Goal: Information Seeking & Learning: Learn about a topic

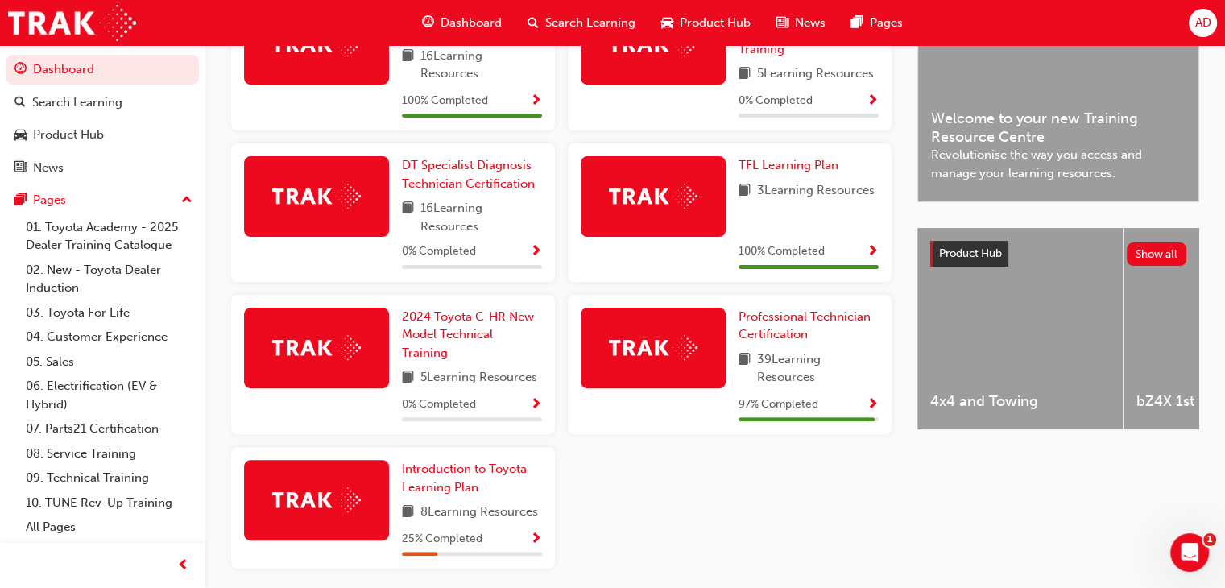
scroll to position [453, 0]
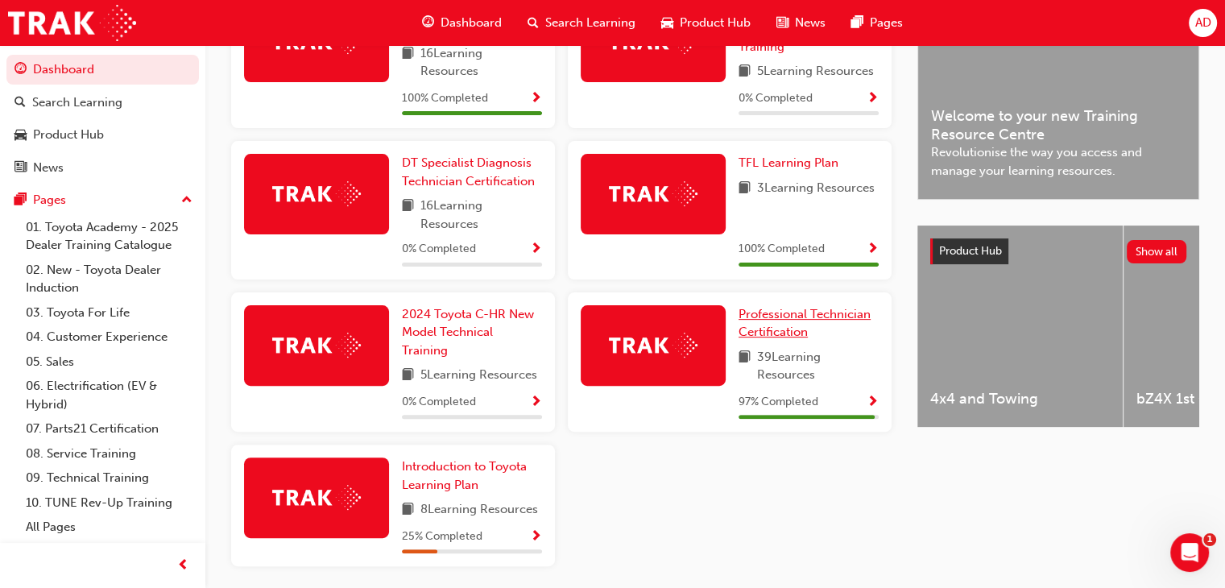
click at [771, 317] on span "Professional Technician Certification" at bounding box center [804, 323] width 132 height 33
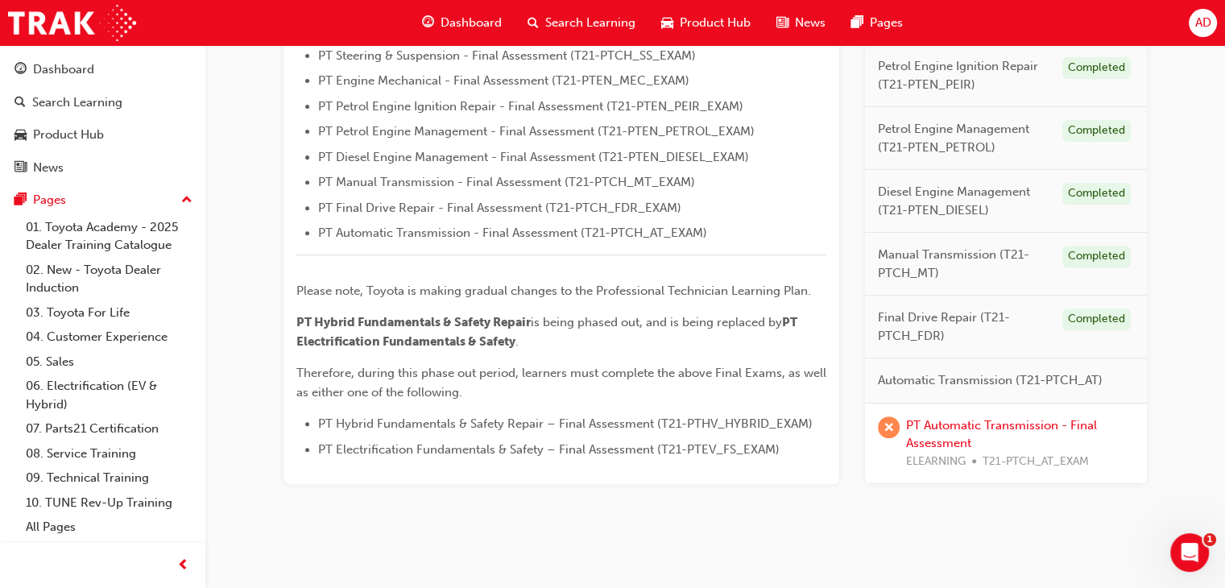
scroll to position [621, 0]
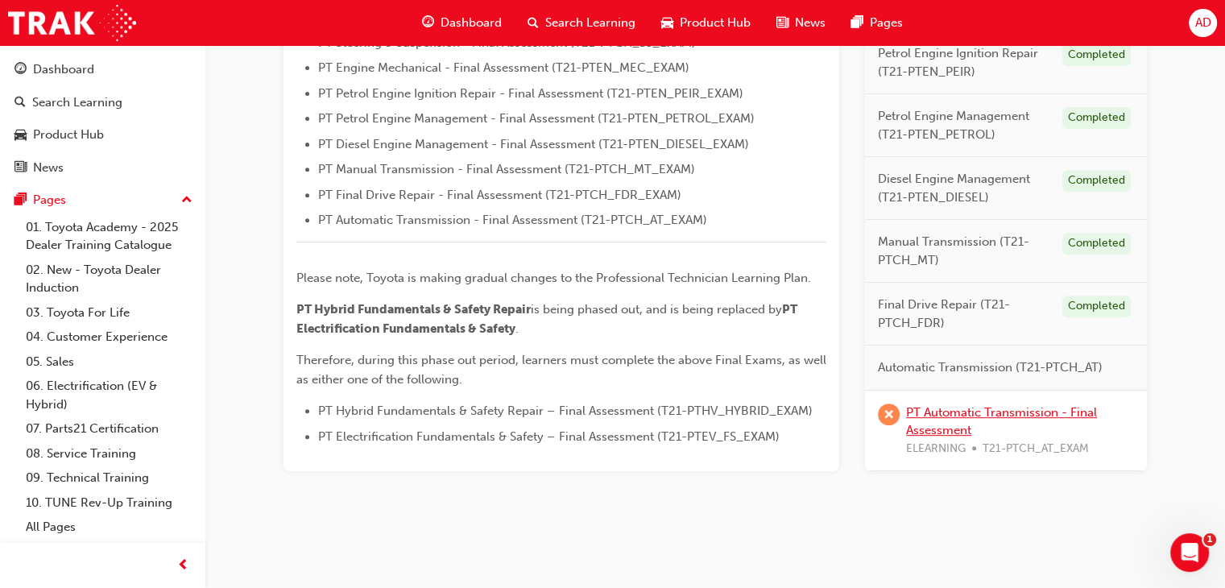
click at [956, 409] on link "PT Automatic Transmission - Final Assessment" at bounding box center [1001, 420] width 191 height 33
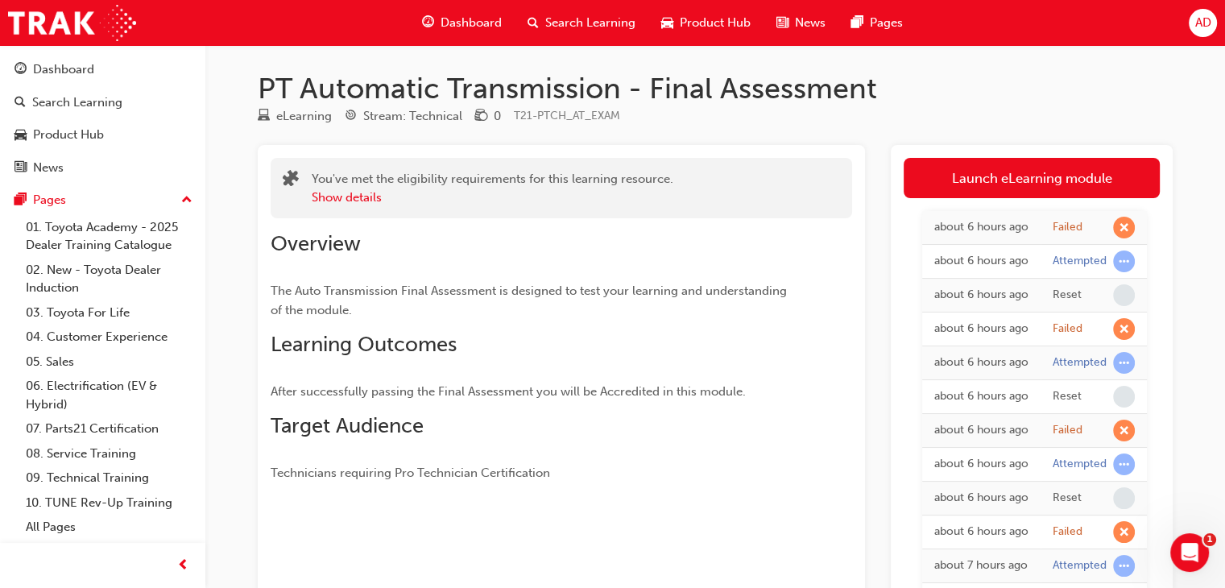
click at [951, 265] on div "about 6 hours ago" at bounding box center [981, 261] width 94 height 19
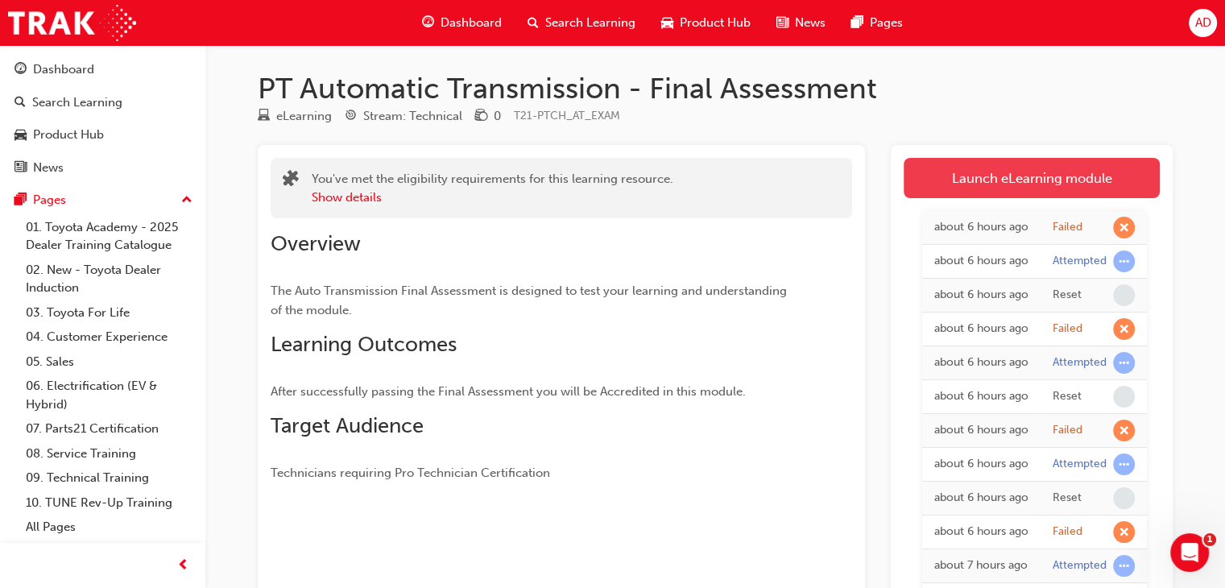
click at [1068, 184] on link "Launch eLearning module" at bounding box center [1031, 178] width 256 height 40
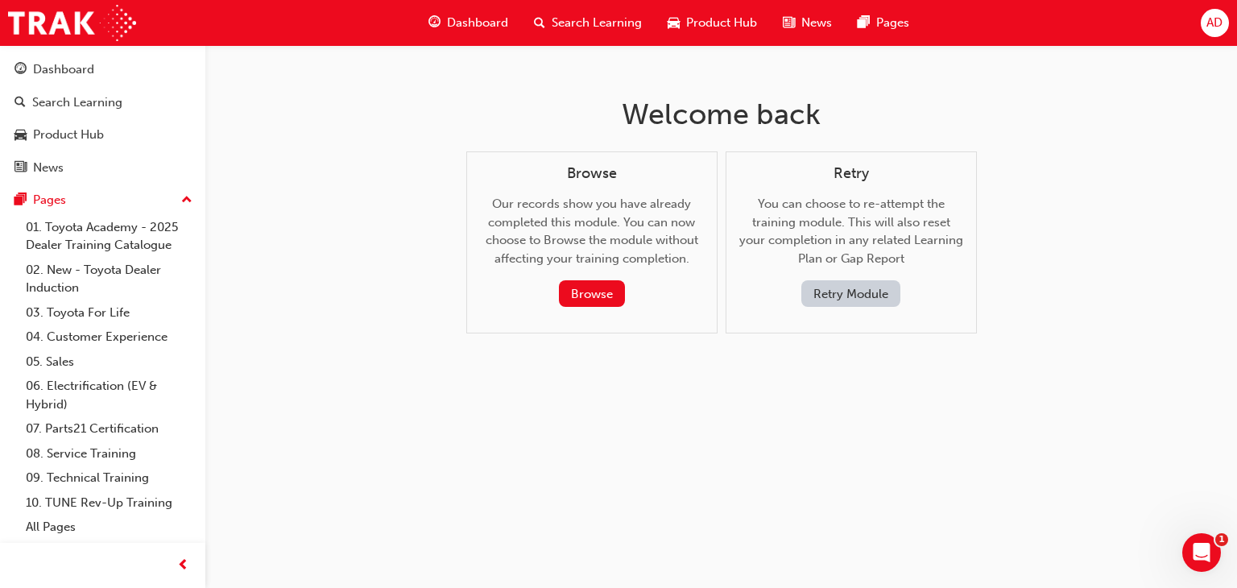
click at [854, 292] on button "Retry Module" at bounding box center [850, 293] width 99 height 27
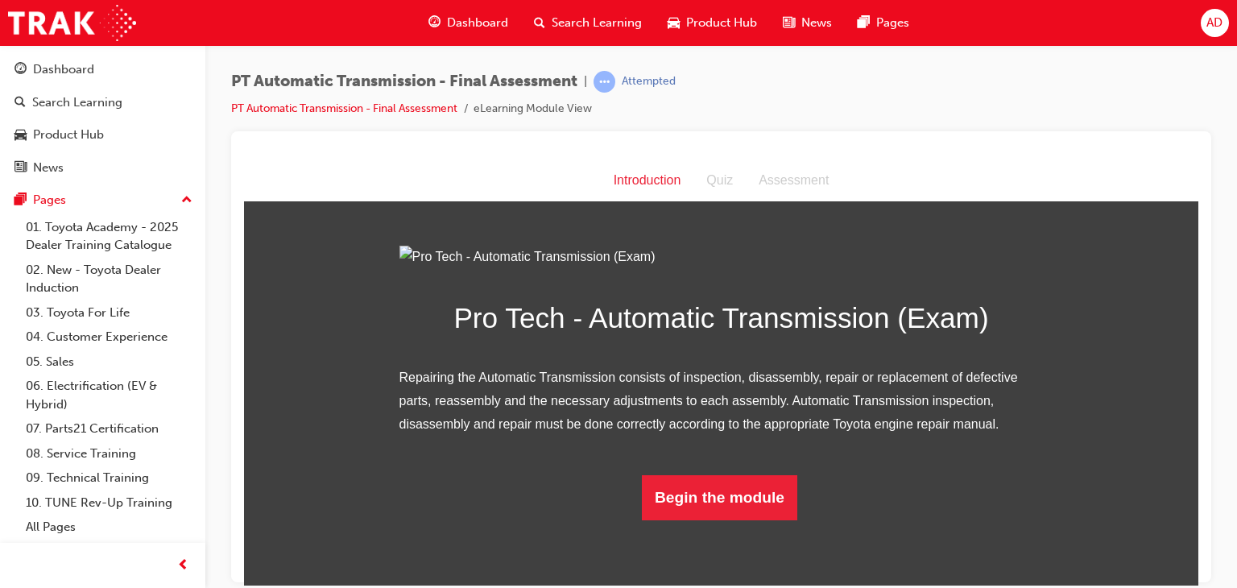
scroll to position [112, 0]
click at [734, 519] on button "Begin the module" at bounding box center [719, 496] width 155 height 45
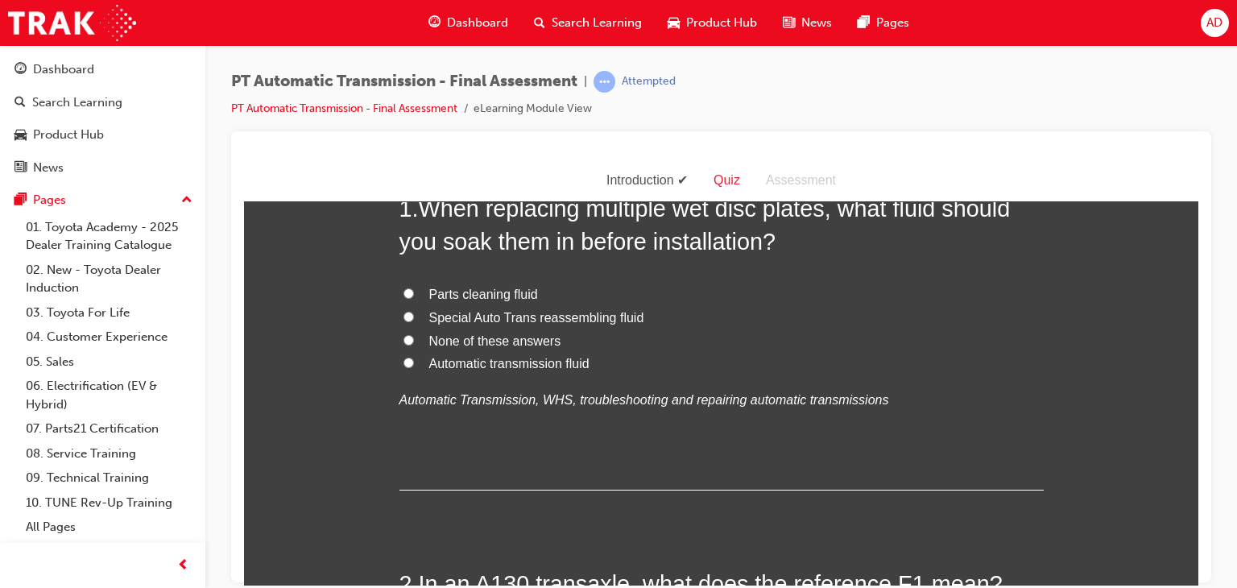
scroll to position [0, 0]
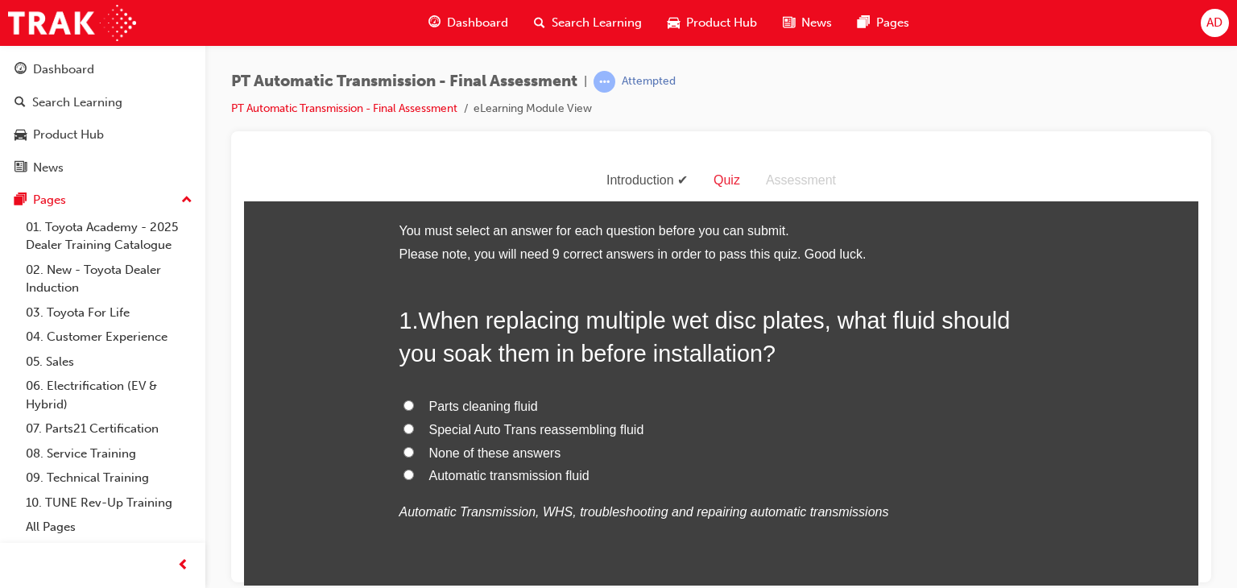
click at [403, 476] on input "Automatic transmission fluid" at bounding box center [408, 474] width 10 height 10
radio input "true"
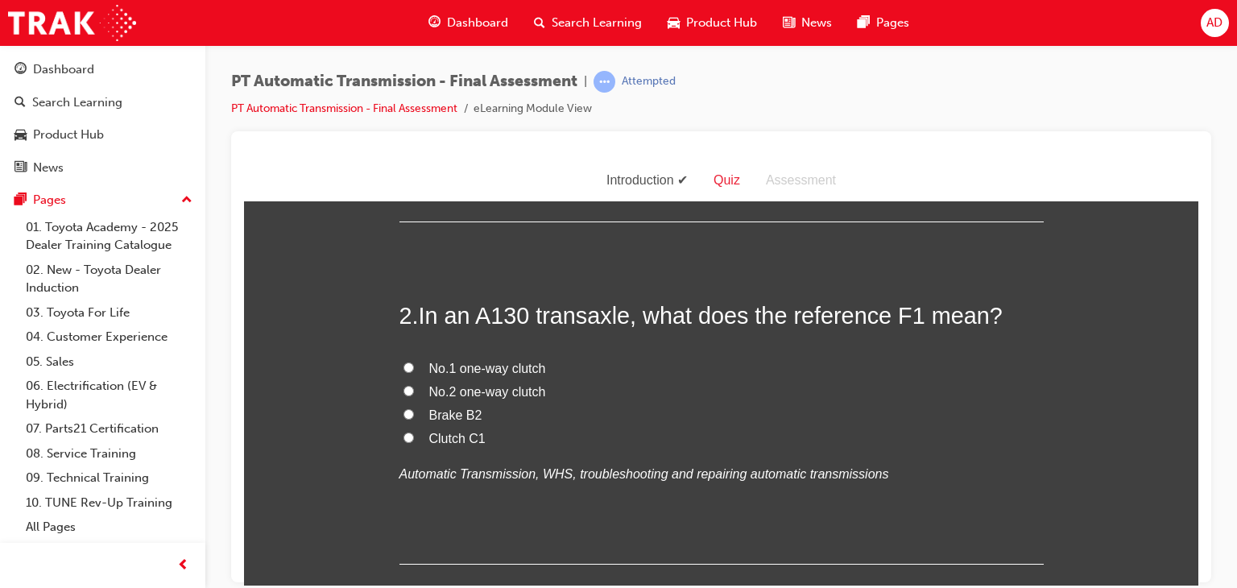
scroll to position [387, 0]
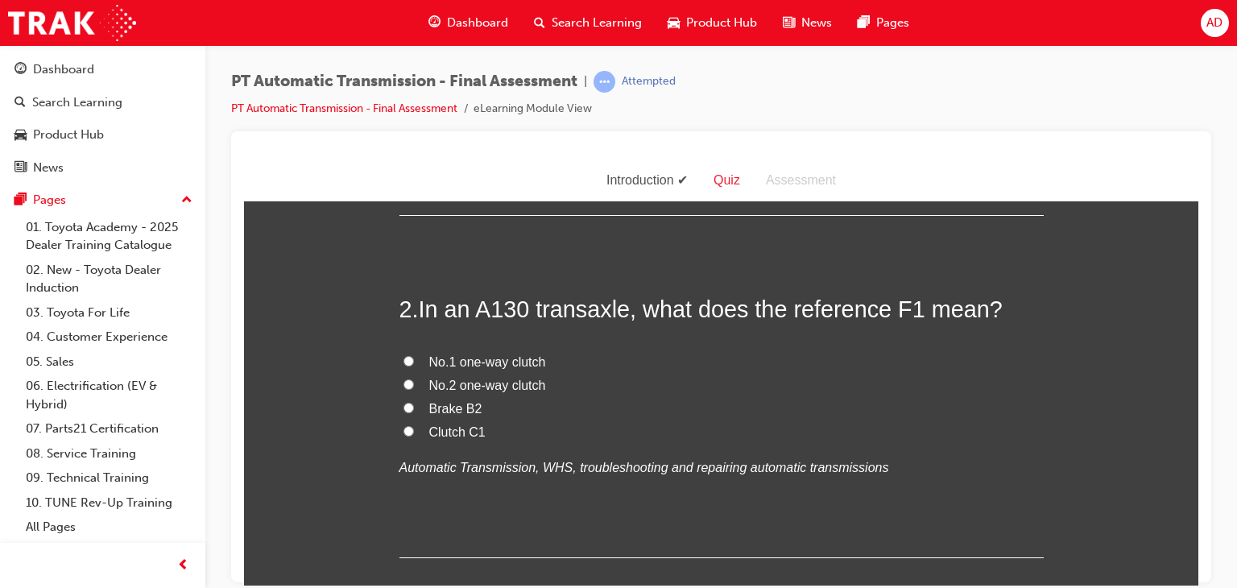
click at [403, 405] on input "Brake B2" at bounding box center [408, 407] width 10 height 10
radio input "true"
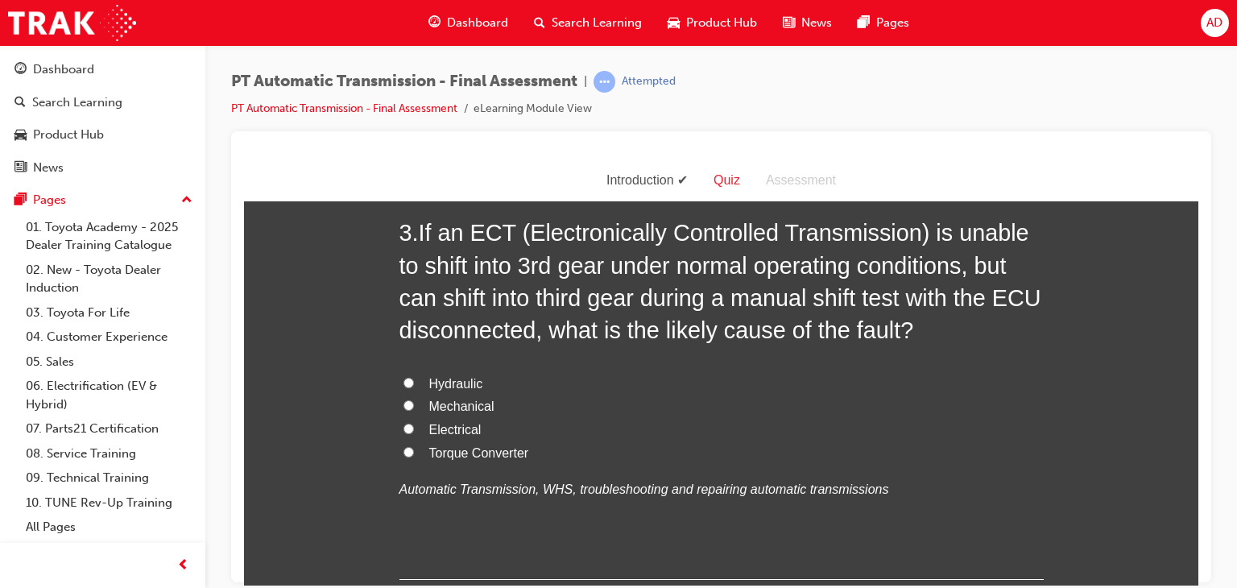
scroll to position [805, 0]
click at [403, 427] on input "Electrical" at bounding box center [408, 428] width 10 height 10
radio input "true"
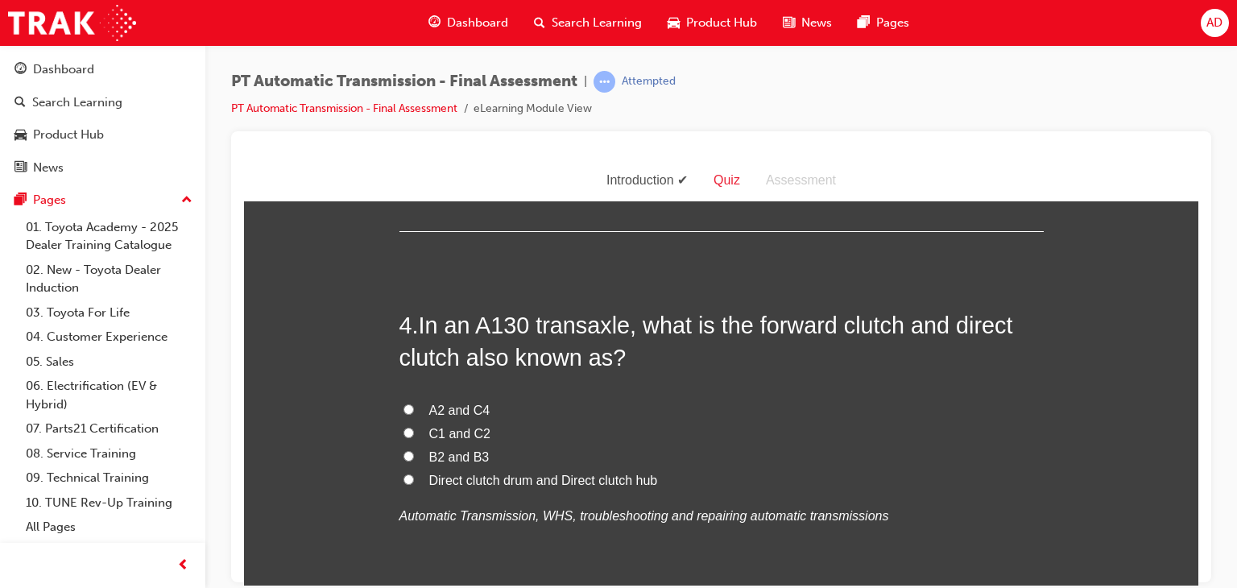
scroll to position [1160, 0]
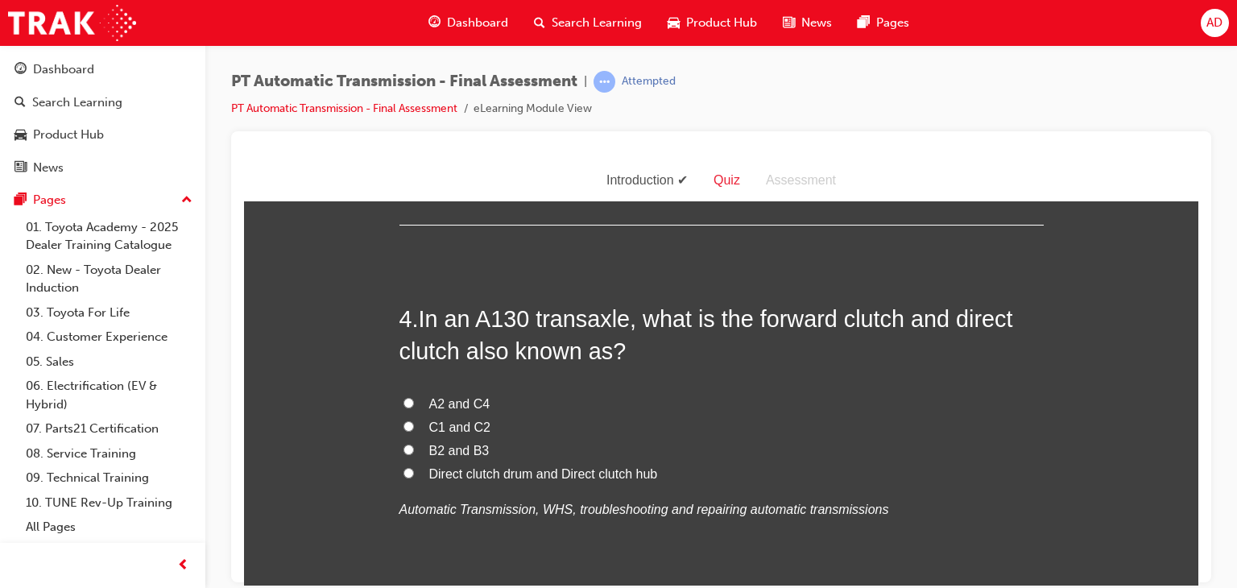
click at [455, 424] on span "C1 and C2" at bounding box center [460, 427] width 62 height 14
click at [414, 424] on input "C1 and C2" at bounding box center [408, 425] width 10 height 10
radio input "true"
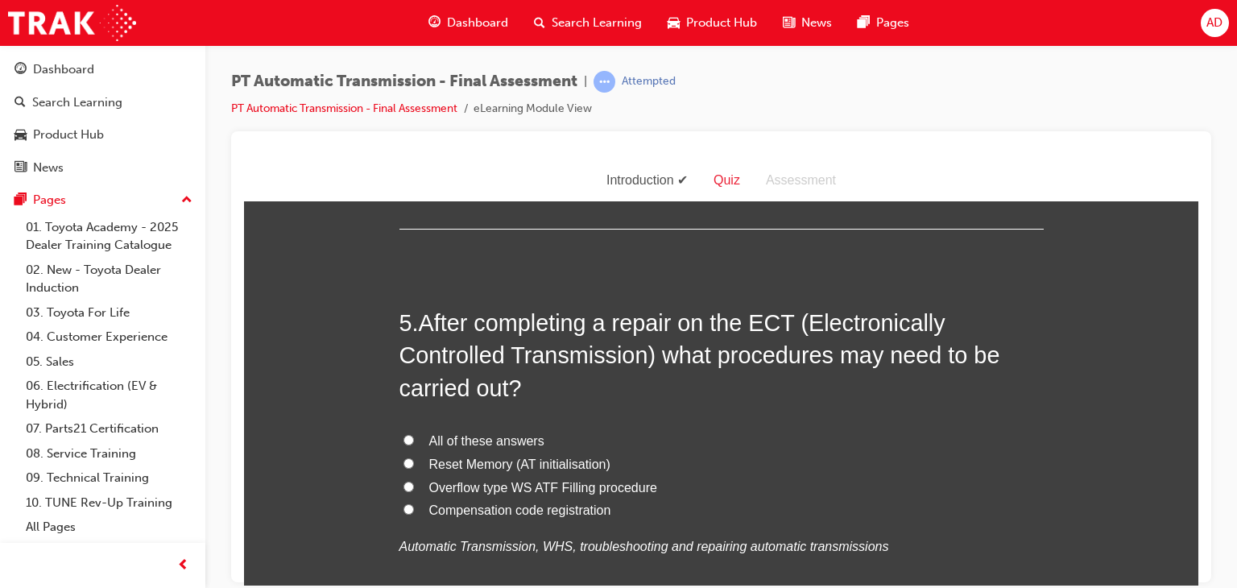
scroll to position [1546, 0]
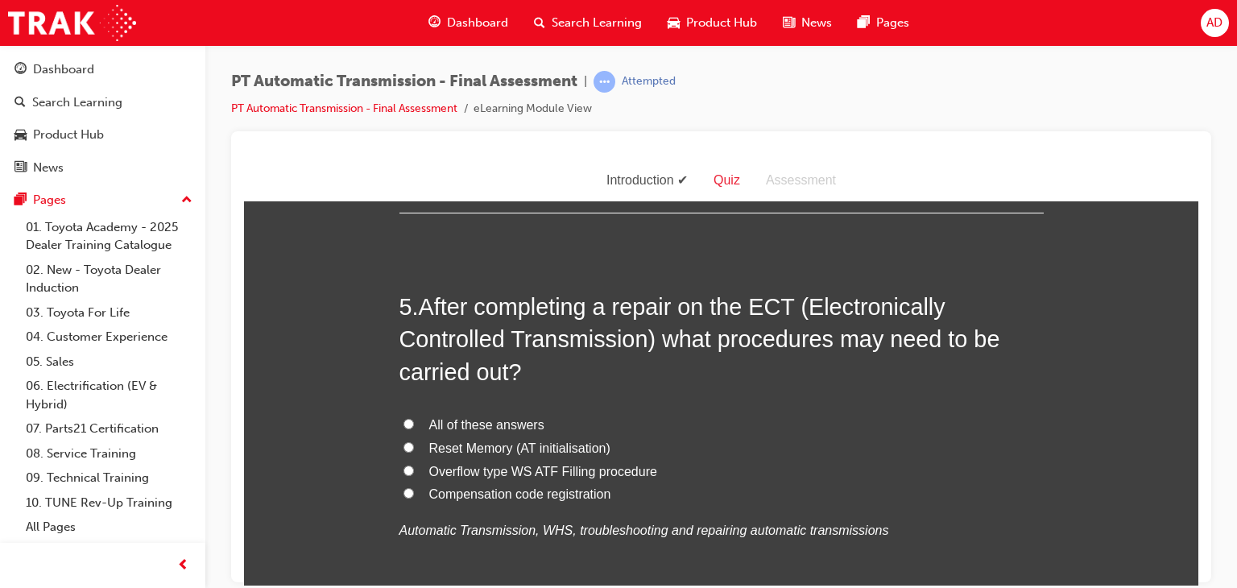
click at [404, 444] on input "Reset Memory (AT initialisation)" at bounding box center [408, 446] width 10 height 10
radio input "true"
click at [403, 420] on input "All of these answers" at bounding box center [408, 423] width 10 height 10
radio input "true"
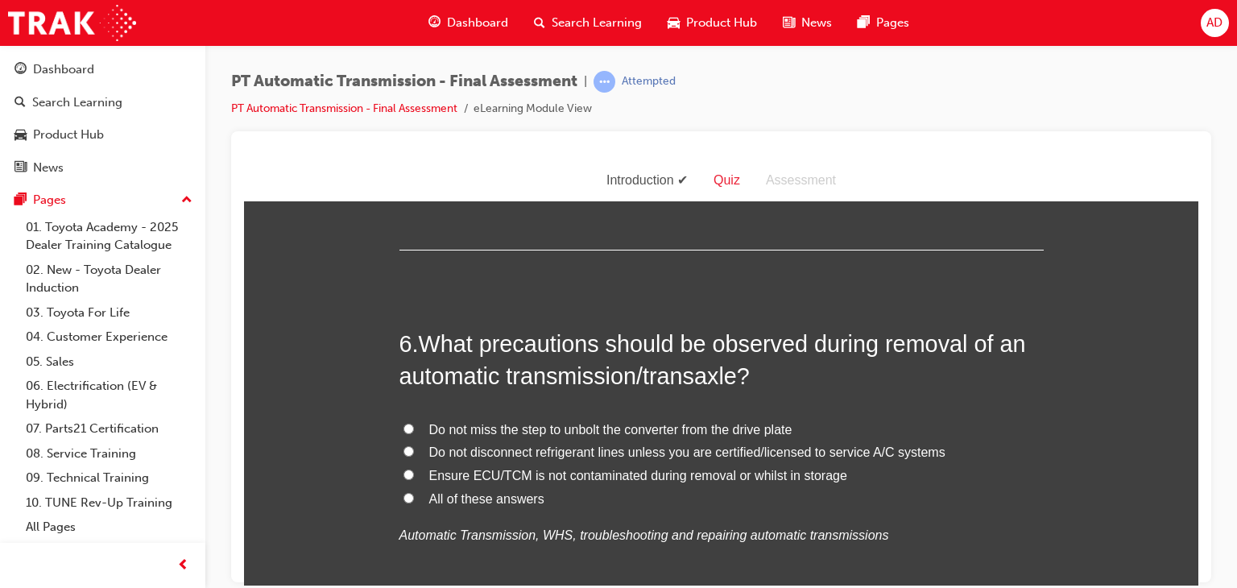
scroll to position [1933, 0]
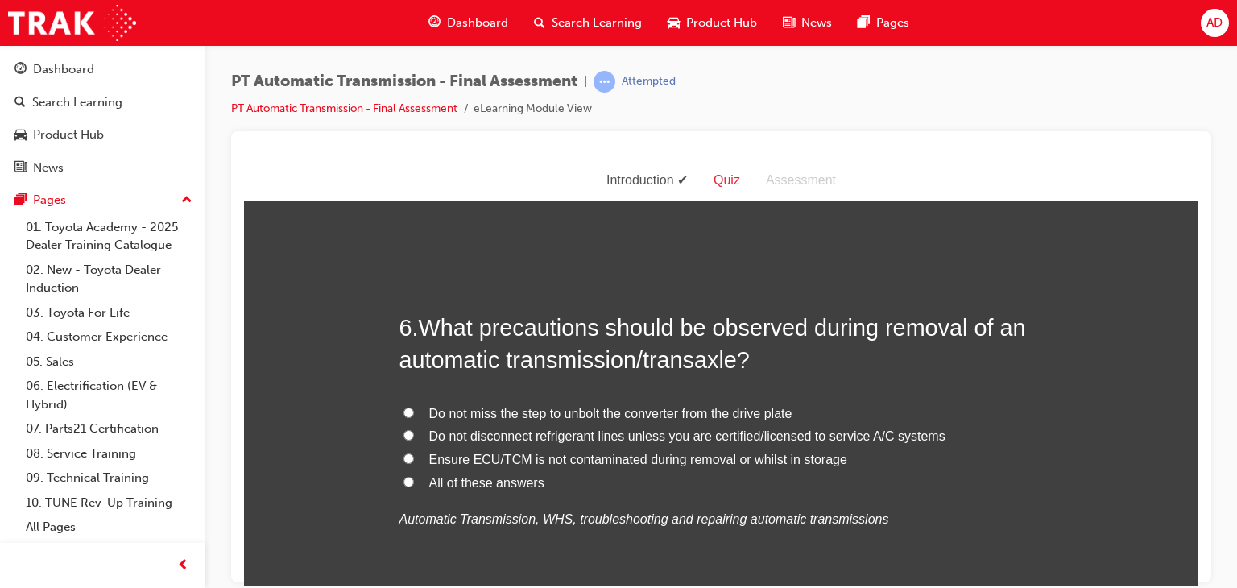
click at [403, 478] on input "All of these answers" at bounding box center [408, 481] width 10 height 10
radio input "true"
click at [403, 412] on input "Do not miss the step to unbolt the converter from the drive plate" at bounding box center [408, 412] width 10 height 10
radio input "true"
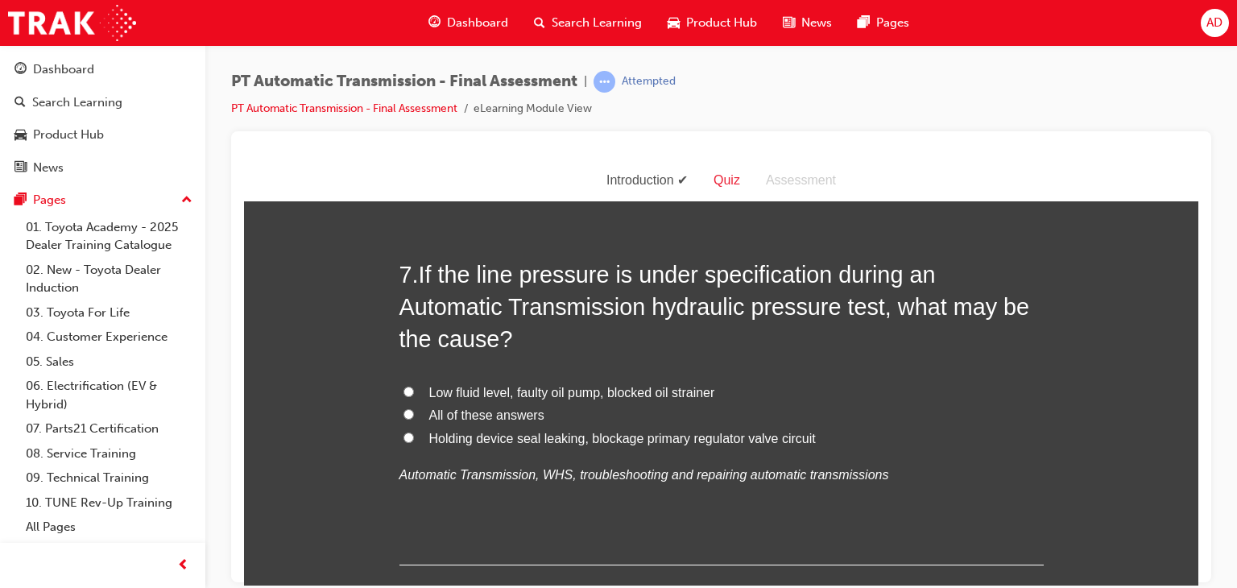
scroll to position [2384, 0]
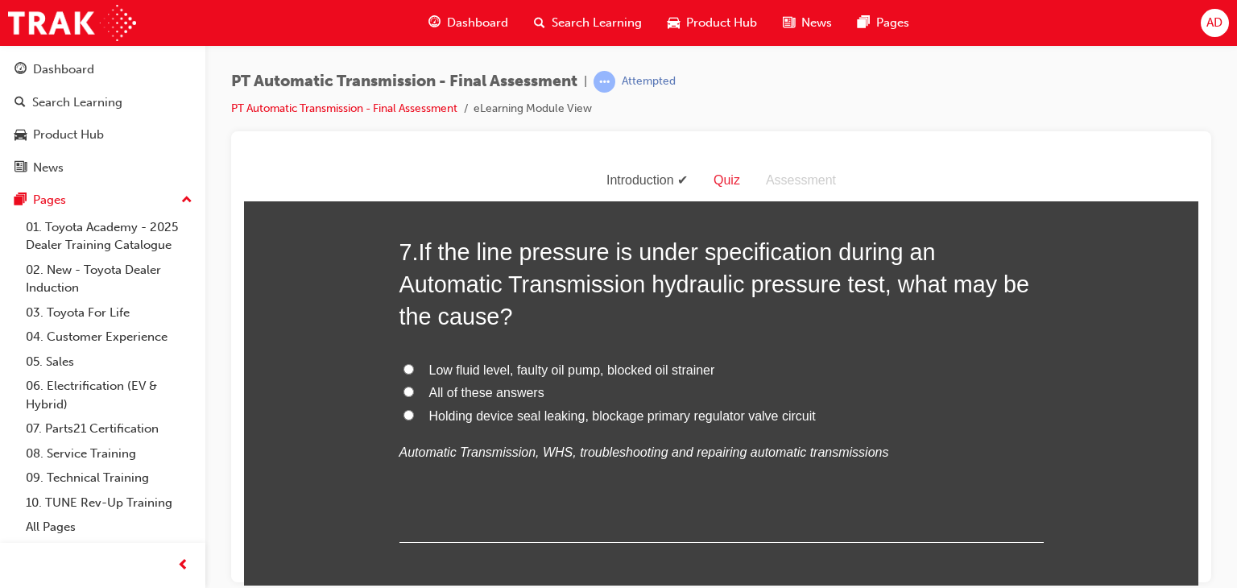
click at [403, 392] on input "All of these answers" at bounding box center [408, 391] width 10 height 10
radio input "true"
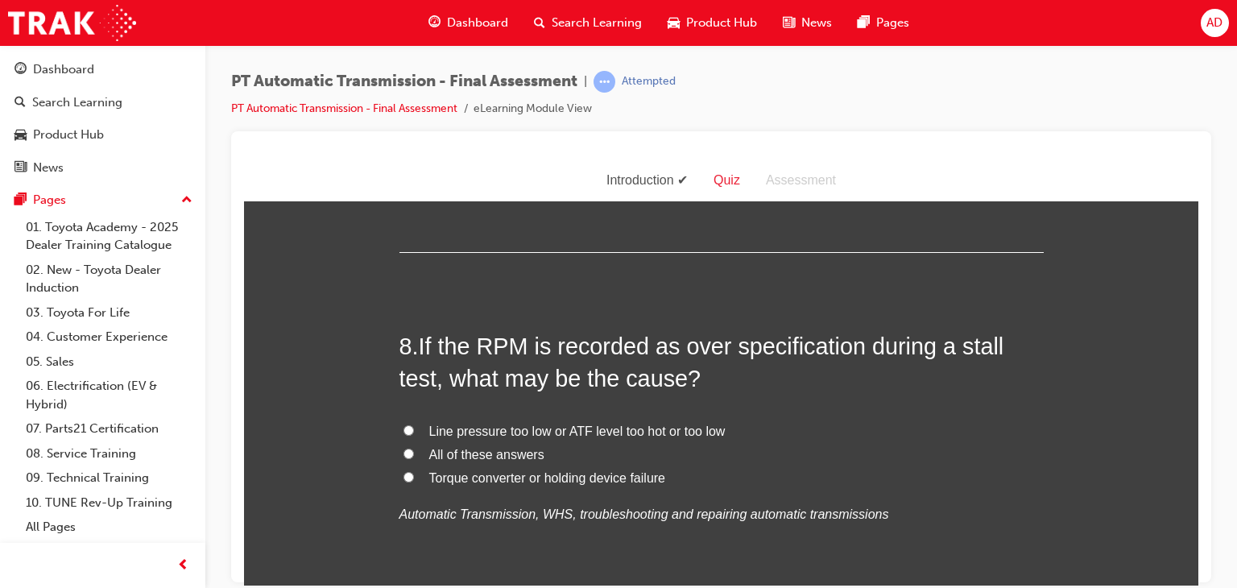
scroll to position [2673, 0]
click at [403, 450] on input "All of these answers" at bounding box center [408, 453] width 10 height 10
radio input "true"
click at [400, 481] on label "Torque converter or holding device failure" at bounding box center [721, 477] width 644 height 23
click at [403, 481] on input "Torque converter or holding device failure" at bounding box center [408, 476] width 10 height 10
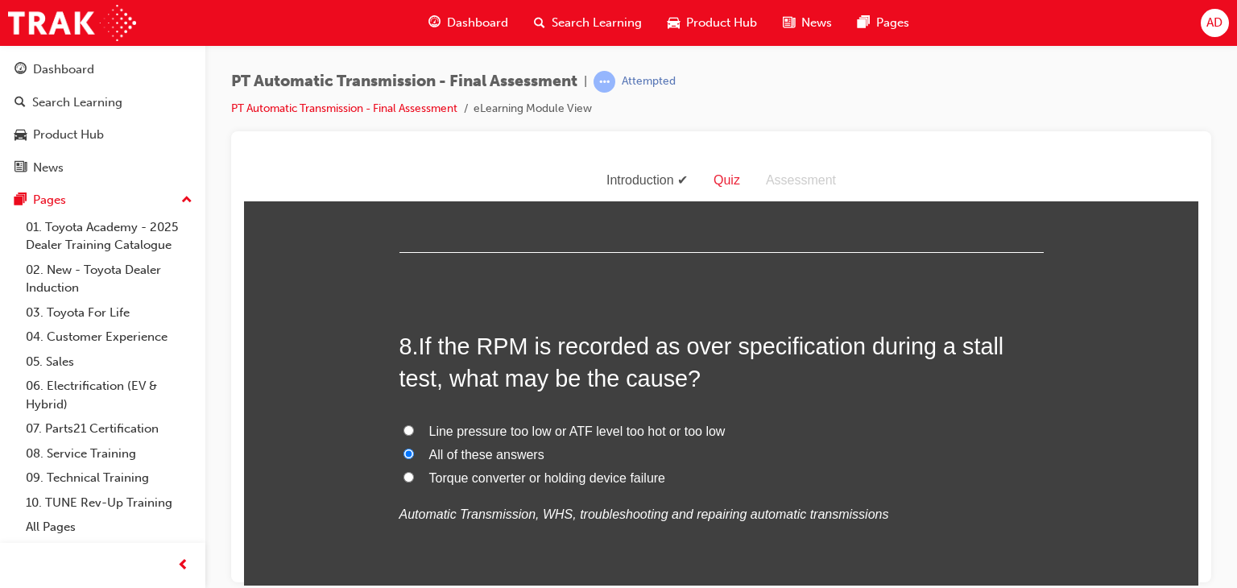
radio input "true"
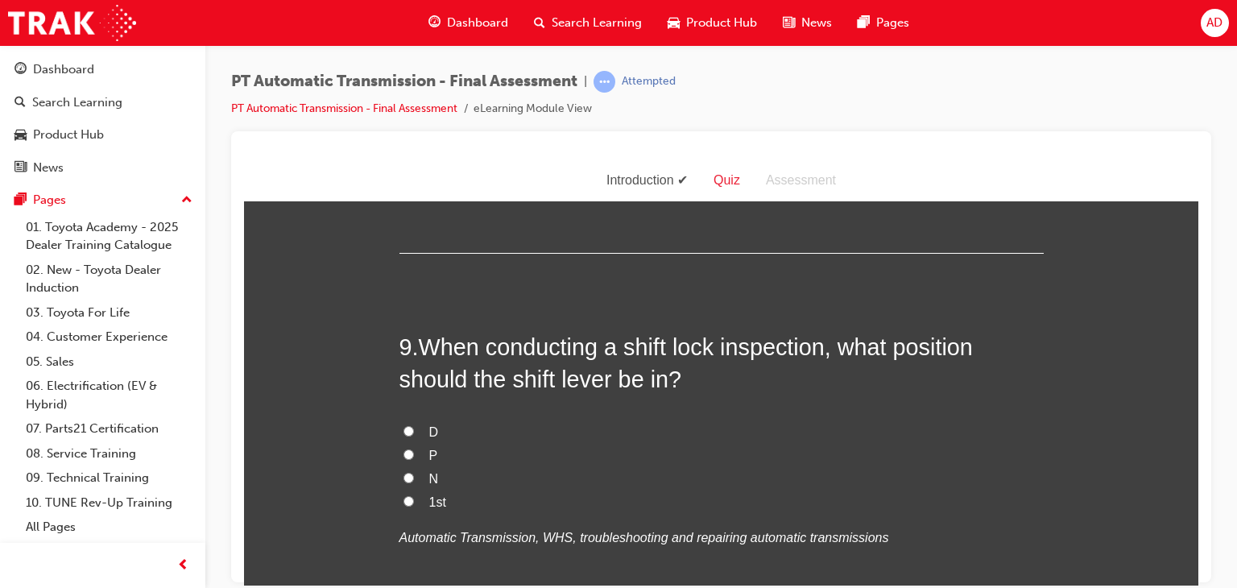
scroll to position [3028, 0]
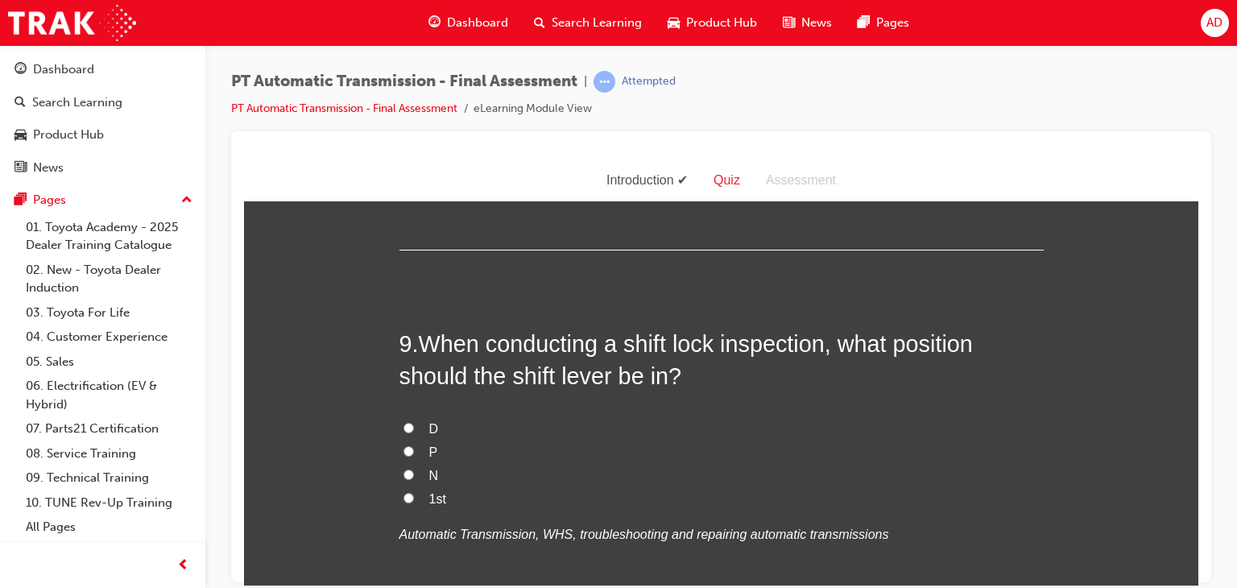
click at [403, 453] on input "P" at bounding box center [408, 450] width 10 height 10
radio input "true"
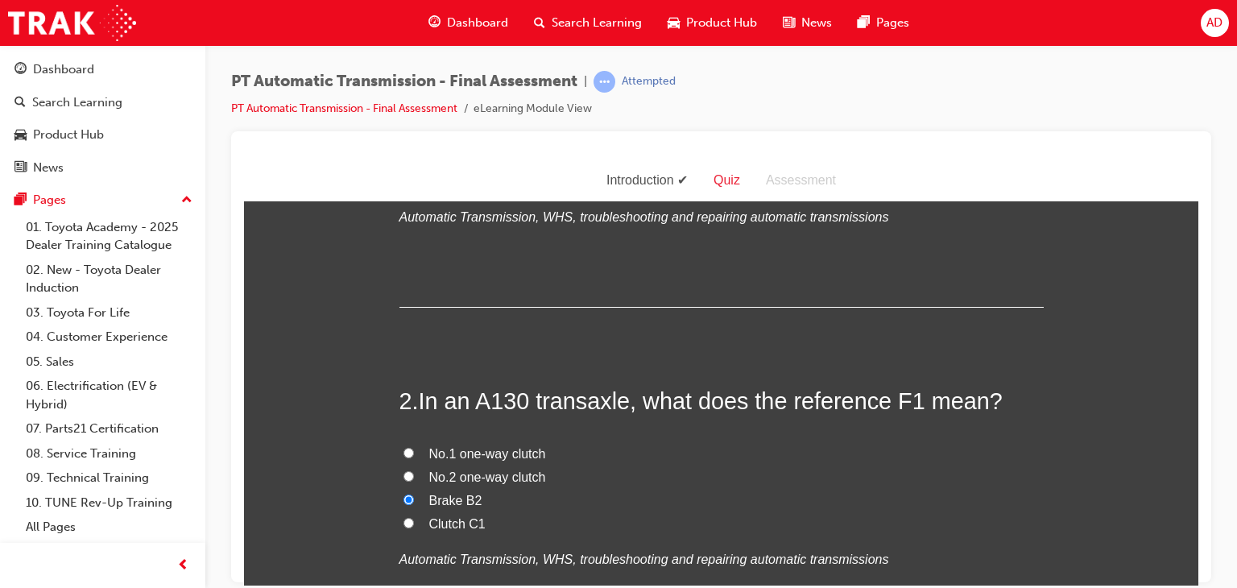
scroll to position [280, 0]
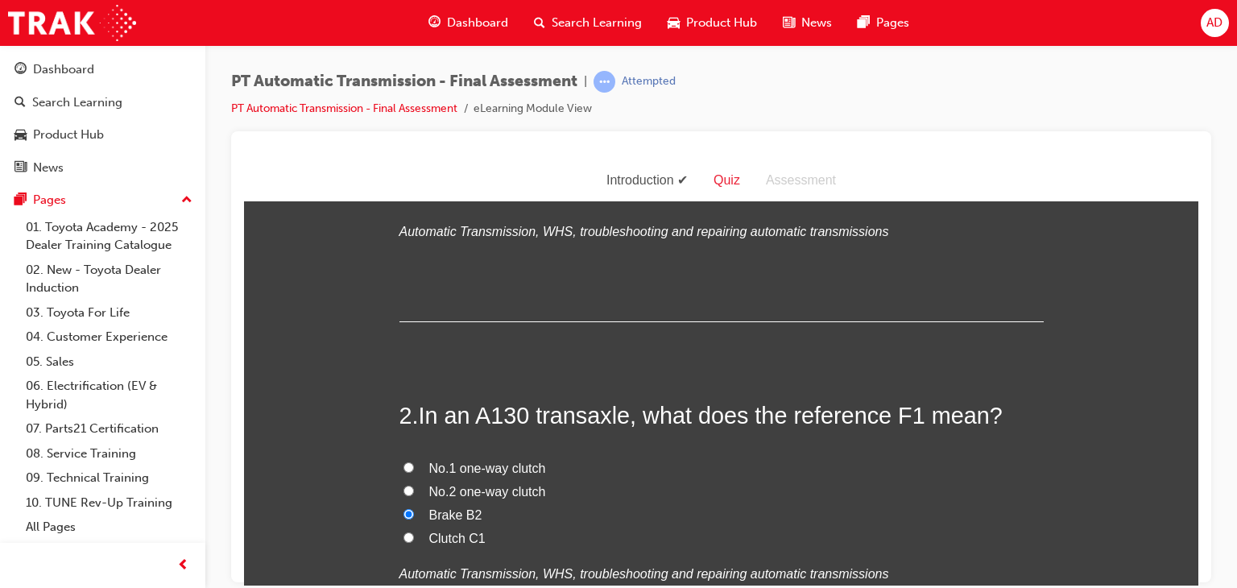
click at [406, 466] on input "No.1 one-way clutch" at bounding box center [408, 466] width 10 height 10
radio input "true"
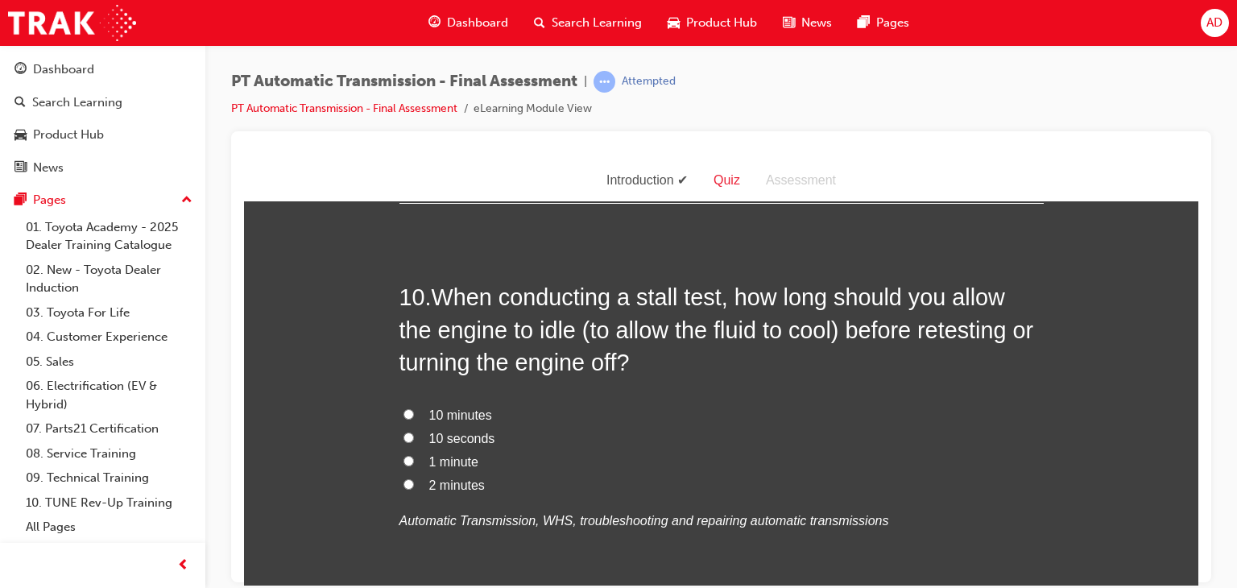
scroll to position [3469, 0]
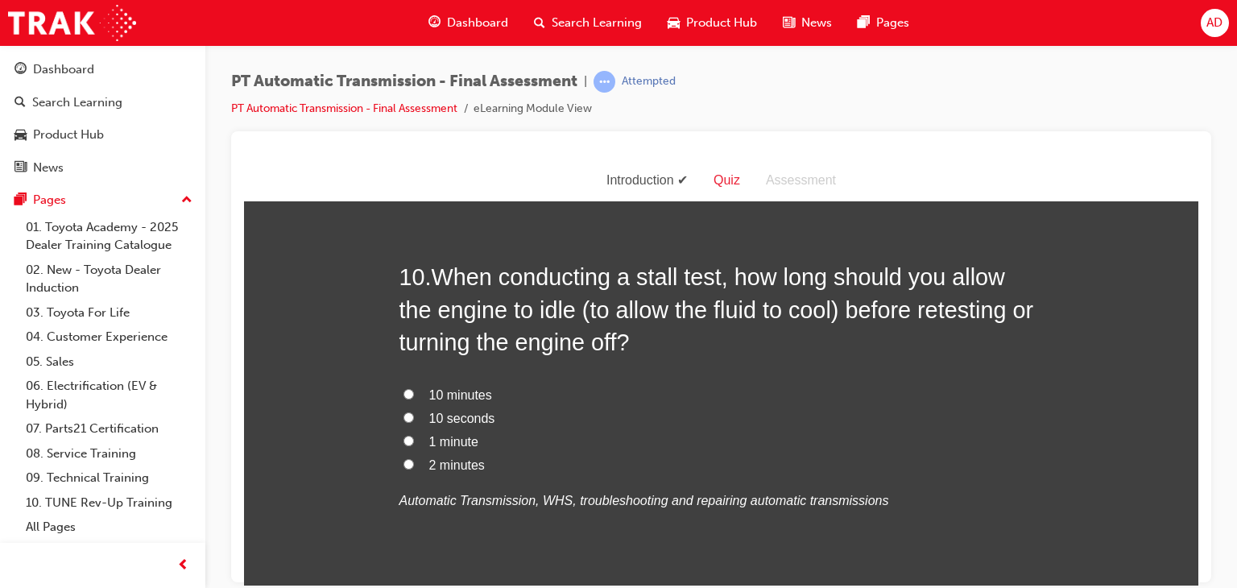
click at [441, 389] on span "10 minutes" at bounding box center [460, 394] width 63 height 14
click at [414, 389] on input "10 minutes" at bounding box center [408, 393] width 10 height 10
radio input "true"
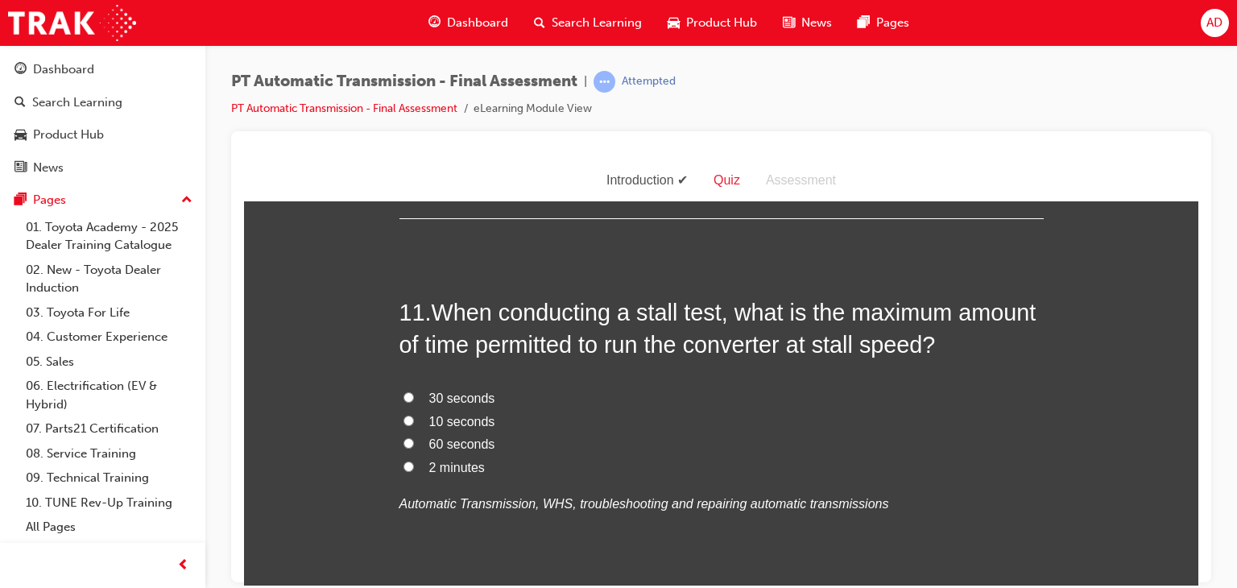
scroll to position [3856, 0]
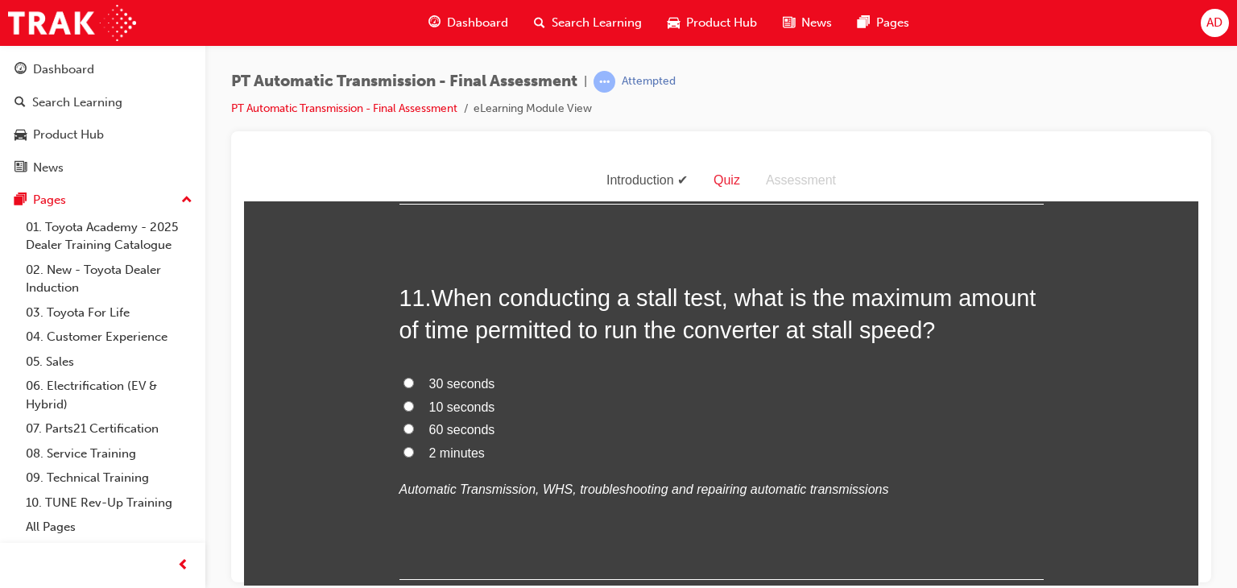
click at [403, 407] on input "10 seconds" at bounding box center [408, 405] width 10 height 10
radio input "true"
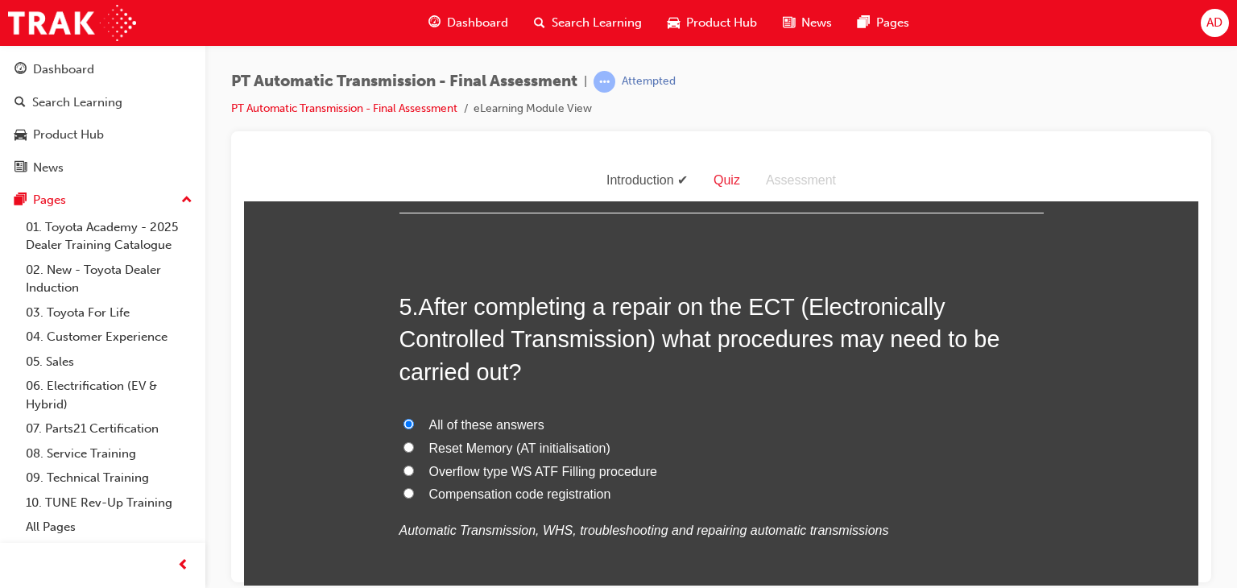
scroll to position [1578, 0]
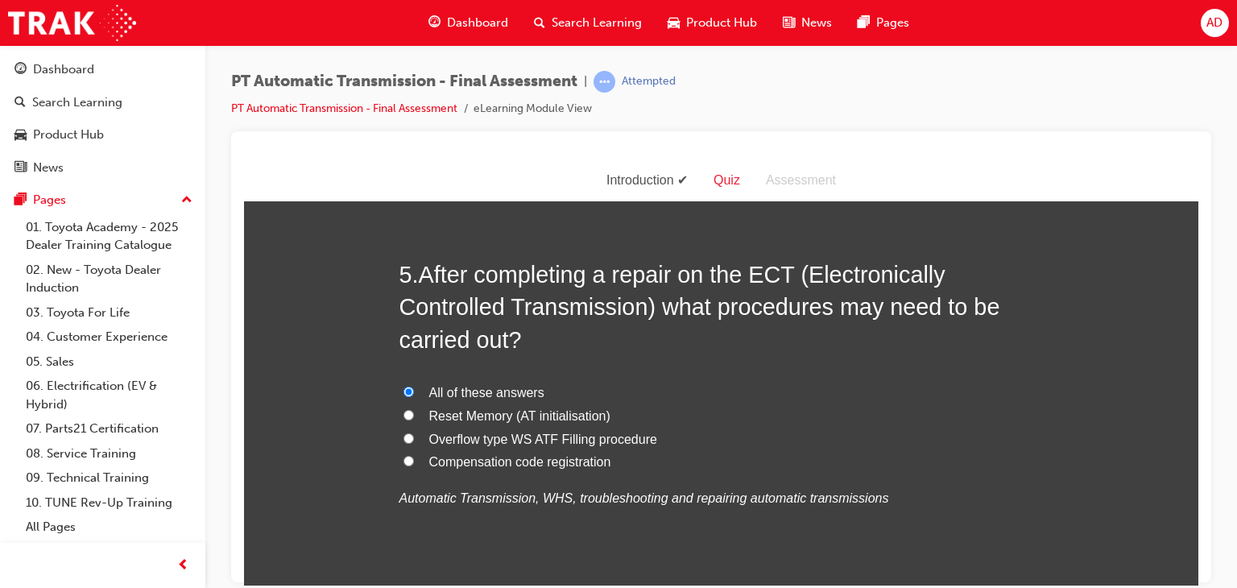
click at [404, 415] on input "Reset Memory (AT initialisation)" at bounding box center [408, 414] width 10 height 10
radio input "true"
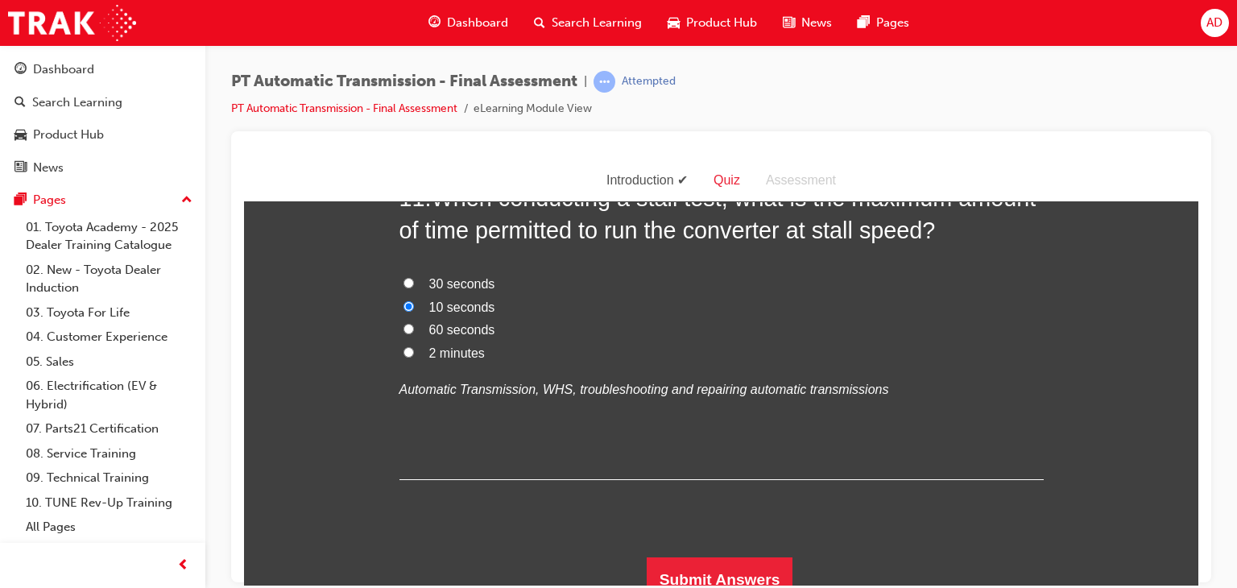
scroll to position [3969, 0]
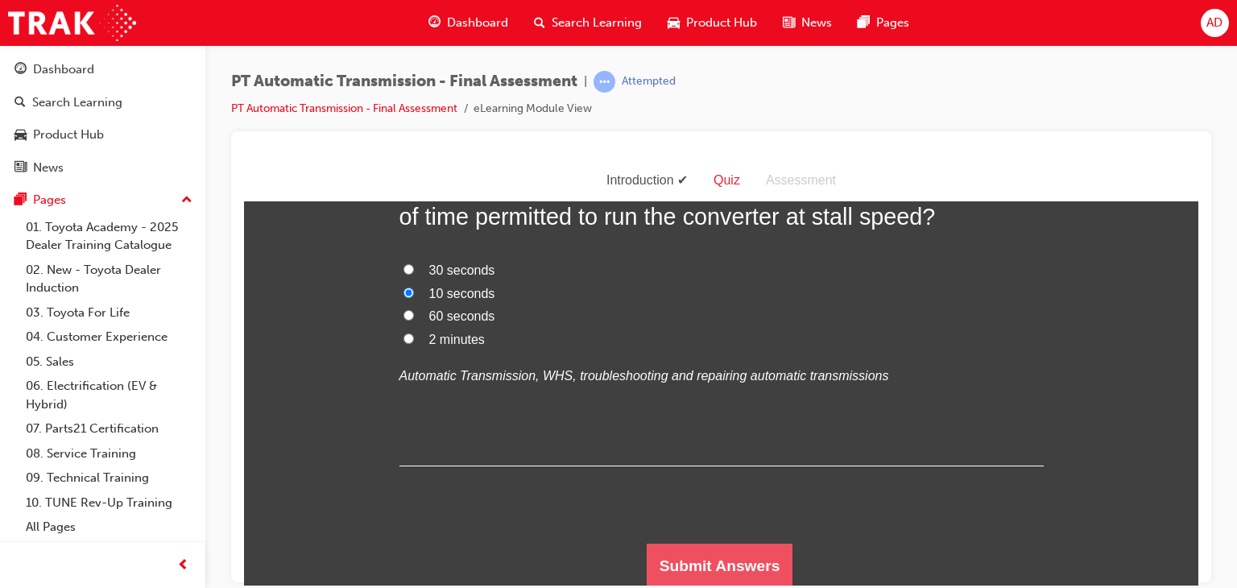
click at [728, 574] on button "Submit Answers" at bounding box center [720, 565] width 147 height 45
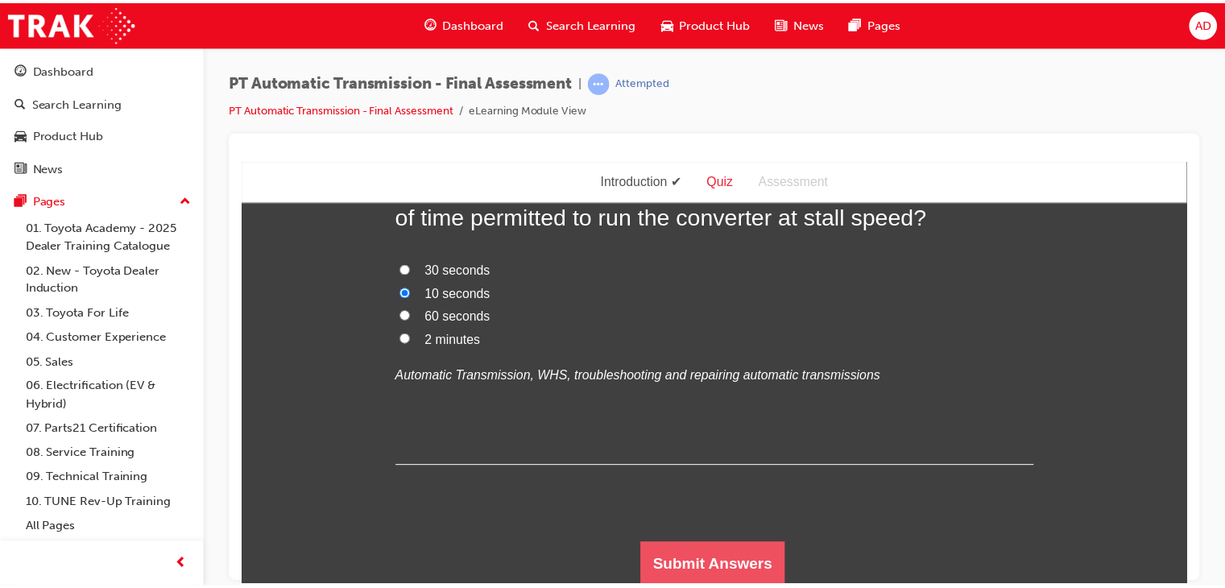
scroll to position [0, 0]
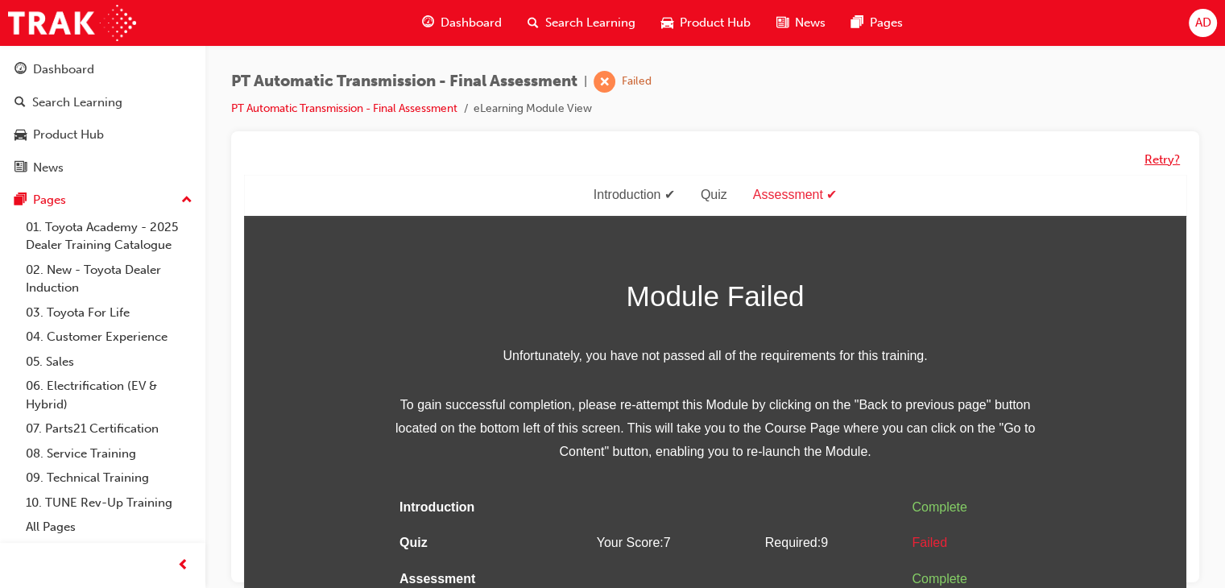
click at [1154, 158] on button "Retry?" at bounding box center [1161, 160] width 35 height 19
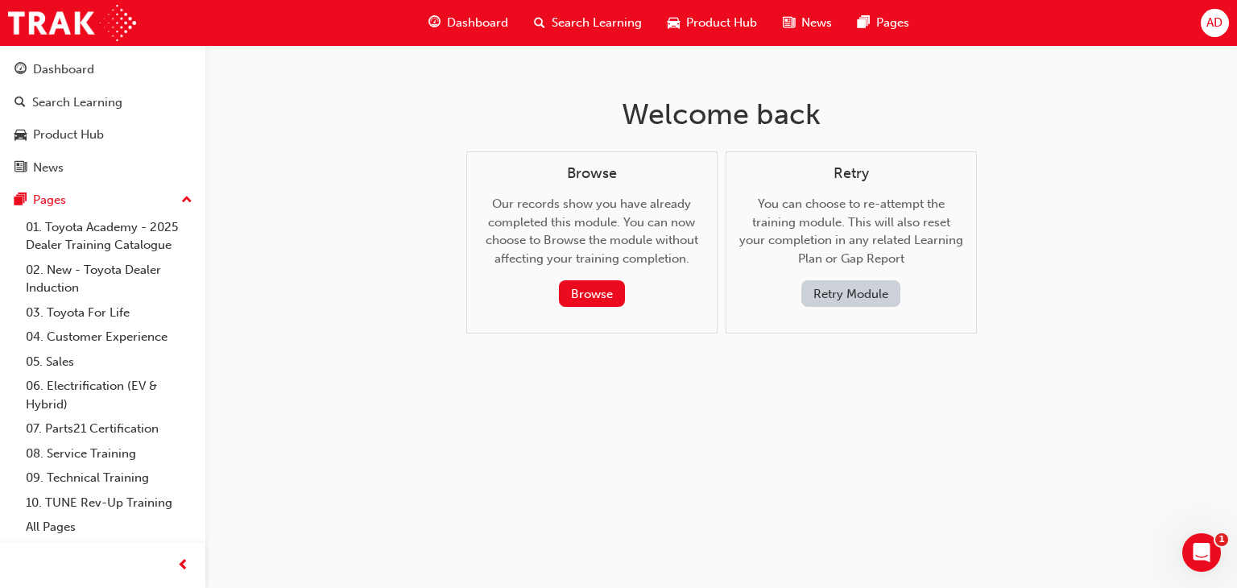
click at [815, 291] on button "Retry Module" at bounding box center [850, 293] width 99 height 27
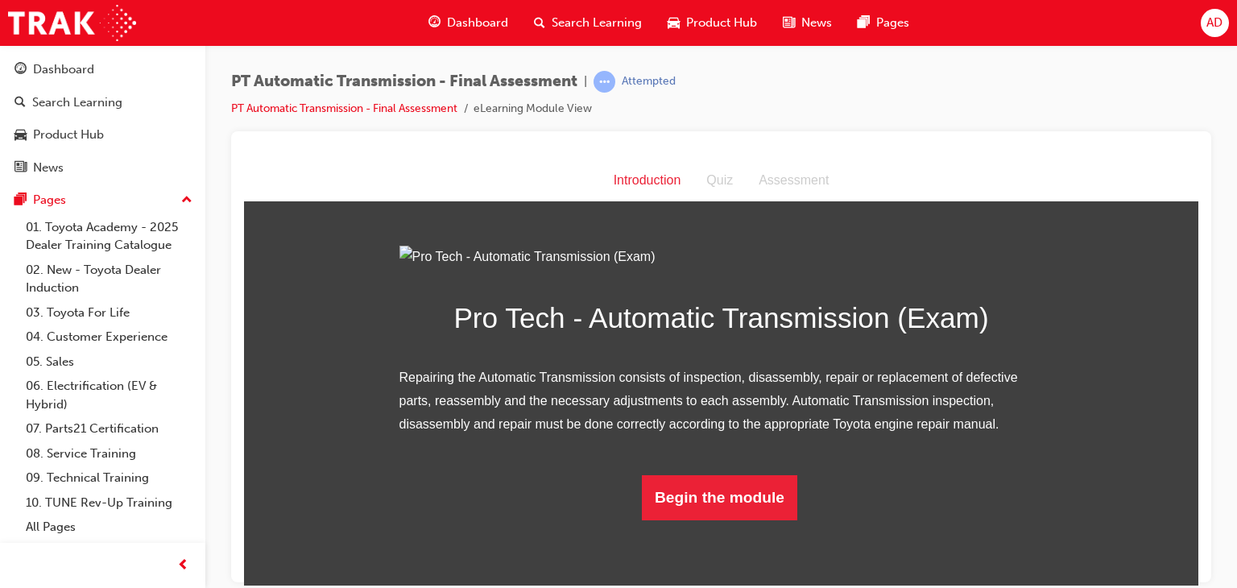
scroll to position [112, 0]
click at [709, 519] on button "Begin the module" at bounding box center [719, 496] width 155 height 45
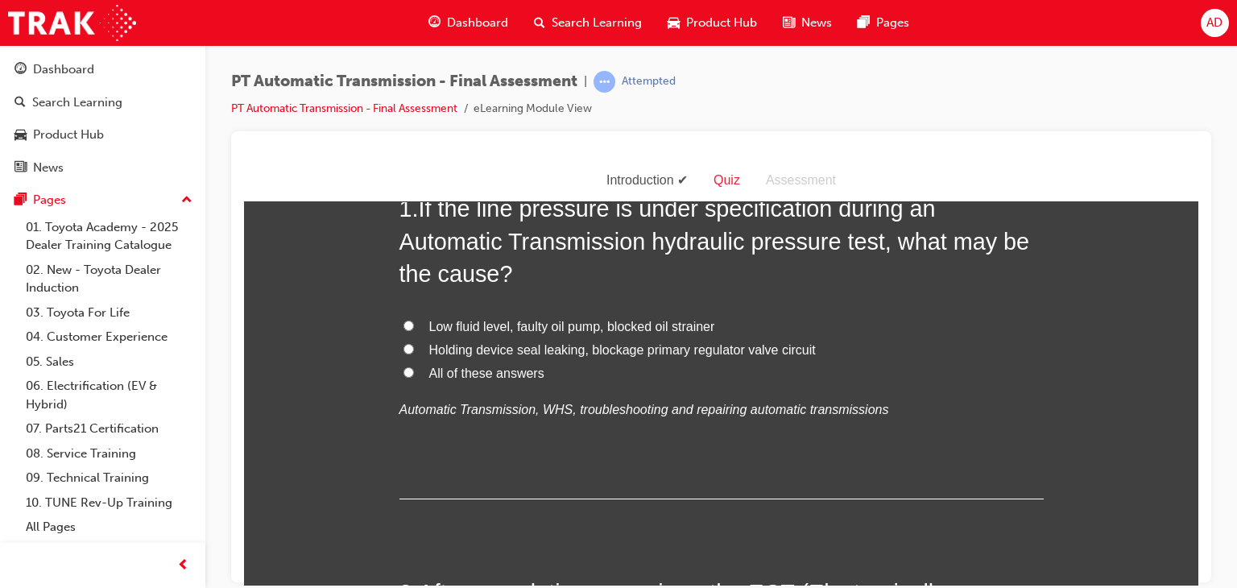
scroll to position [0, 0]
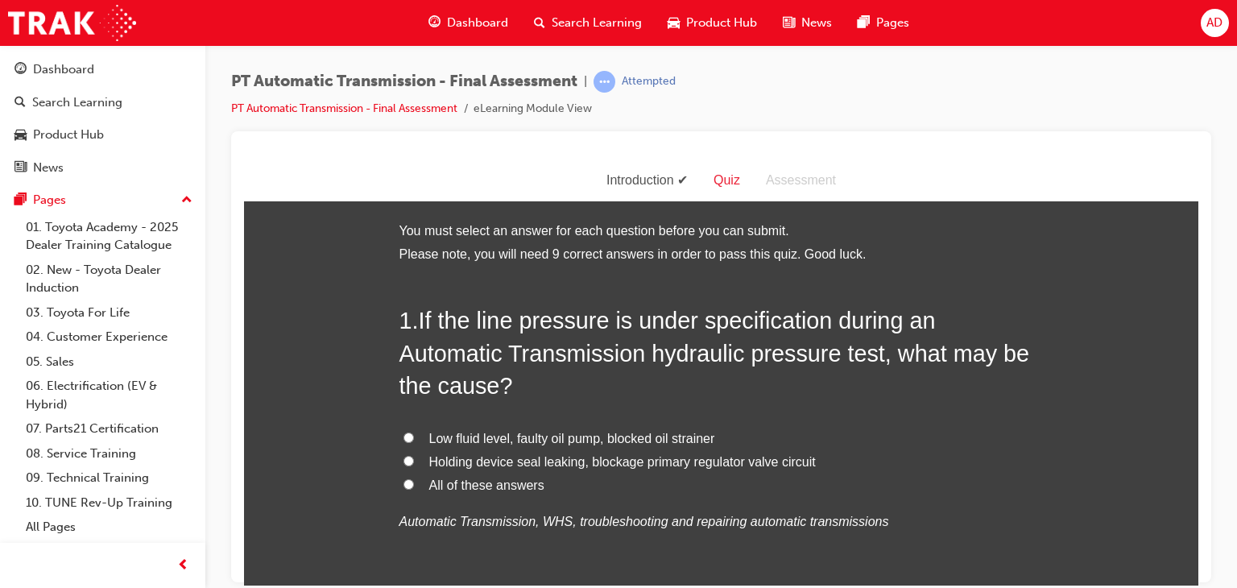
click at [403, 436] on input "Low fluid level, faulty oil pump, blocked oil strainer" at bounding box center [408, 437] width 10 height 10
radio input "true"
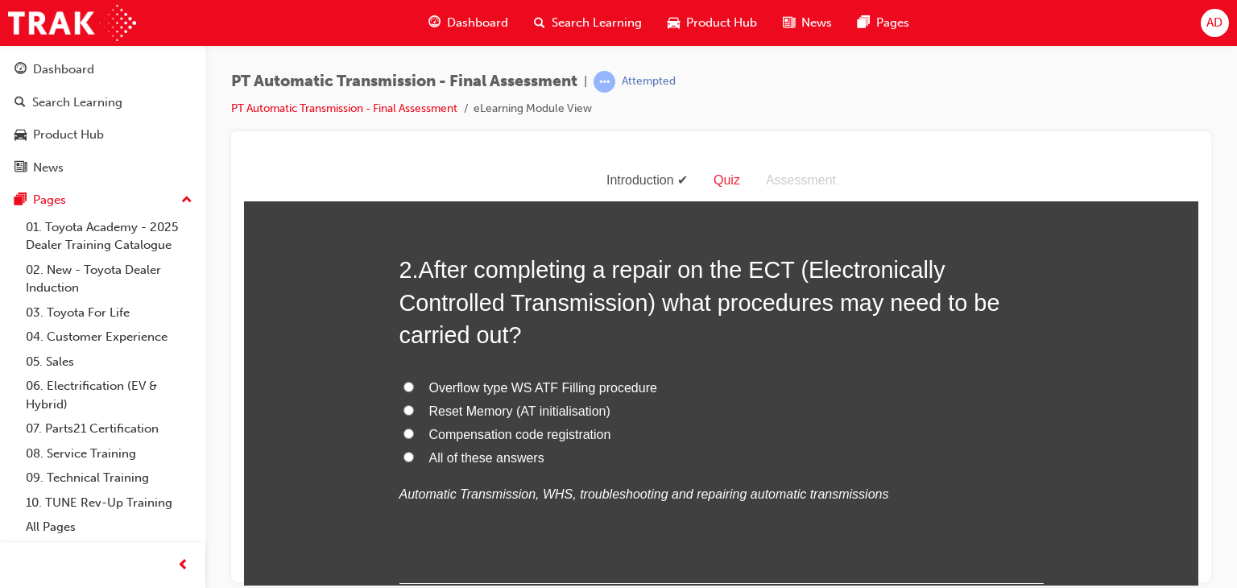
scroll to position [451, 0]
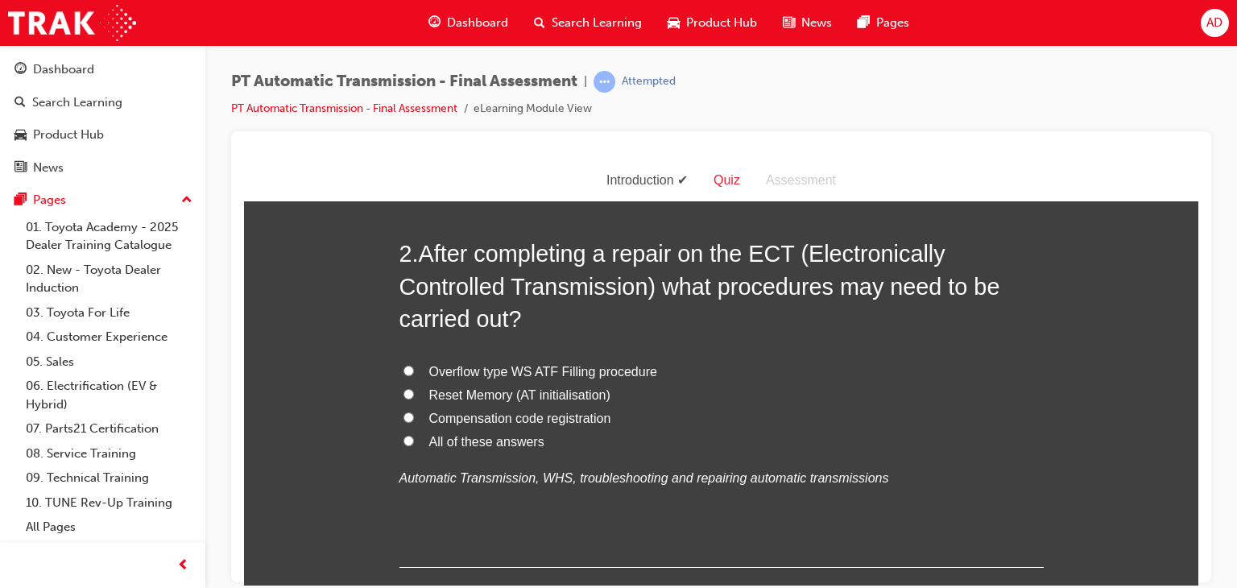
click at [403, 392] on input "Reset Memory (AT initialisation)" at bounding box center [408, 393] width 10 height 10
radio input "true"
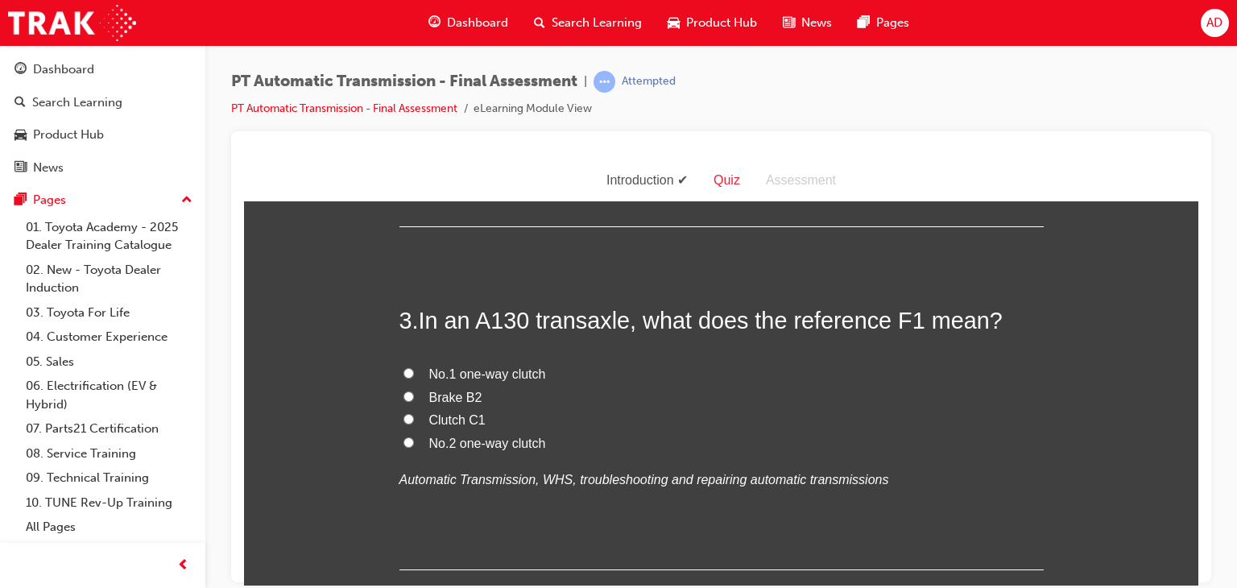
scroll to position [805, 0]
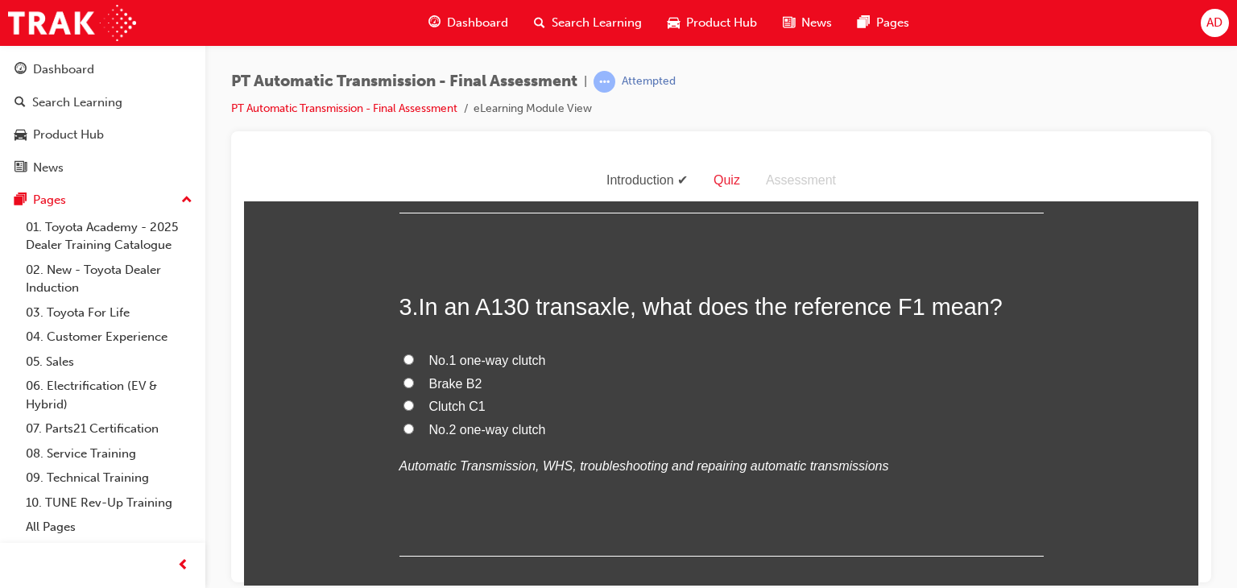
click at [403, 358] on input "No.1 one-way clutch" at bounding box center [408, 359] width 10 height 10
radio input "true"
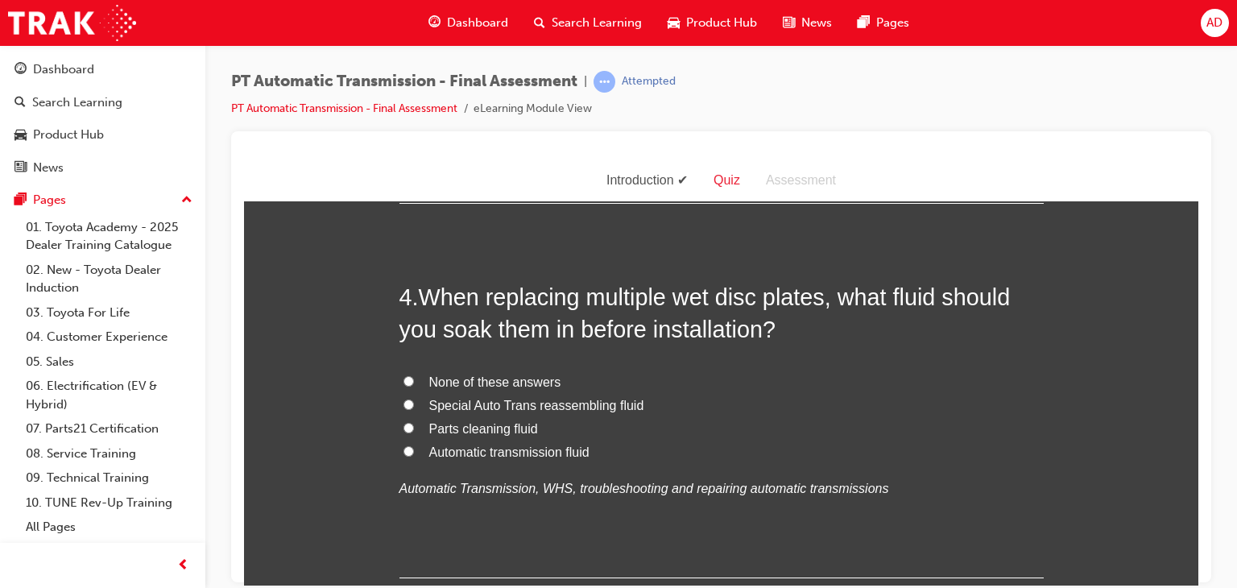
scroll to position [1160, 0]
click at [403, 444] on input "Automatic transmission fluid" at bounding box center [408, 449] width 10 height 10
radio input "true"
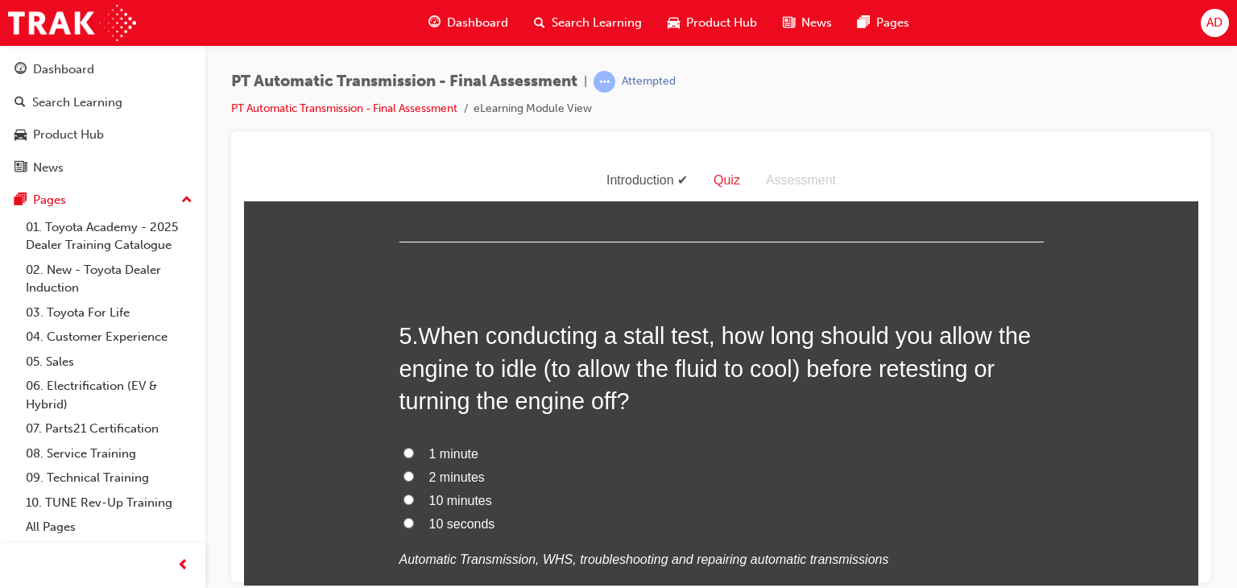
scroll to position [1514, 0]
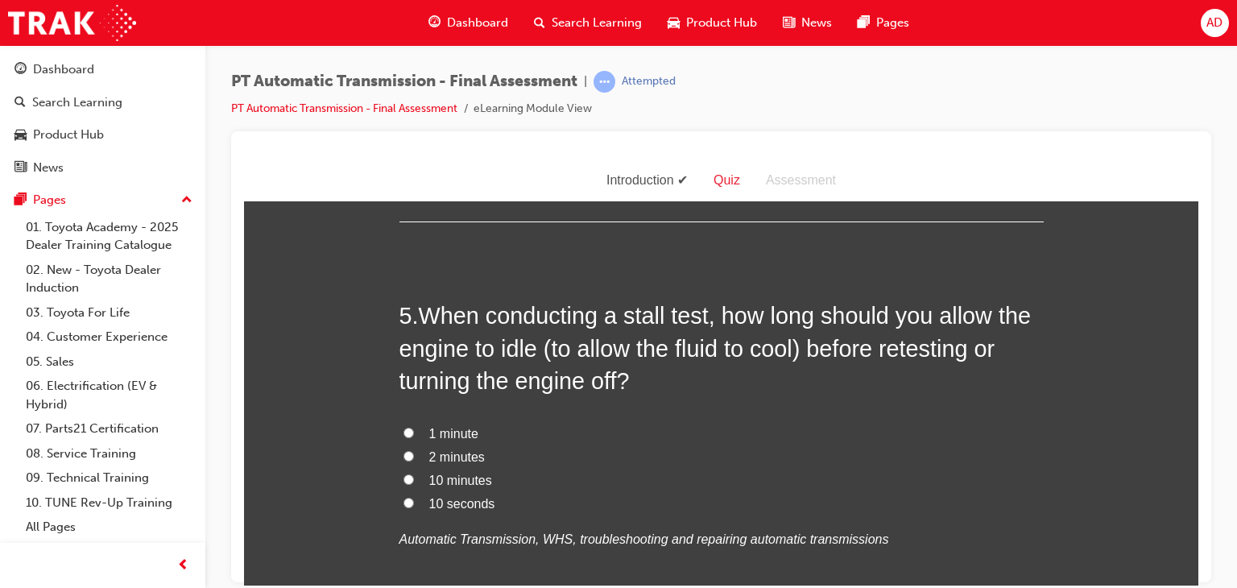
click at [403, 479] on input "10 minutes" at bounding box center [408, 478] width 10 height 10
radio input "true"
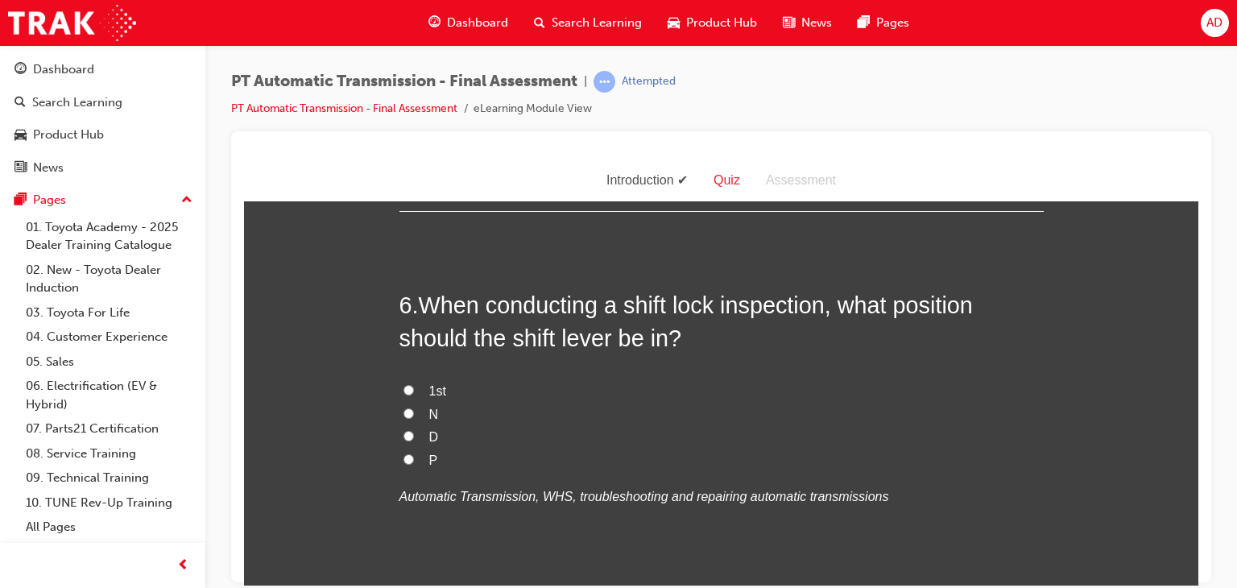
scroll to position [1933, 0]
click at [403, 457] on input "P" at bounding box center [408, 458] width 10 height 10
radio input "true"
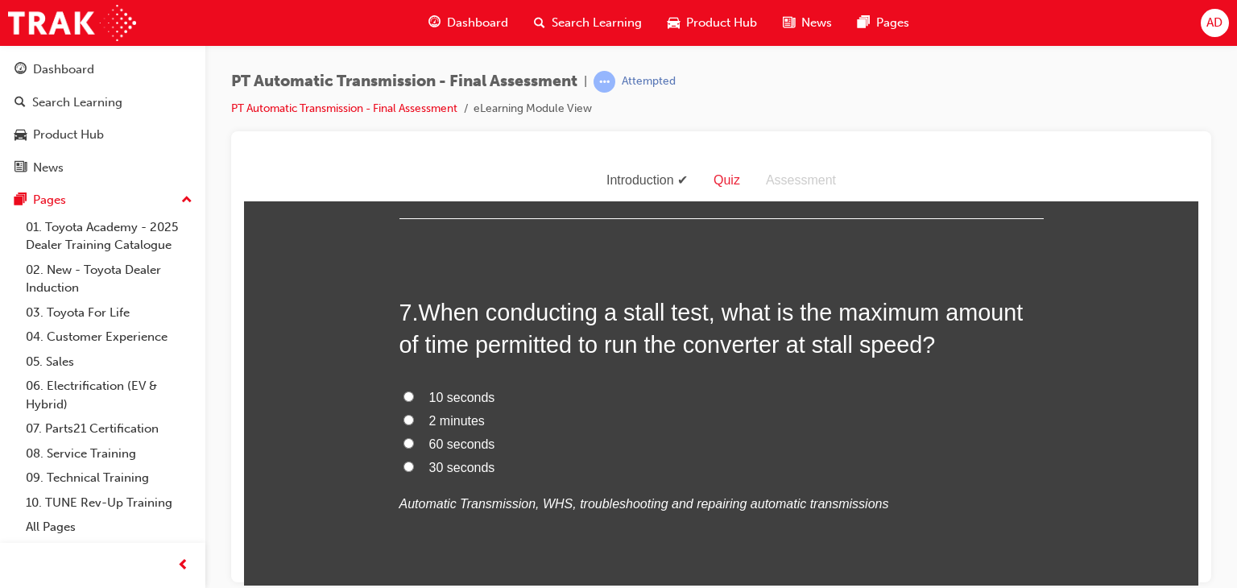
scroll to position [2319, 0]
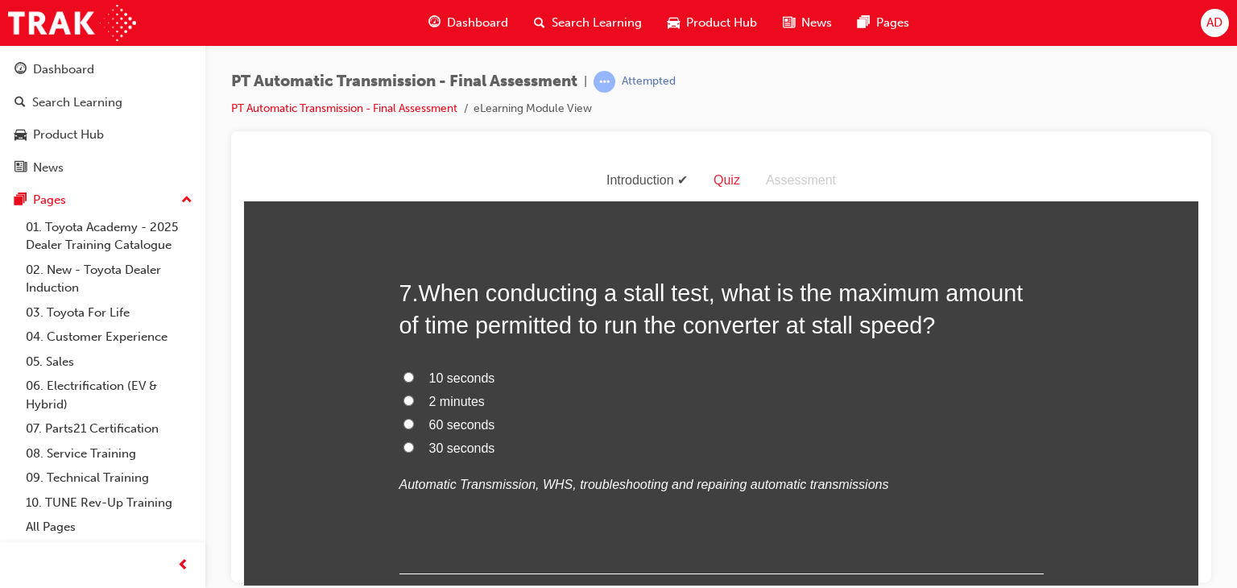
click at [403, 376] on input "10 seconds" at bounding box center [408, 376] width 10 height 10
radio input "true"
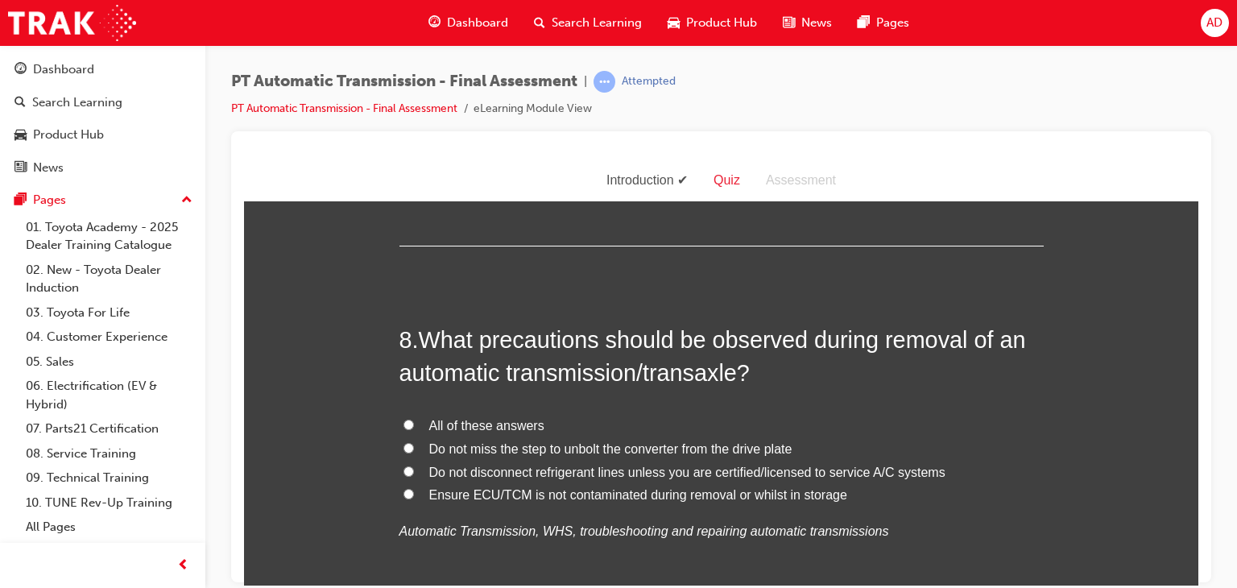
scroll to position [2673, 0]
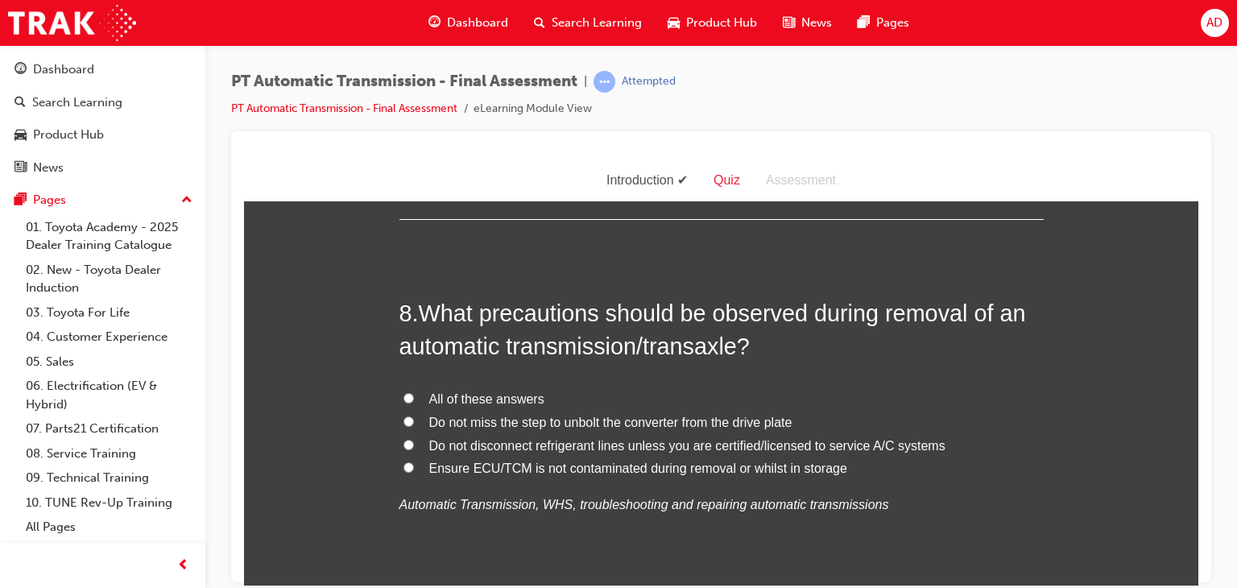
click at [403, 418] on input "Do not miss the step to unbolt the converter from the drive plate" at bounding box center [408, 421] width 10 height 10
radio input "true"
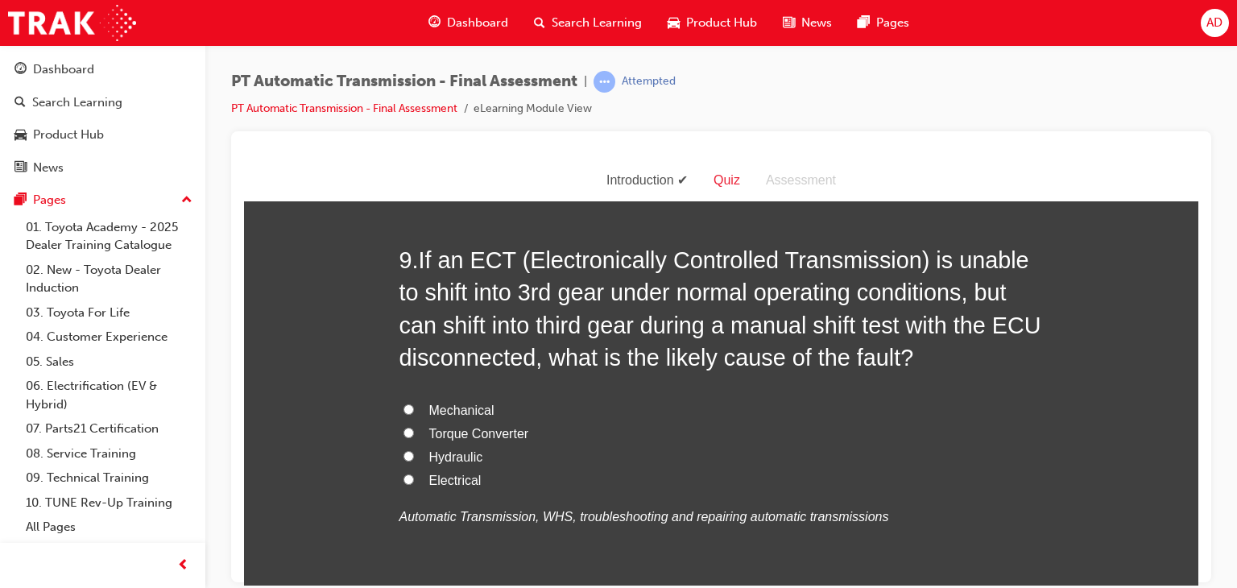
scroll to position [3124, 0]
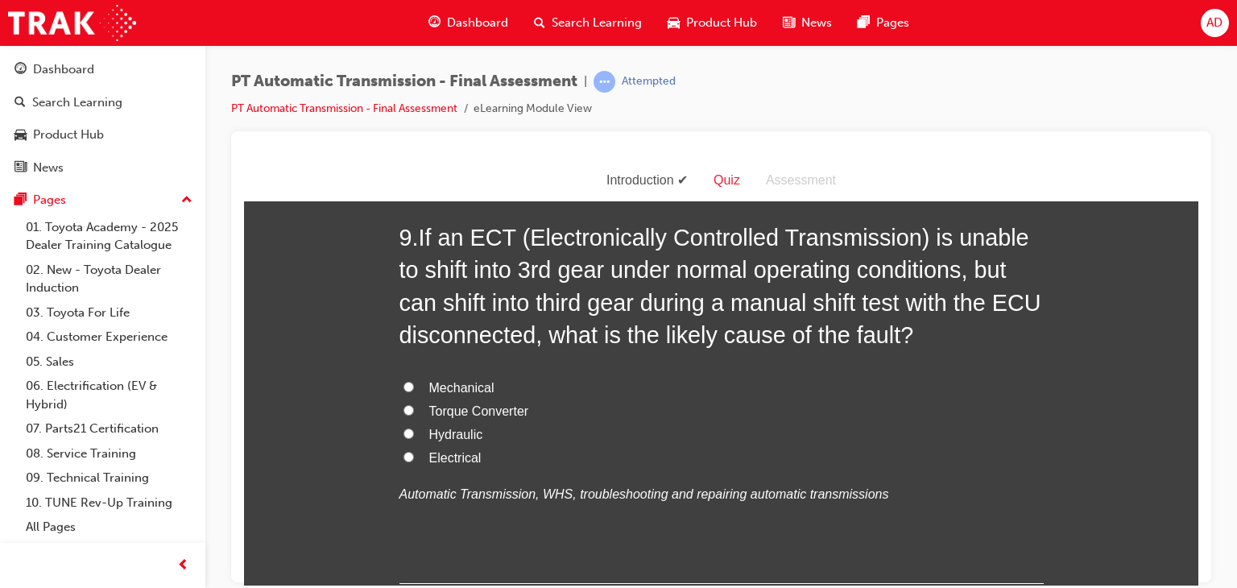
click at [403, 455] on input "Electrical" at bounding box center [408, 456] width 10 height 10
radio input "true"
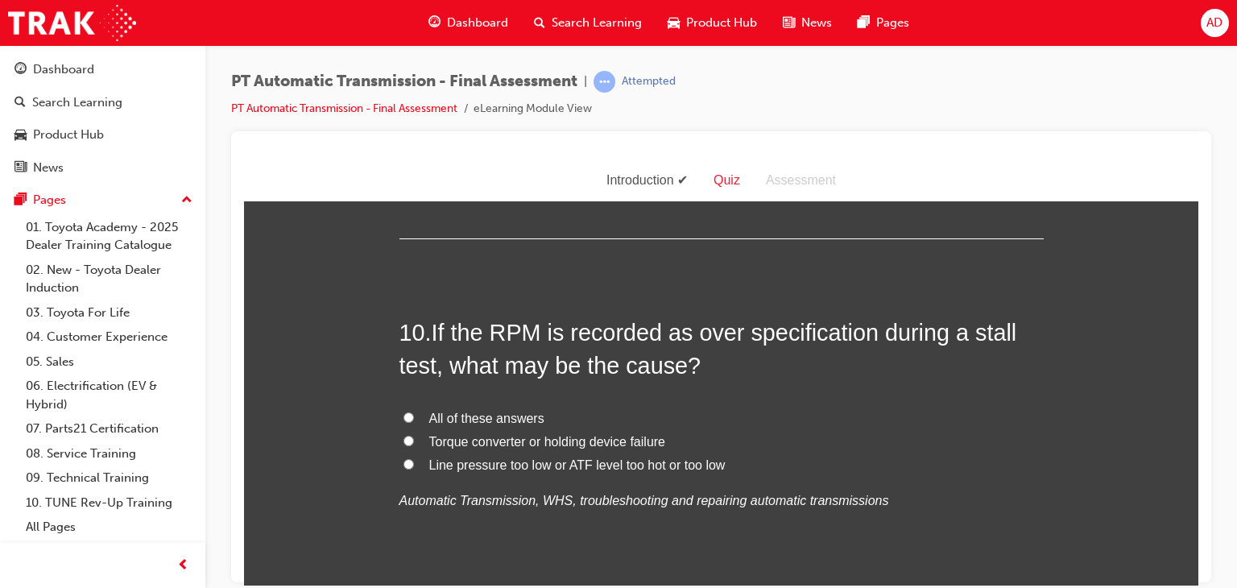
scroll to position [3479, 0]
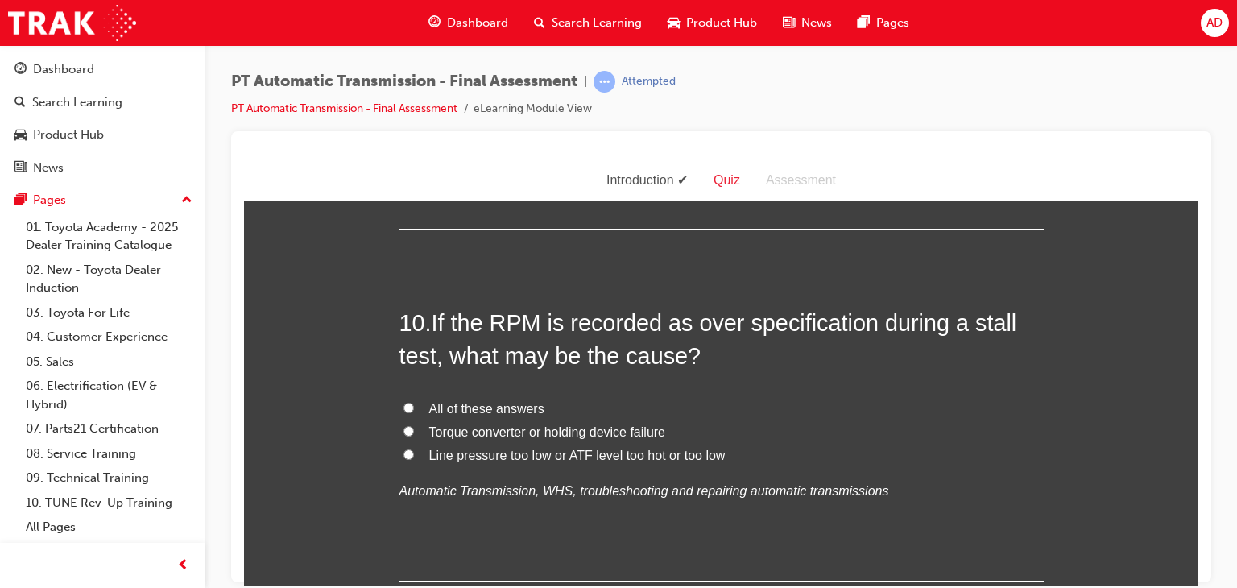
click at [403, 450] on input "Line pressure too low or ATF level too hot or too low" at bounding box center [408, 454] width 10 height 10
radio input "true"
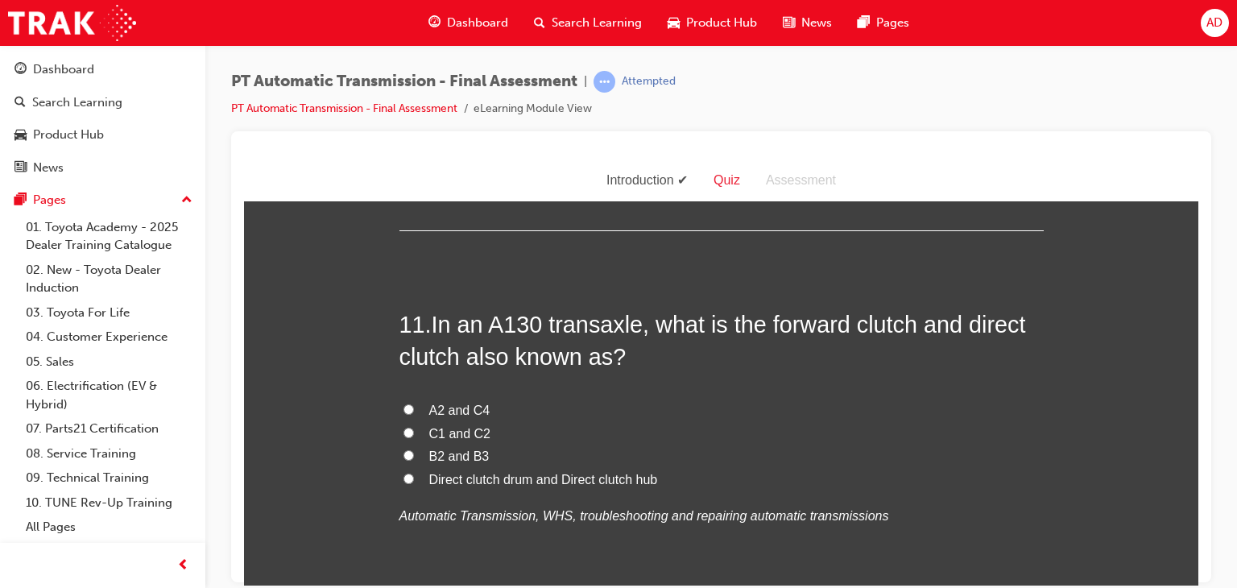
scroll to position [3833, 0]
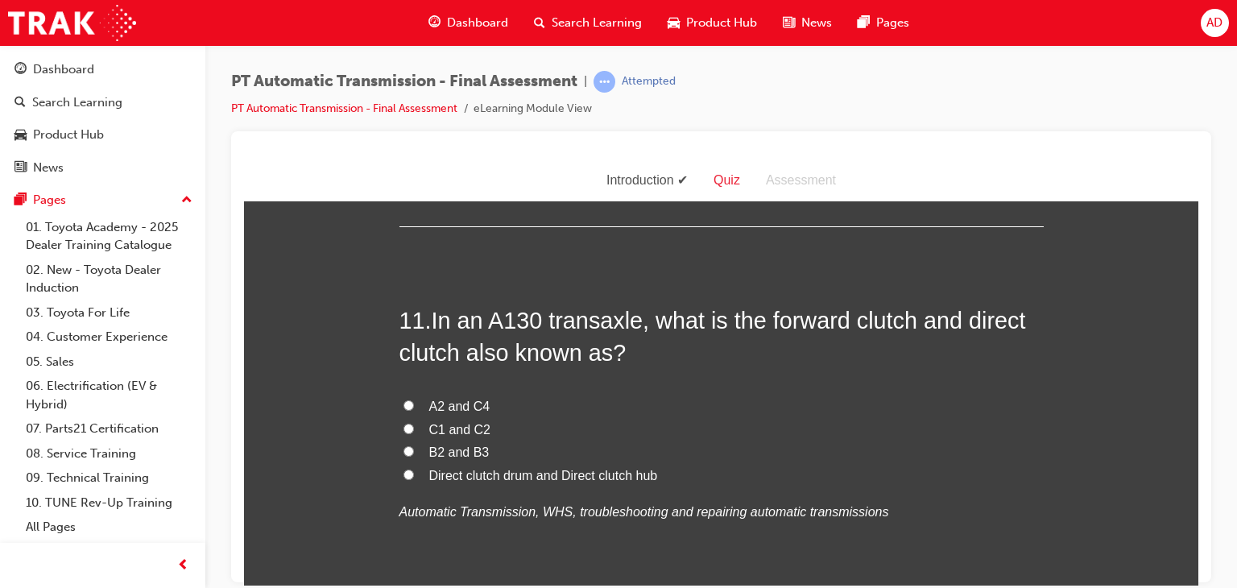
click at [403, 423] on input "C1 and C2" at bounding box center [408, 428] width 10 height 10
radio input "true"
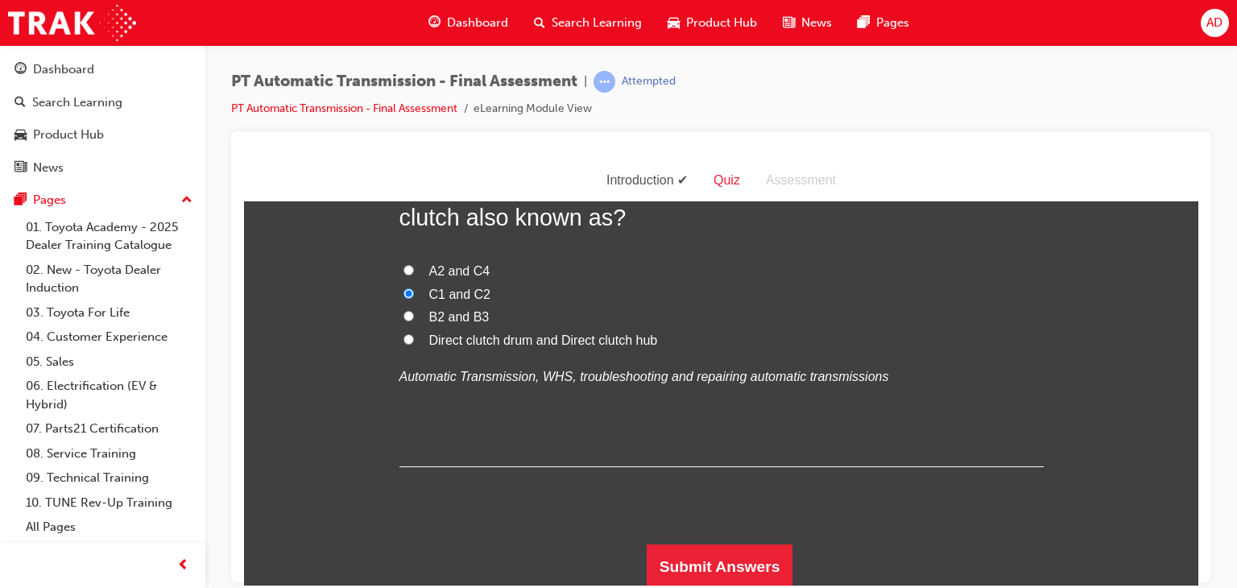
scroll to position [3969, 0]
click at [697, 555] on button "Submit Answers" at bounding box center [720, 565] width 147 height 45
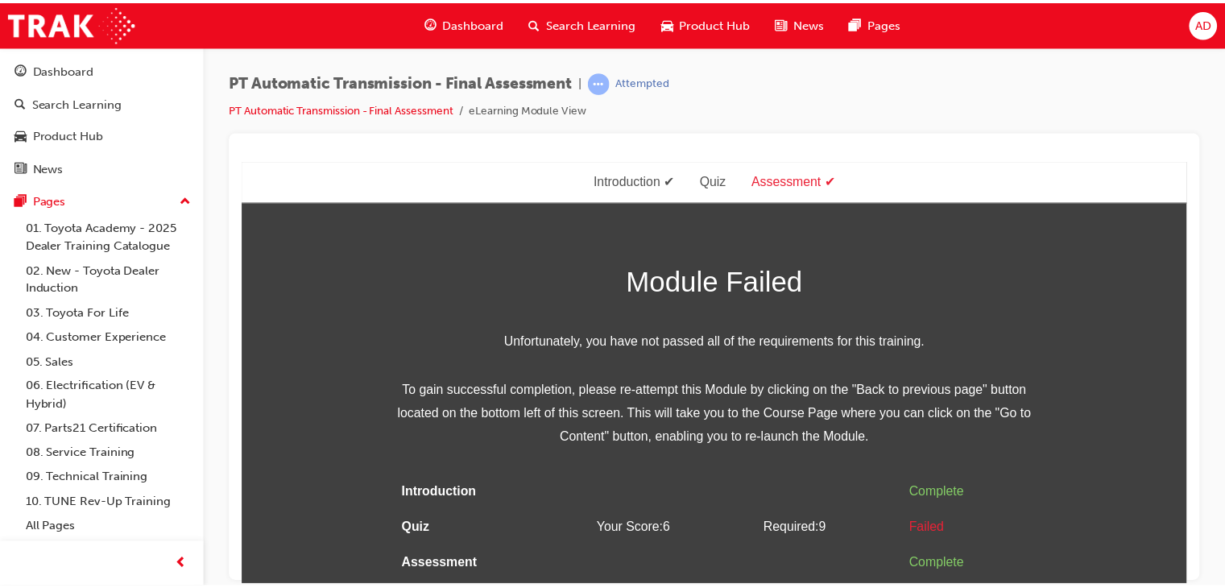
scroll to position [0, 0]
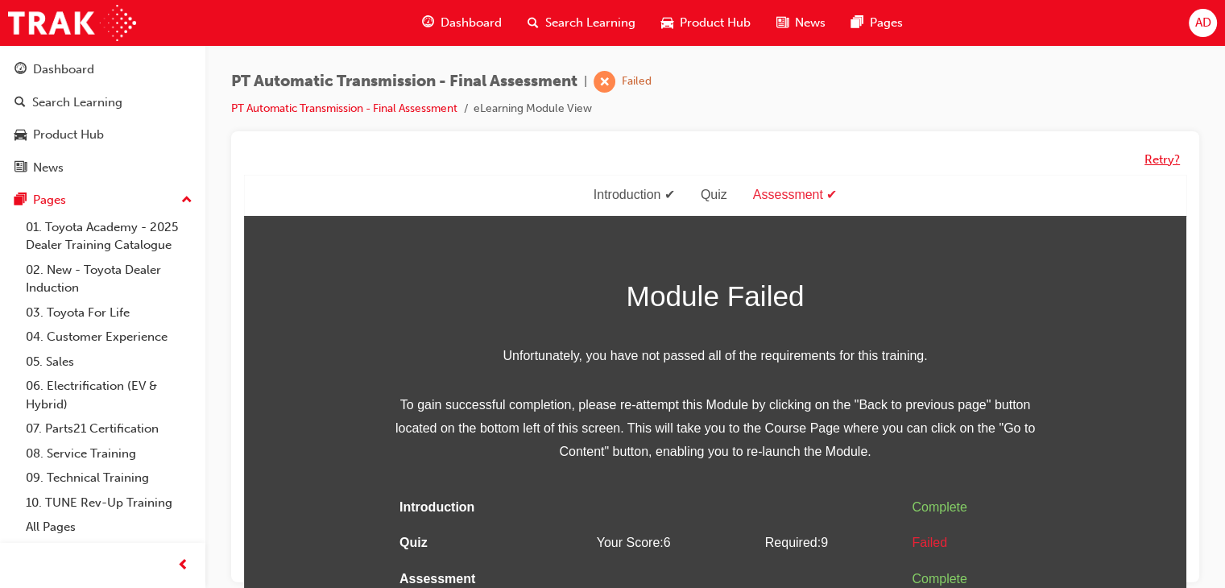
click at [1153, 159] on button "Retry?" at bounding box center [1161, 160] width 35 height 19
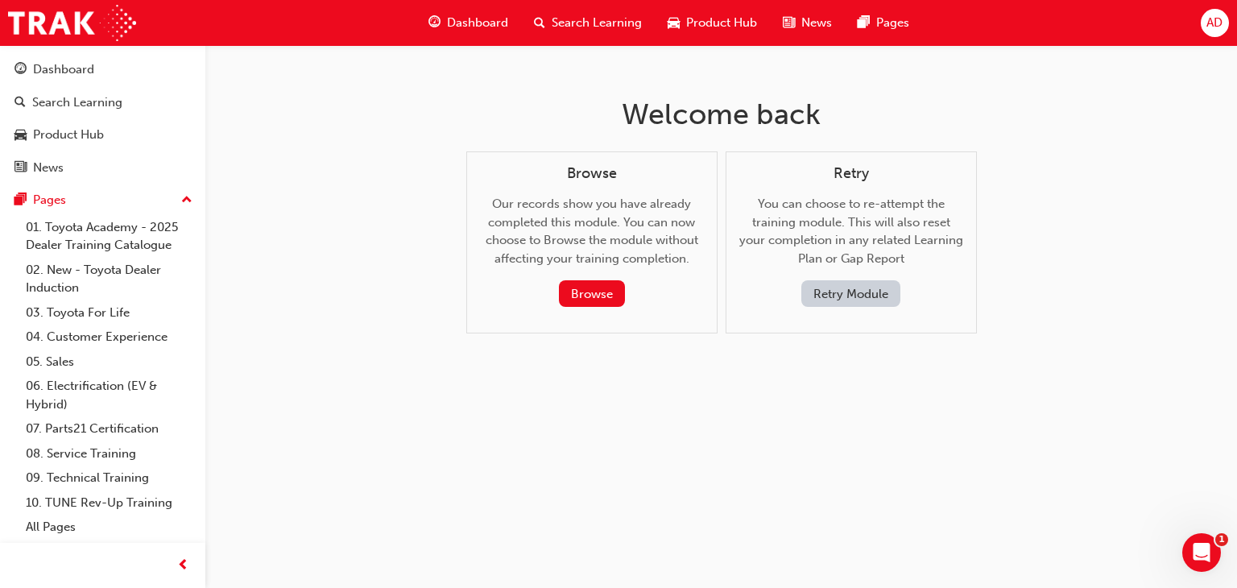
click at [834, 292] on button "Retry Module" at bounding box center [850, 293] width 99 height 27
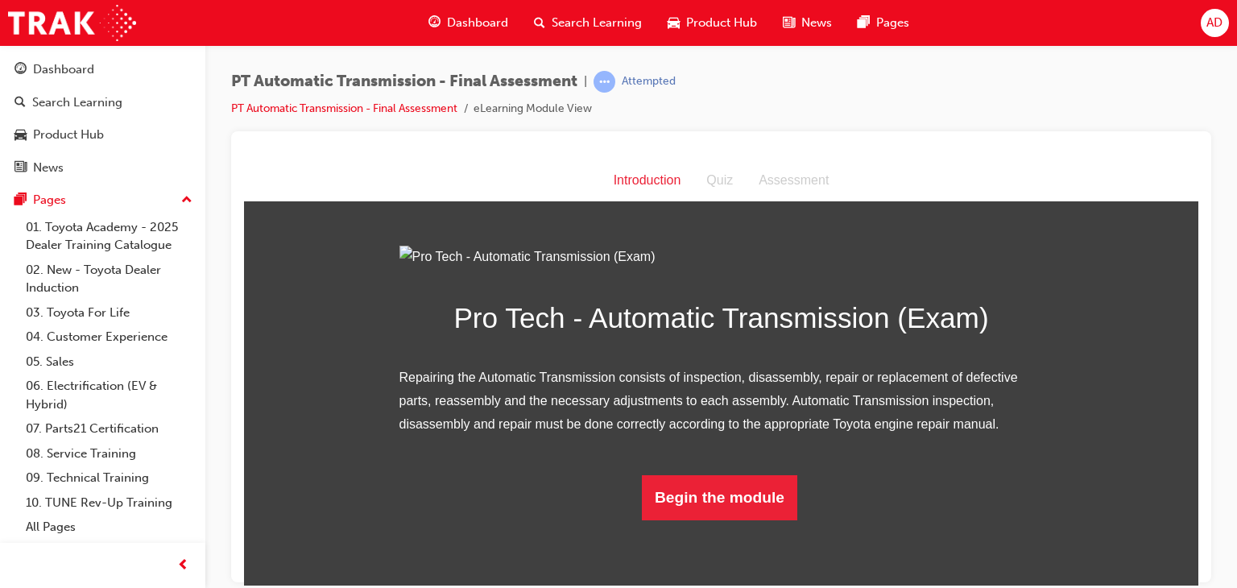
scroll to position [112, 0]
click at [732, 519] on button "Begin the module" at bounding box center [719, 496] width 155 height 45
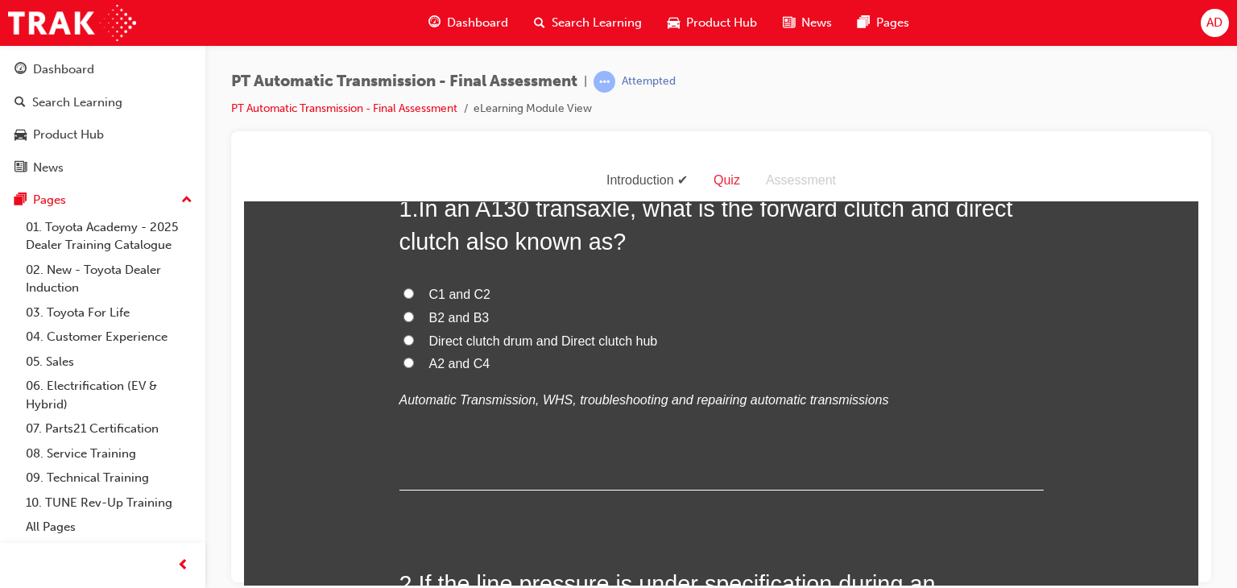
scroll to position [0, 0]
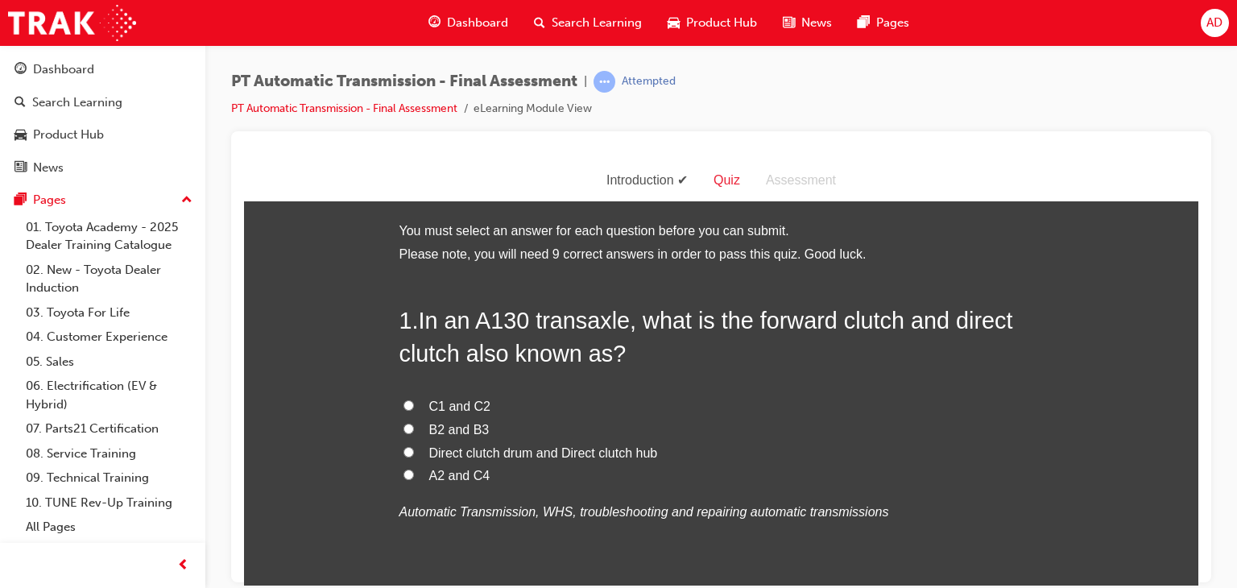
click at [436, 402] on span "C1 and C2" at bounding box center [460, 406] width 62 height 14
click at [414, 402] on input "C1 and C2" at bounding box center [408, 404] width 10 height 10
radio input "true"
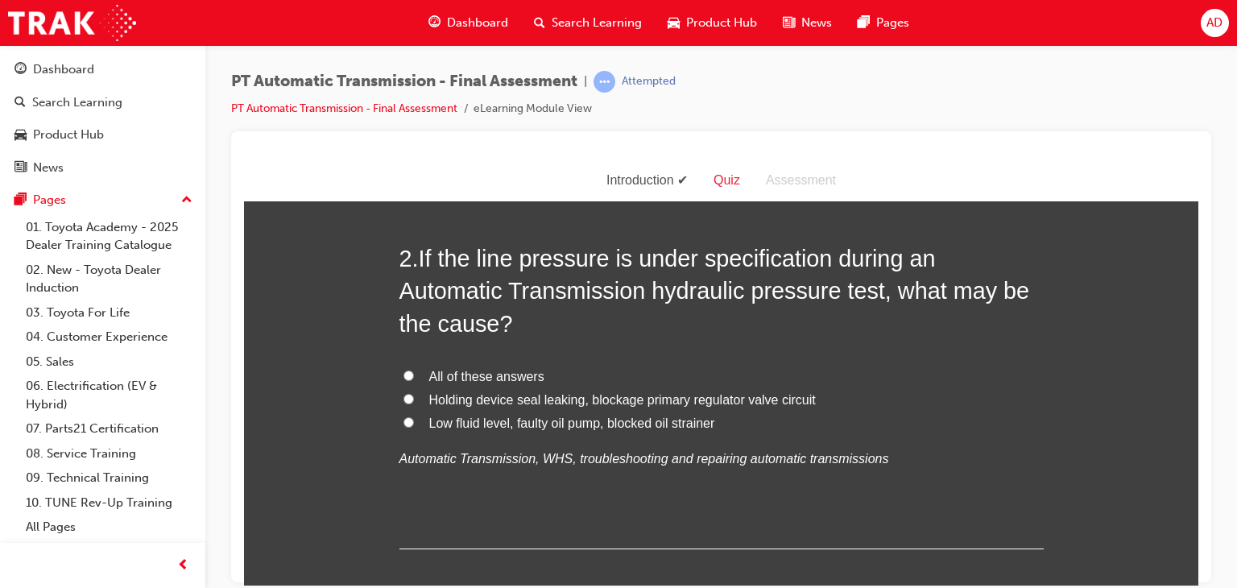
scroll to position [451, 0]
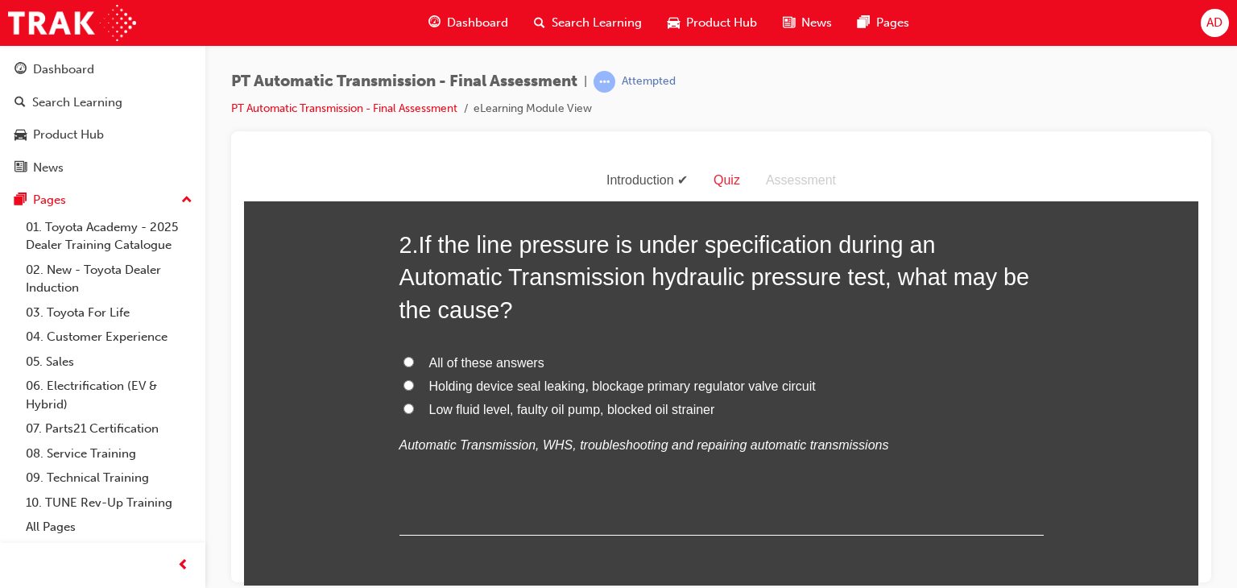
click at [403, 362] on input "All of these answers" at bounding box center [408, 361] width 10 height 10
radio input "true"
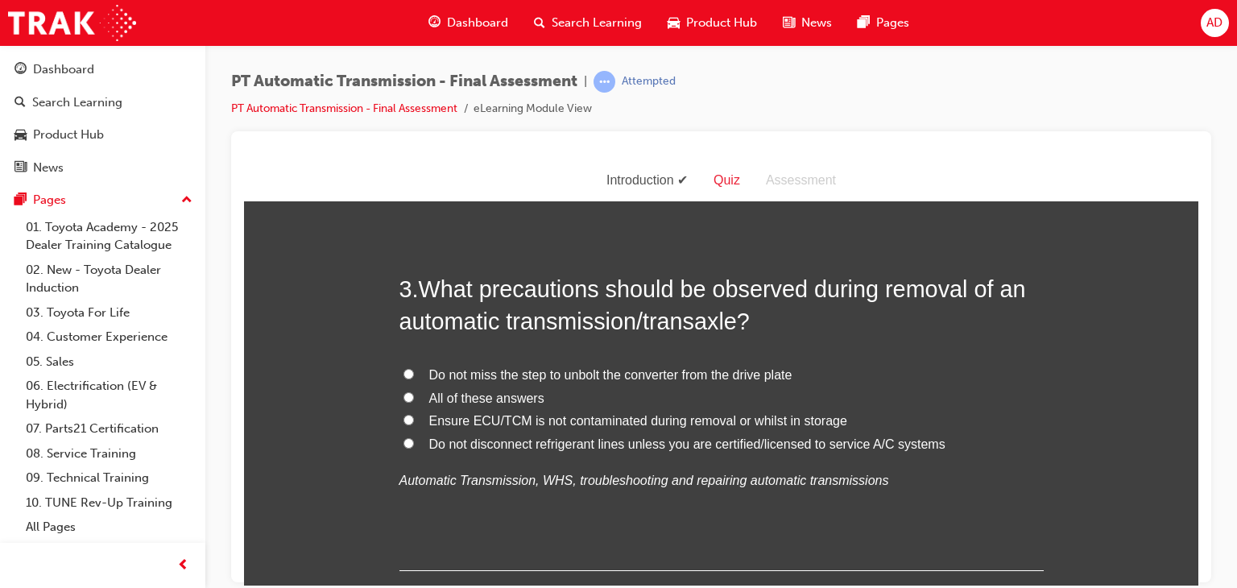
scroll to position [805, 0]
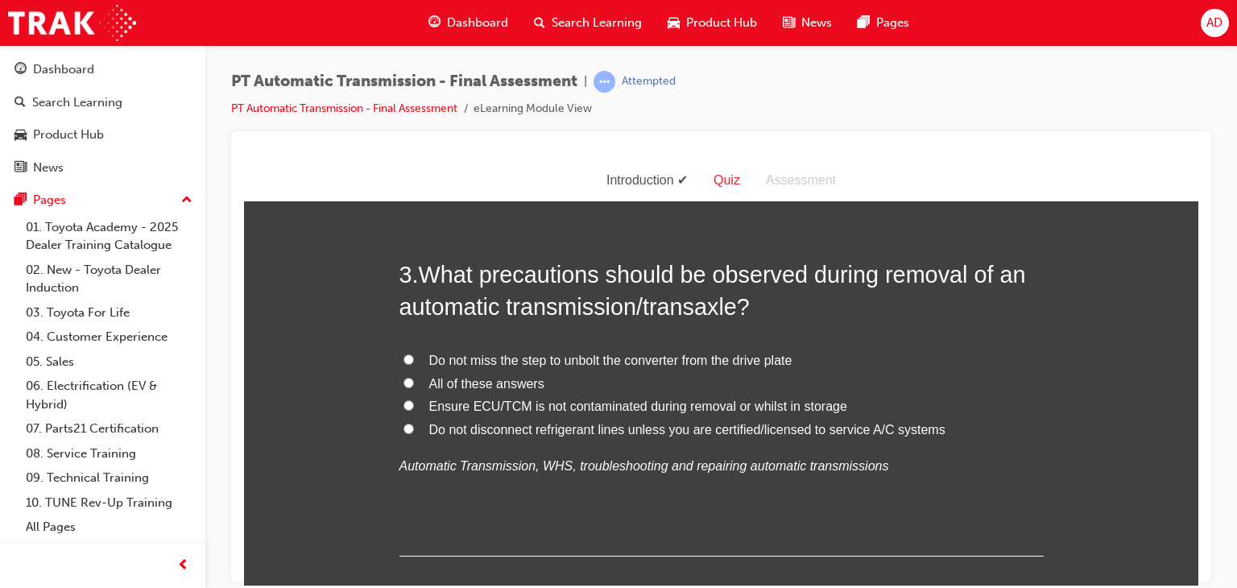
click at [403, 356] on input "Do not miss the step to unbolt the converter from the drive plate" at bounding box center [408, 359] width 10 height 10
radio input "true"
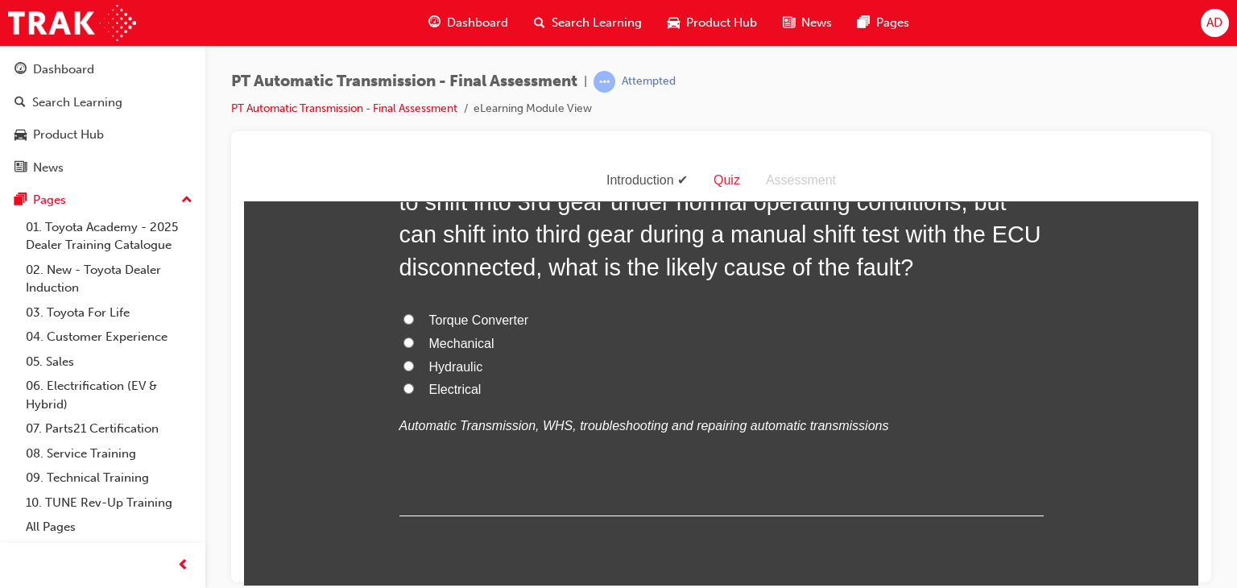
scroll to position [1288, 0]
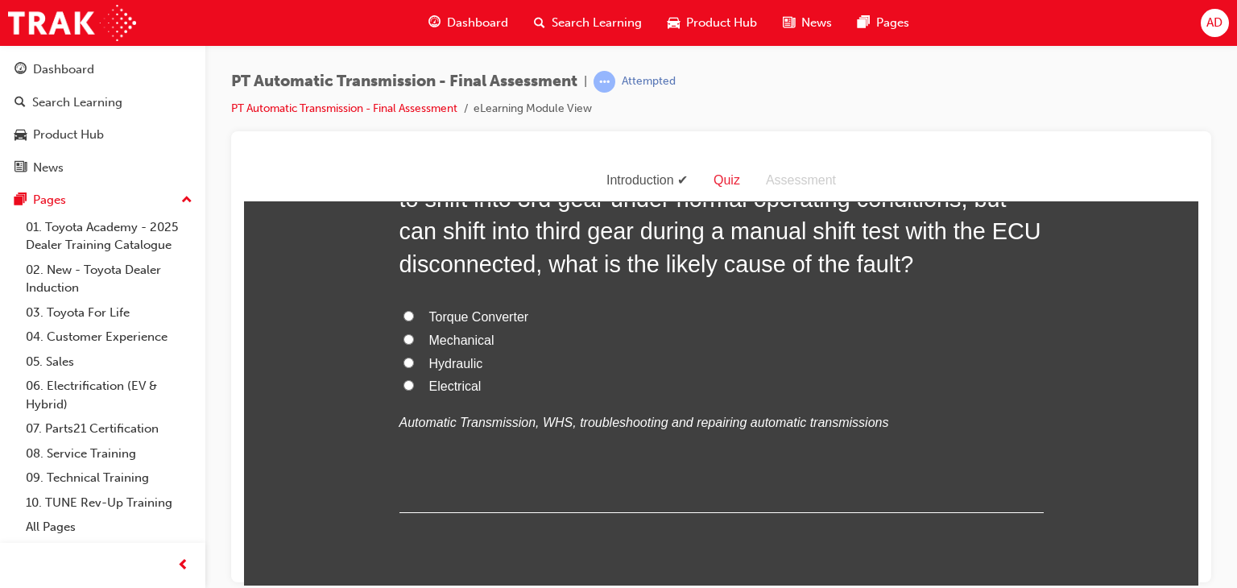
click at [403, 386] on input "Electrical" at bounding box center [408, 384] width 10 height 10
radio input "true"
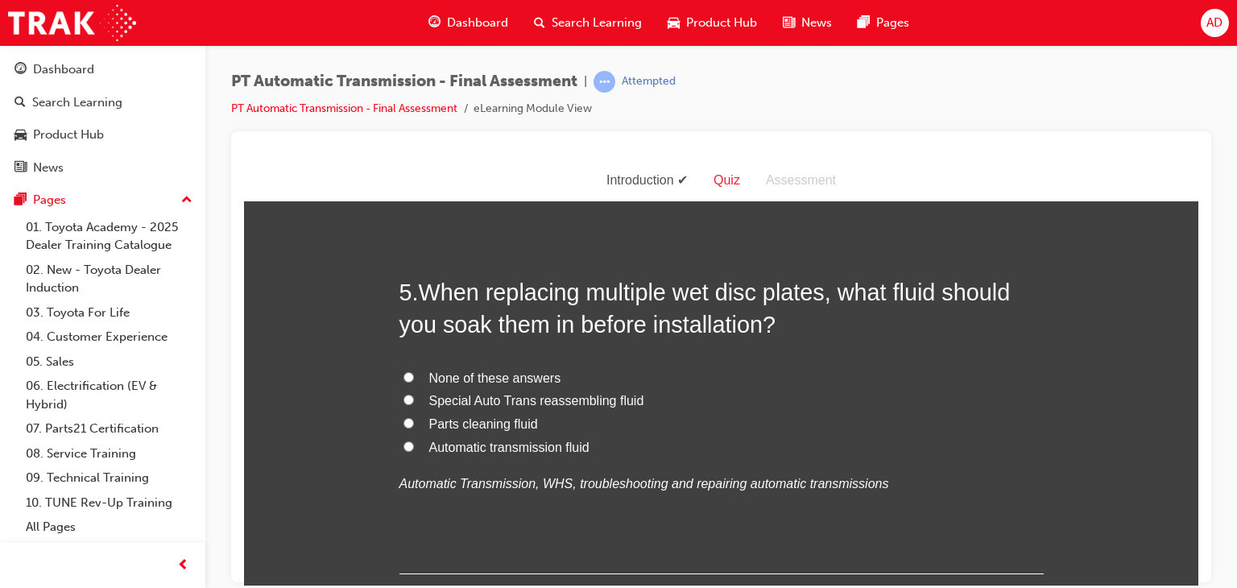
scroll to position [1611, 0]
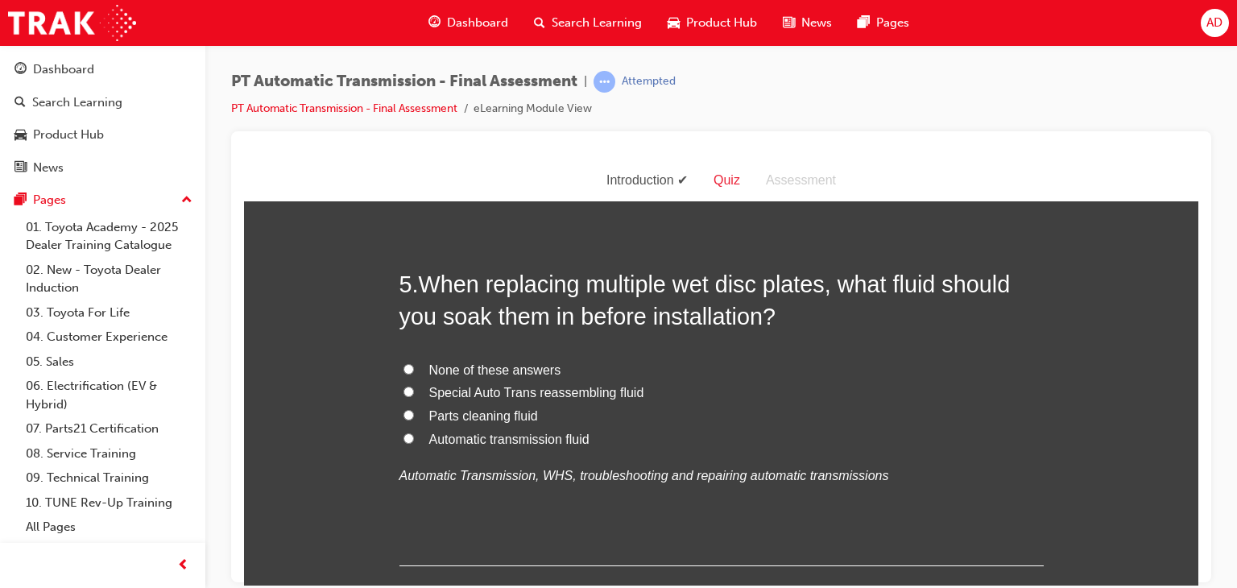
click at [449, 439] on span "Automatic transmission fluid" at bounding box center [509, 439] width 160 height 14
click at [414, 439] on input "Automatic transmission fluid" at bounding box center [408, 437] width 10 height 10
radio input "true"
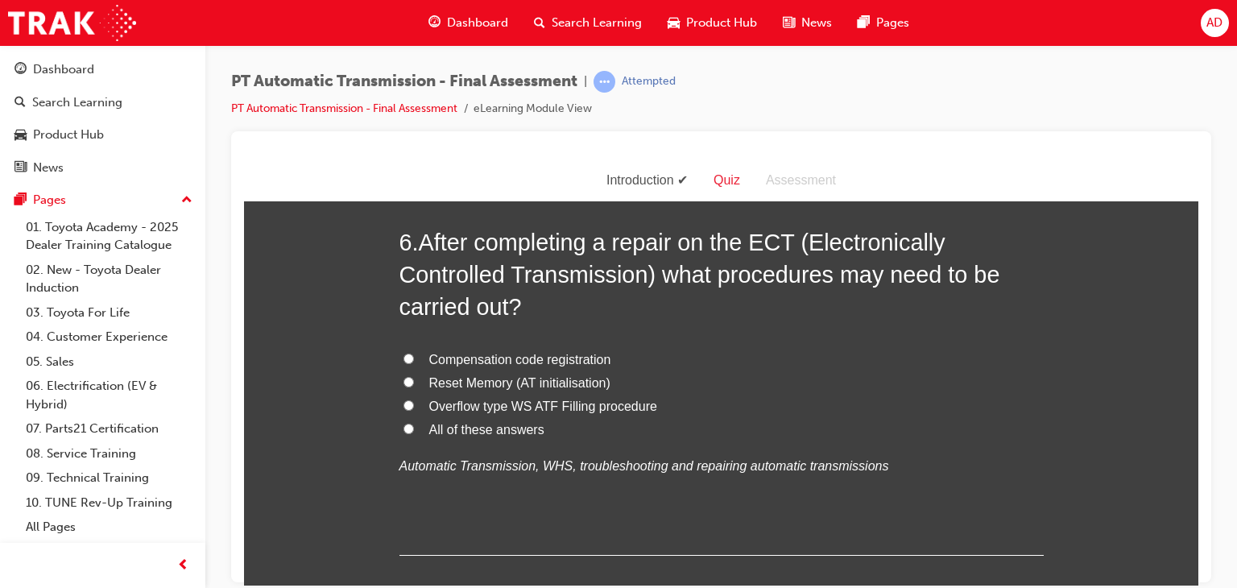
scroll to position [2029, 0]
click at [403, 379] on input "Reset Memory (AT initialisation)" at bounding box center [408, 379] width 10 height 10
radio input "true"
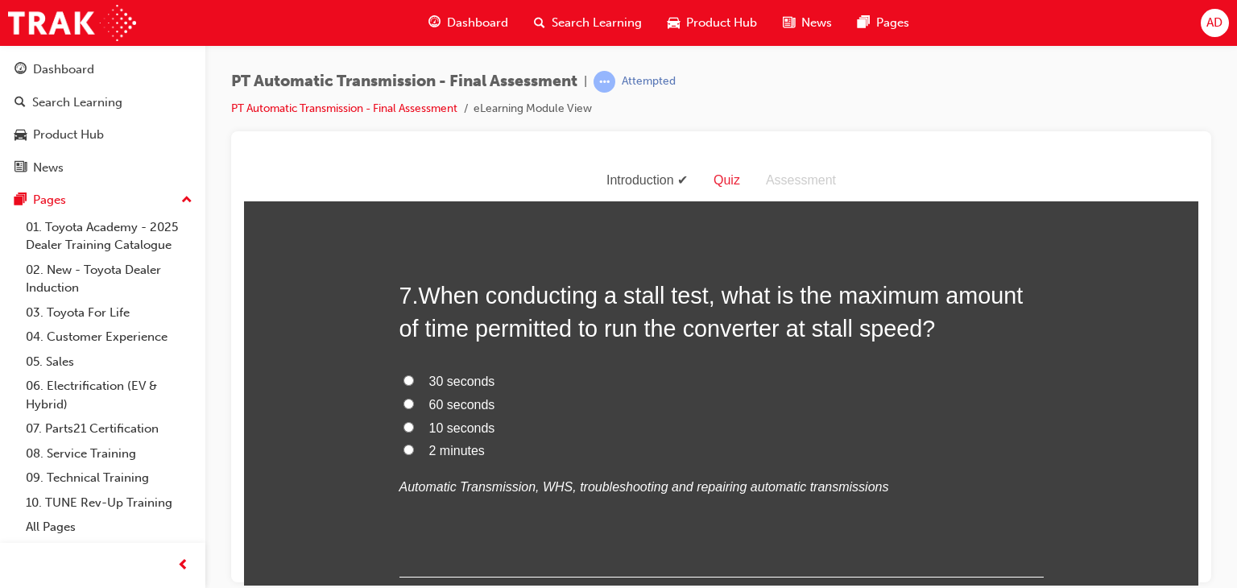
scroll to position [2384, 0]
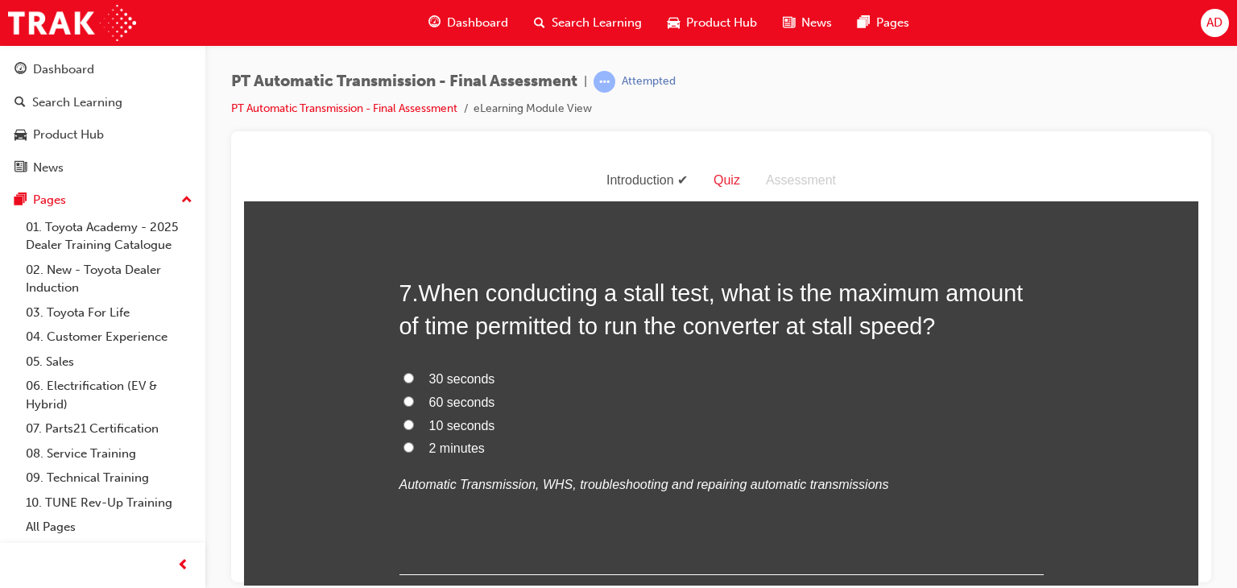
click at [403, 424] on input "10 seconds" at bounding box center [408, 424] width 10 height 10
radio input "true"
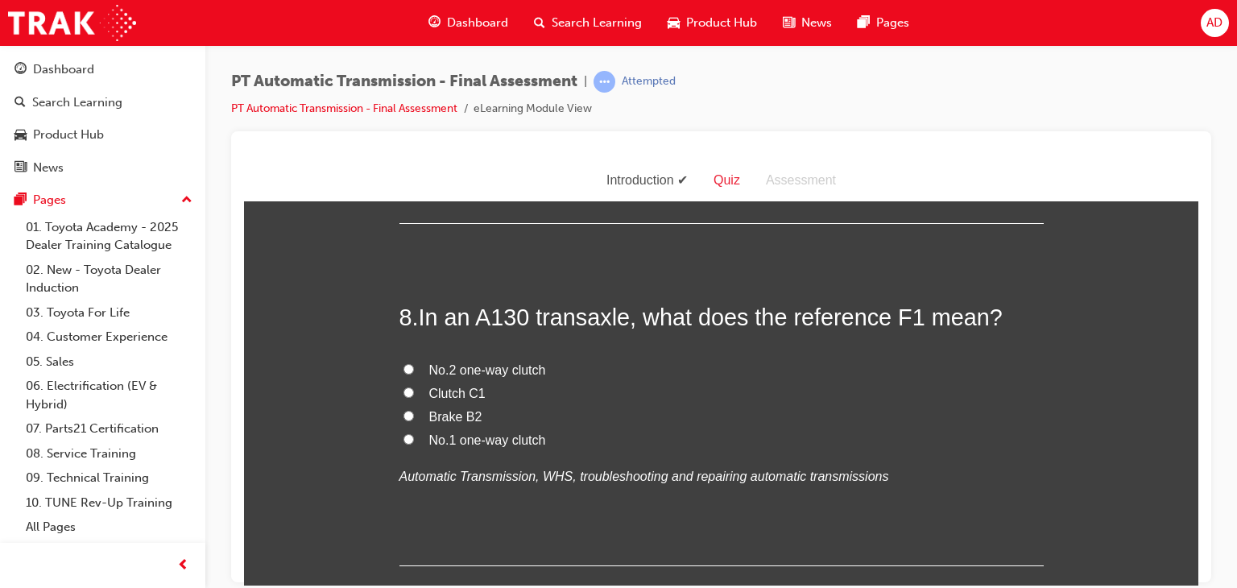
scroll to position [2738, 0]
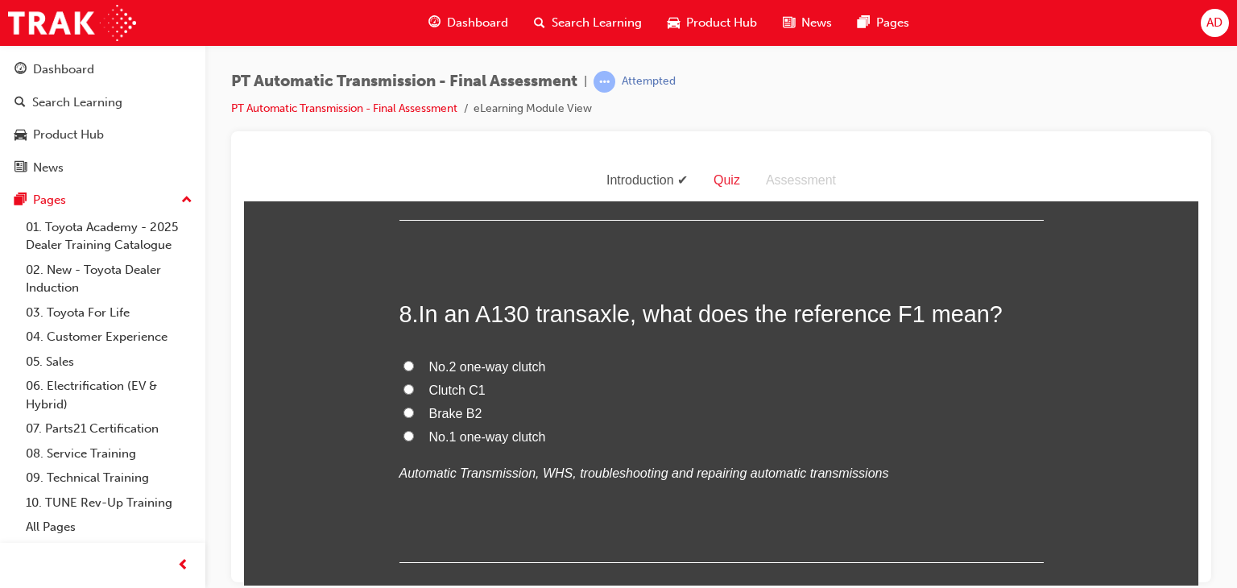
click at [403, 432] on input "No.1 one-way clutch" at bounding box center [408, 435] width 10 height 10
radio input "true"
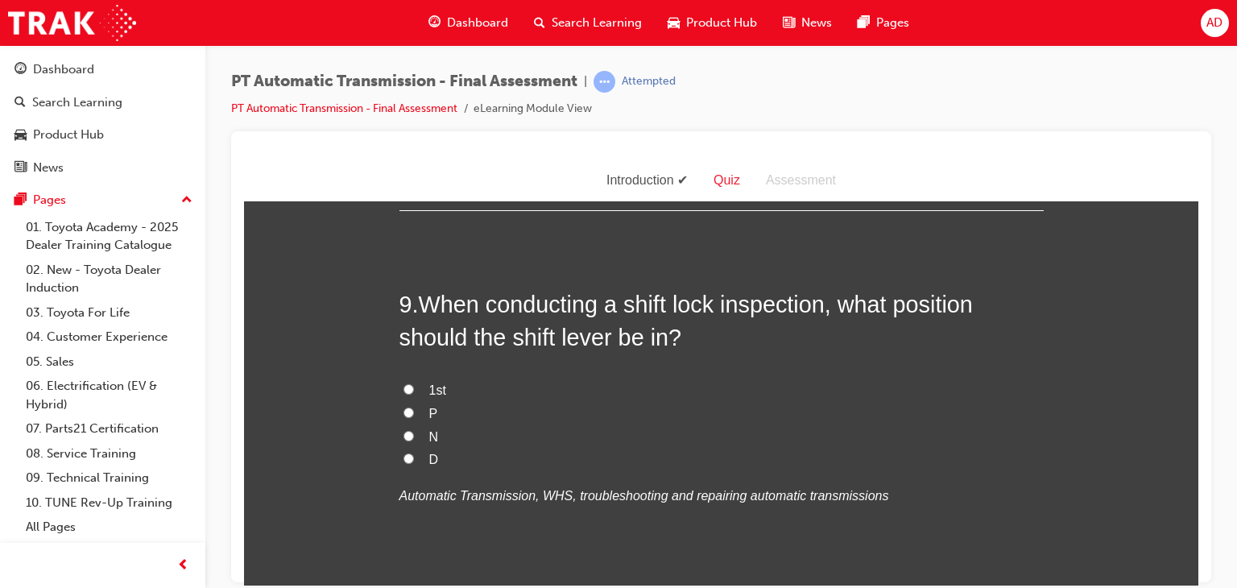
scroll to position [3092, 0]
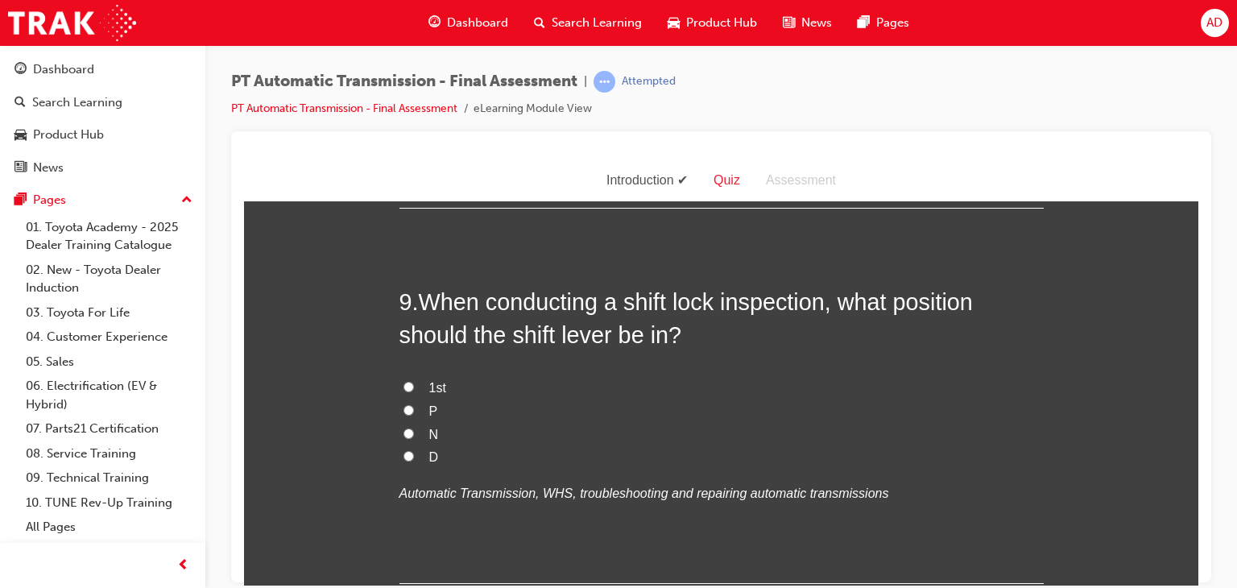
click at [403, 406] on input "P" at bounding box center [408, 409] width 10 height 10
radio input "true"
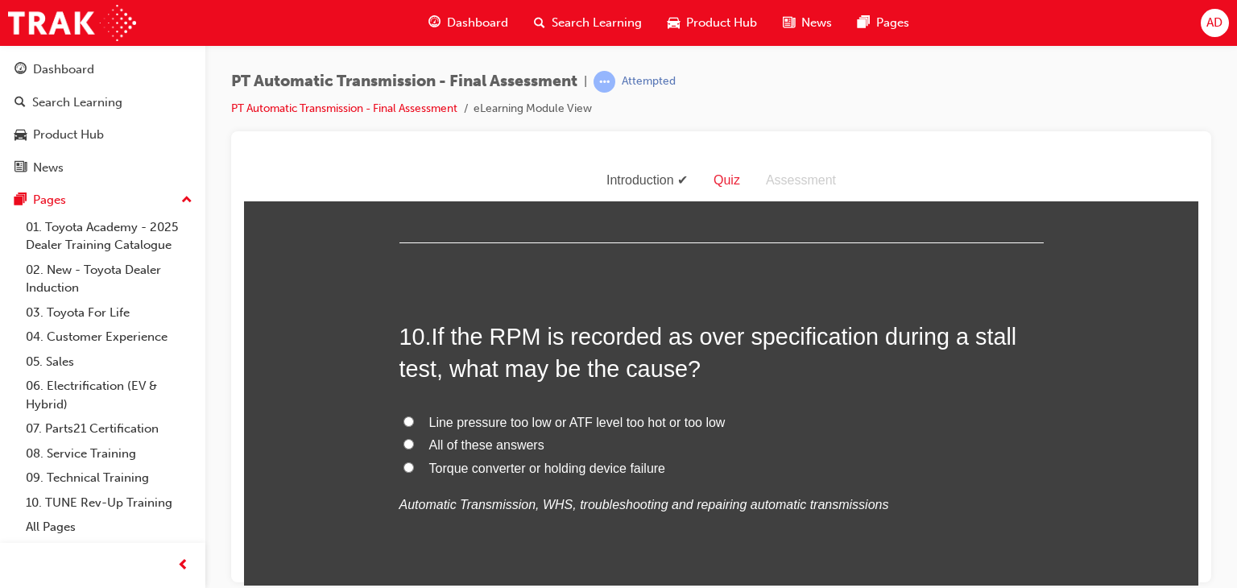
scroll to position [3446, 0]
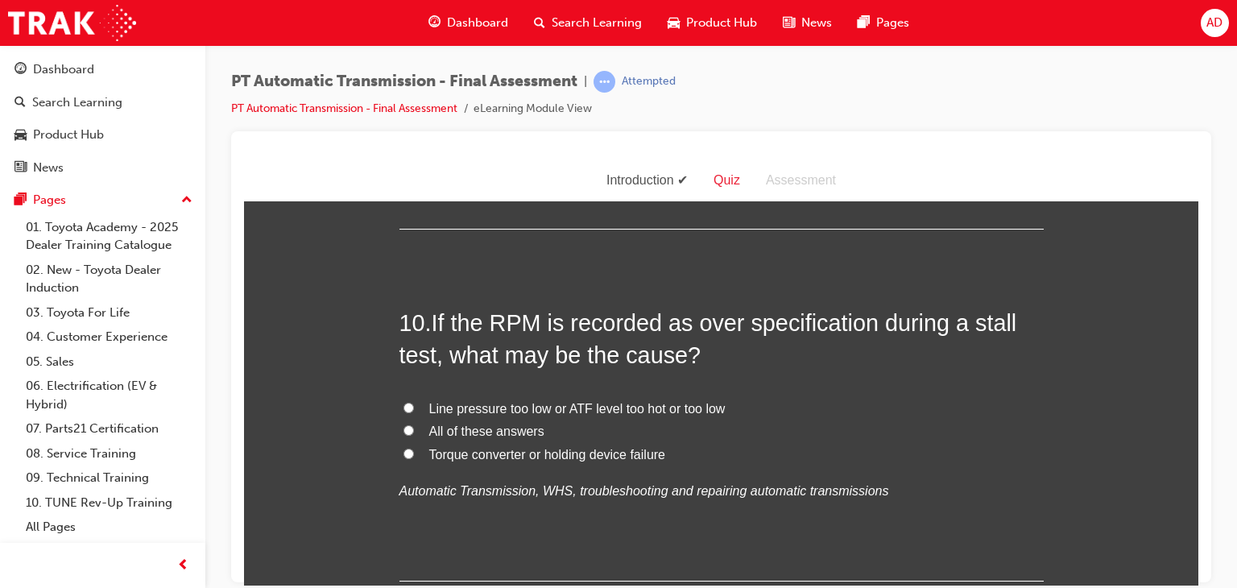
click at [403, 403] on input "Line pressure too low or ATF level too hot or too low" at bounding box center [408, 407] width 10 height 10
radio input "true"
click at [403, 453] on input "Torque converter or holding device failure" at bounding box center [408, 453] width 10 height 10
radio input "true"
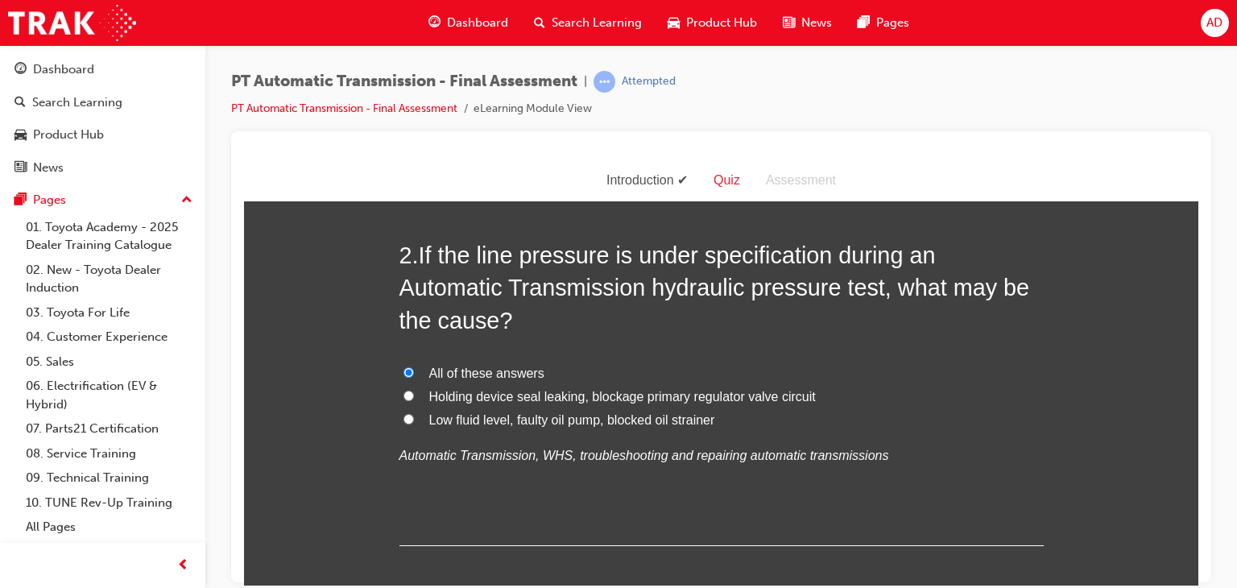
scroll to position [408, 0]
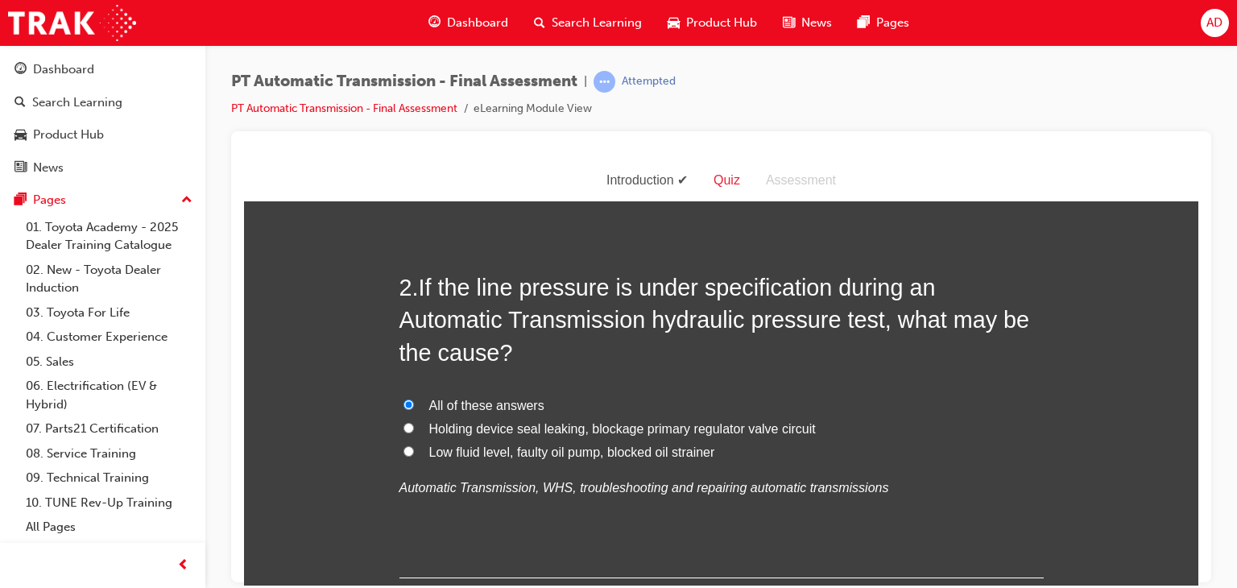
click at [403, 449] on input "Low fluid level, faulty oil pump, blocked oil strainer" at bounding box center [408, 450] width 10 height 10
radio input "true"
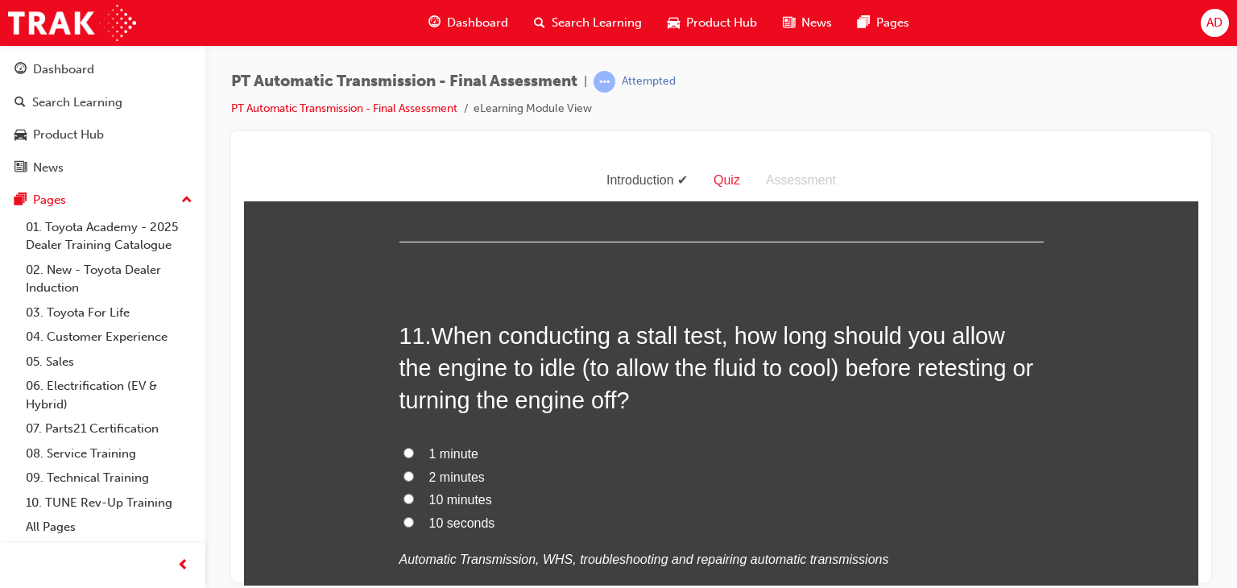
scroll to position [3801, 0]
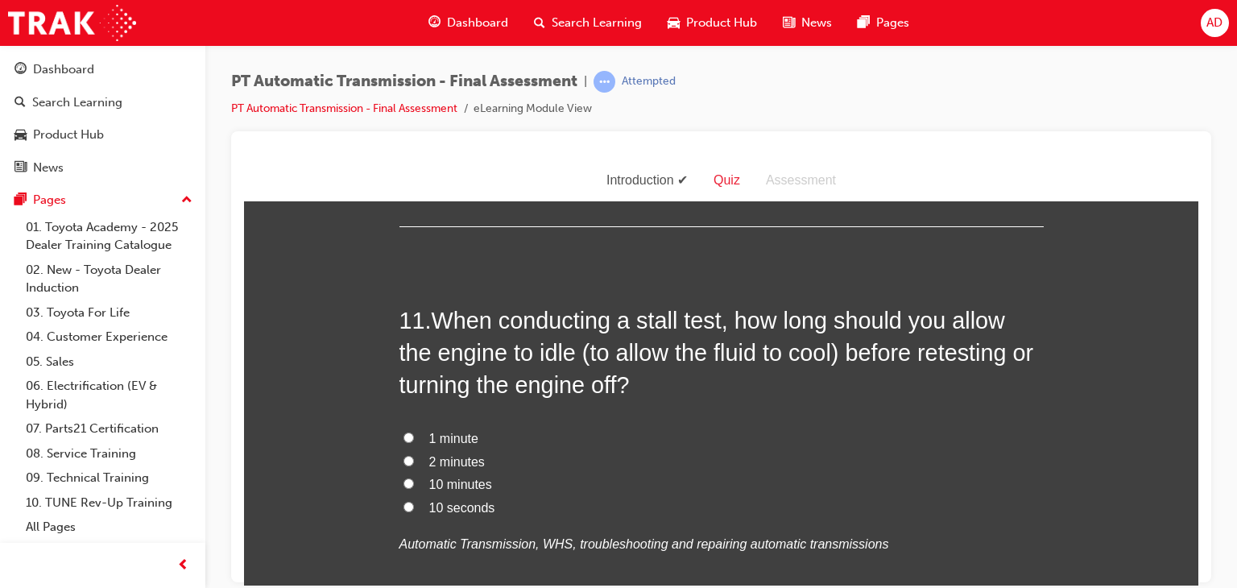
click at [403, 481] on input "10 minutes" at bounding box center [408, 483] width 10 height 10
radio input "true"
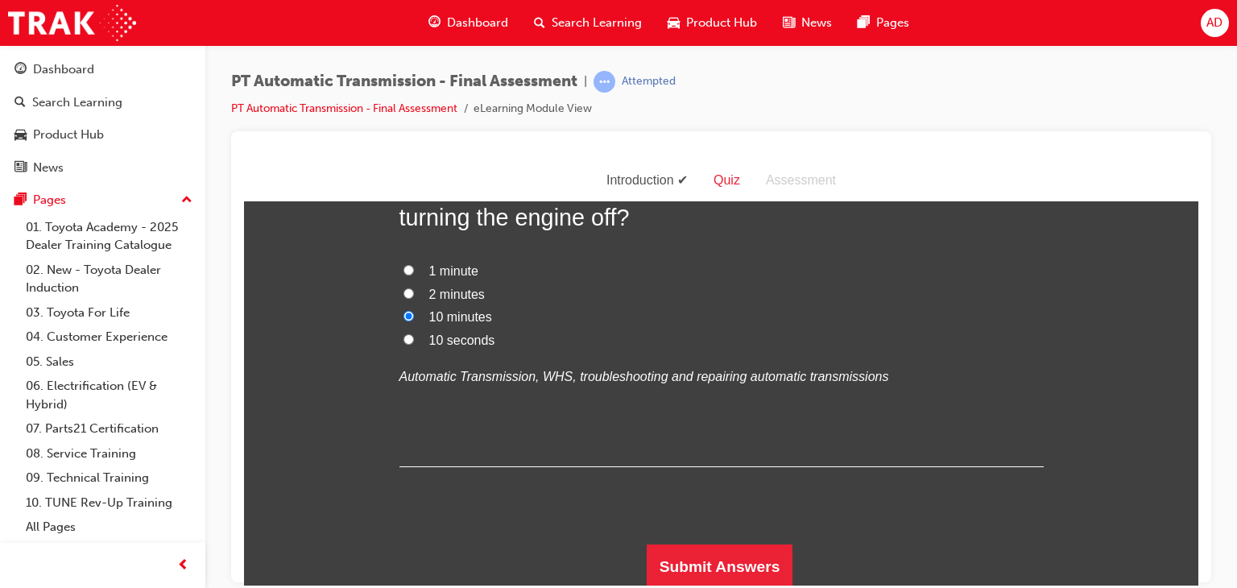
scroll to position [3969, 0]
click at [695, 551] on button "Submit Answers" at bounding box center [720, 565] width 147 height 45
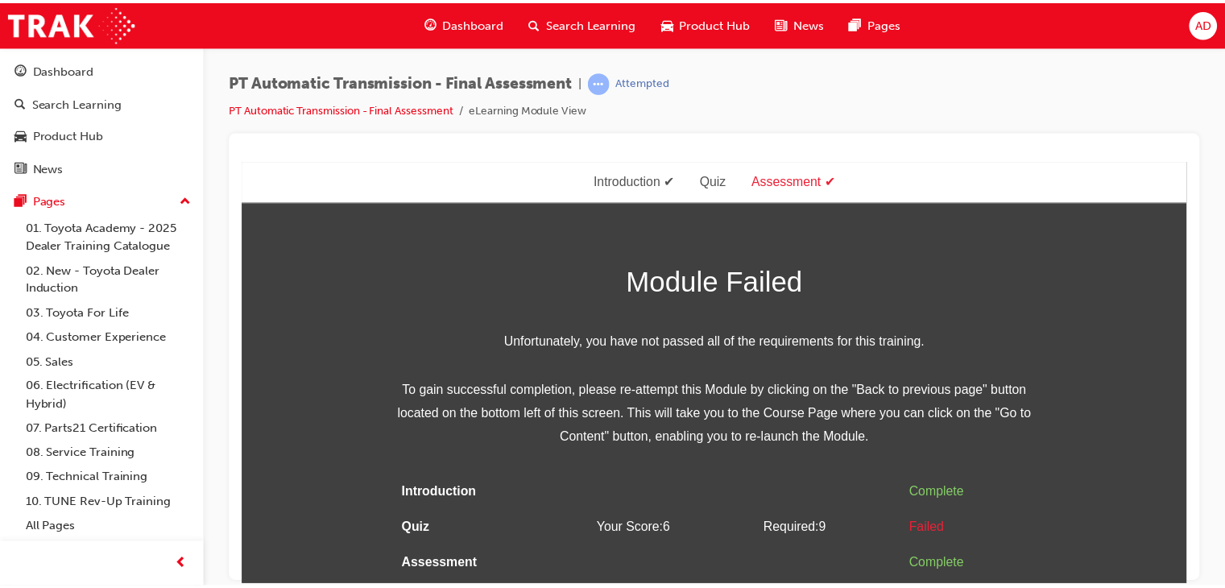
scroll to position [0, 0]
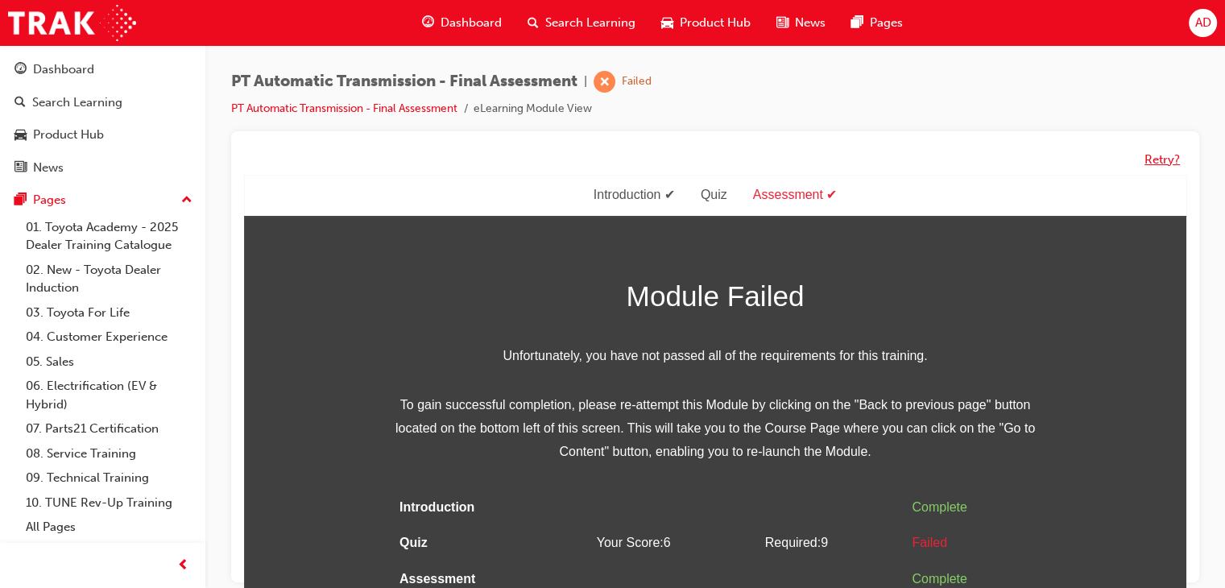
click at [1156, 158] on button "Retry?" at bounding box center [1161, 160] width 35 height 19
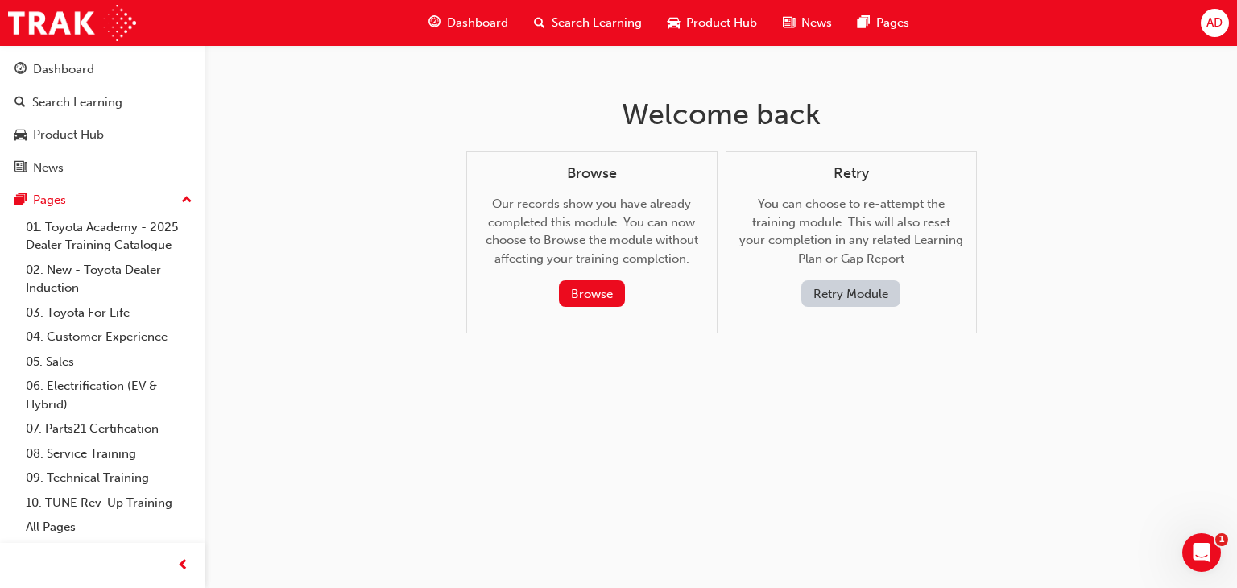
click at [850, 288] on button "Retry Module" at bounding box center [850, 293] width 99 height 27
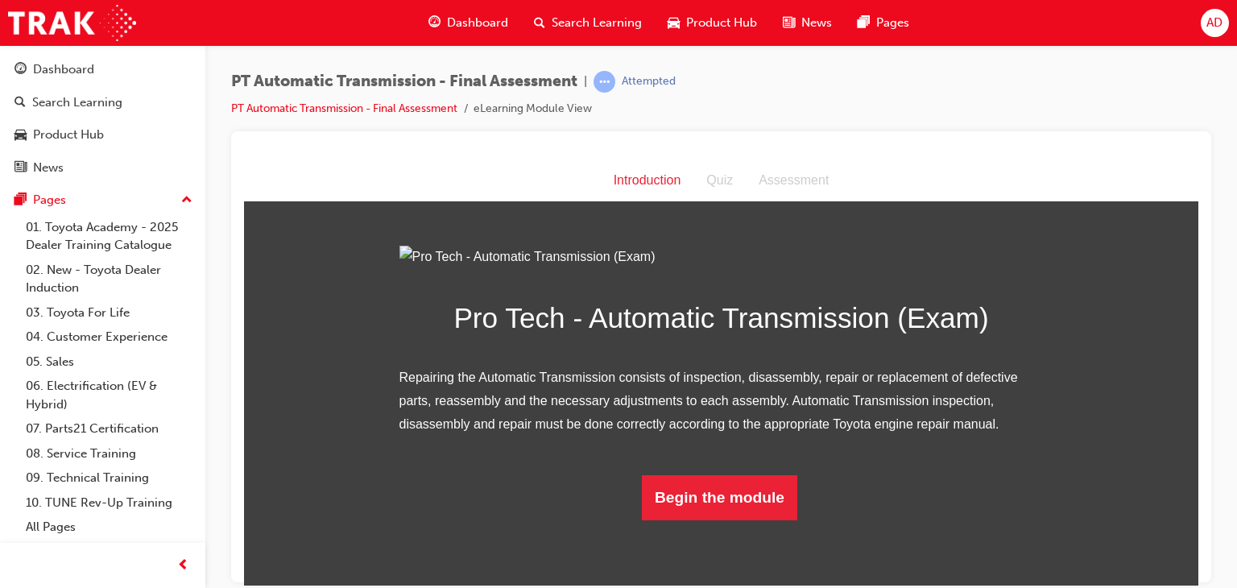
scroll to position [112, 0]
click at [704, 519] on button "Begin the module" at bounding box center [719, 496] width 155 height 45
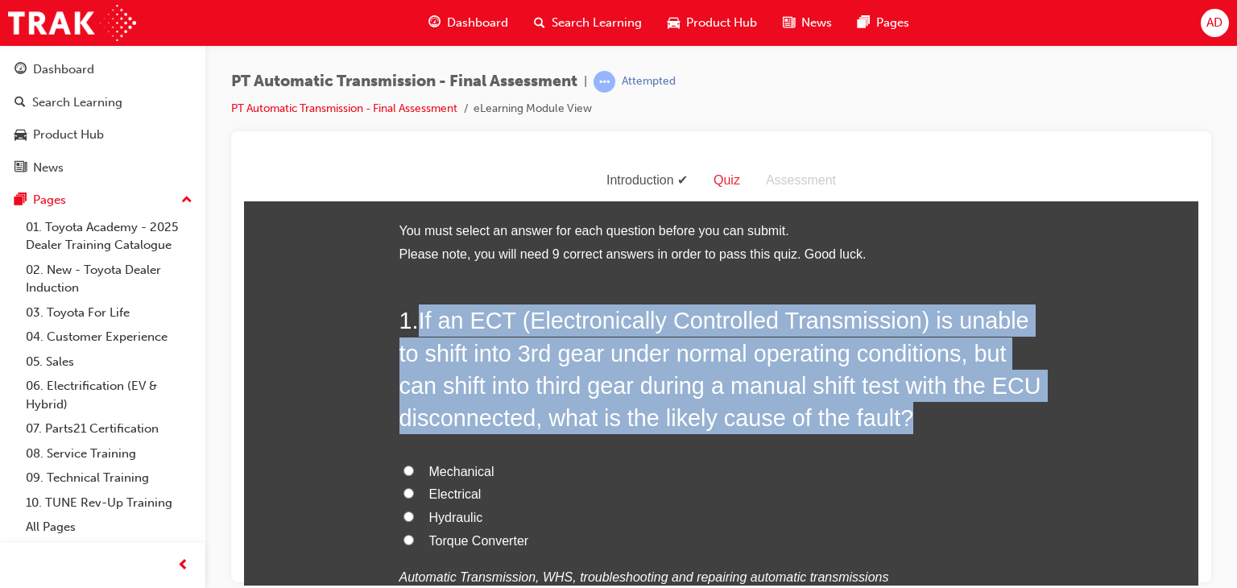
drag, startPoint x: 417, startPoint y: 318, endPoint x: 904, endPoint y: 416, distance: 496.8
click at [904, 416] on h2 "1 . If an ECT (Electronically Controlled Transmission) is unable to shift into …" at bounding box center [721, 369] width 644 height 130
copy span "If an ECT (Electronically Controlled Transmission) is unable to shift into 3rd …"
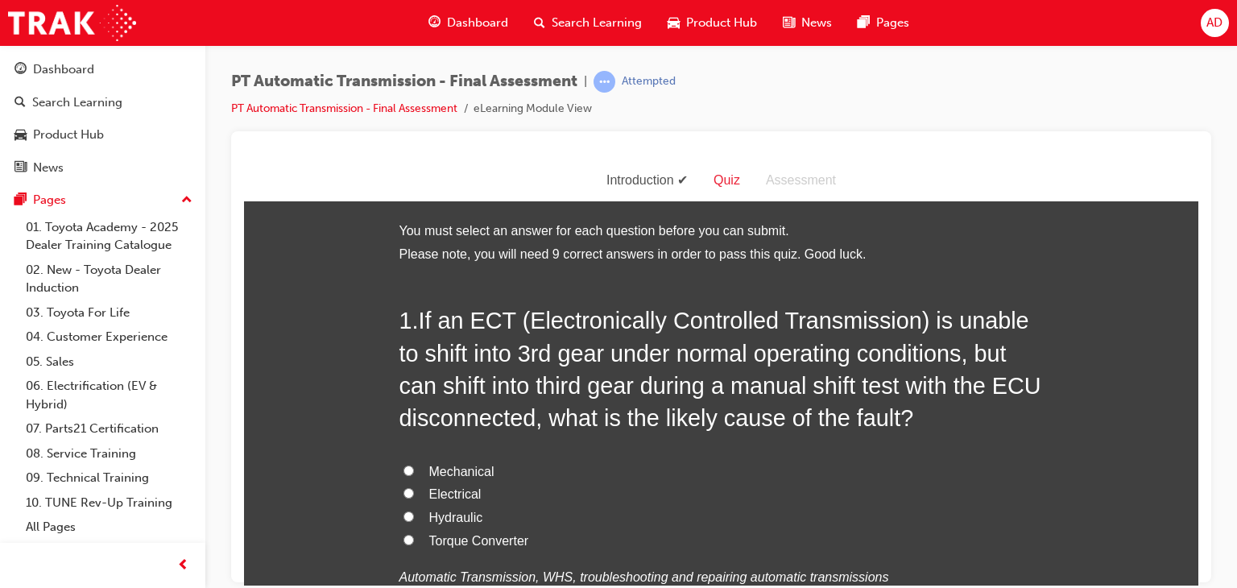
click at [647, 450] on div "1 . If an ECT (Electronically Controlled Transmission) is unable to shift into …" at bounding box center [721, 485] width 644 height 362
click at [403, 492] on input "Electrical" at bounding box center [408, 492] width 10 height 10
radio input "true"
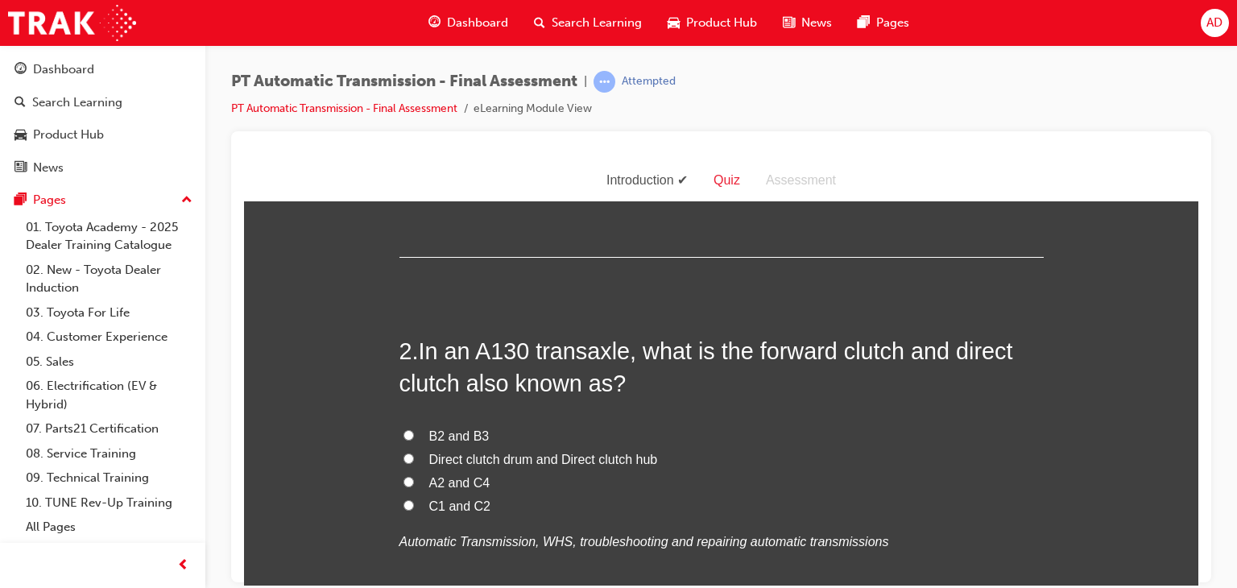
scroll to position [419, 0]
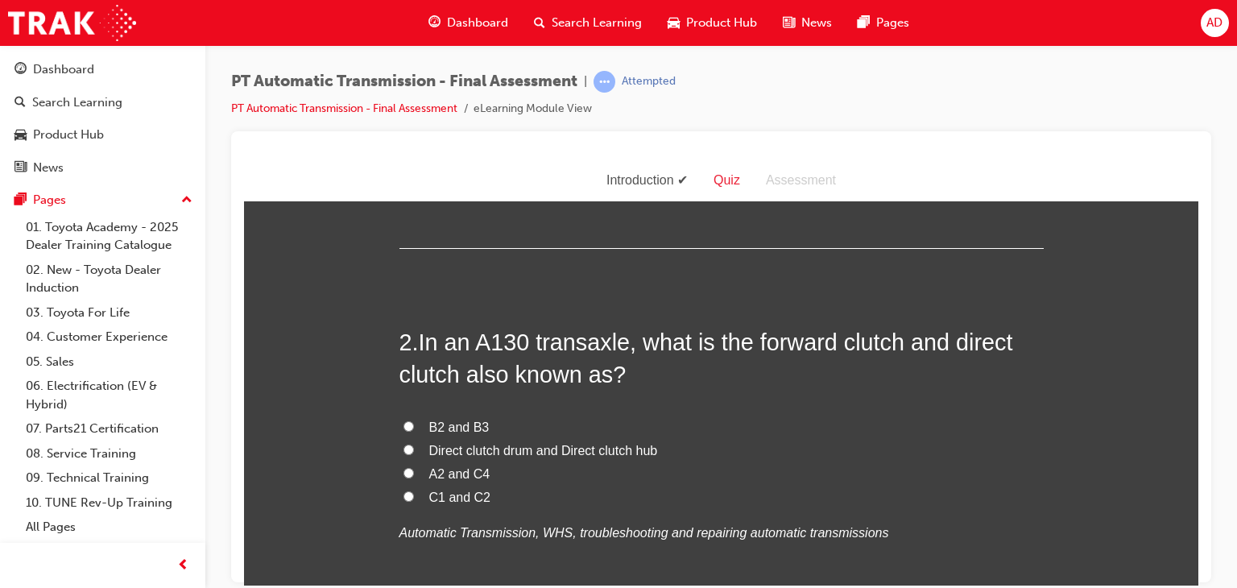
click at [403, 493] on input "C1 and C2" at bounding box center [408, 495] width 10 height 10
radio input "true"
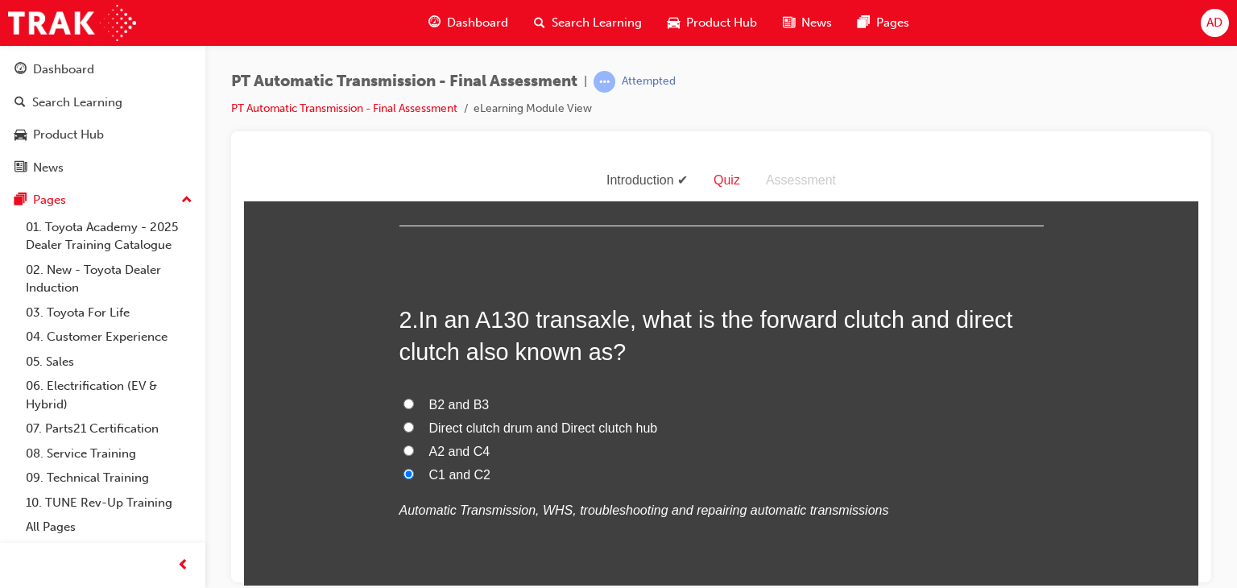
scroll to position [451, 0]
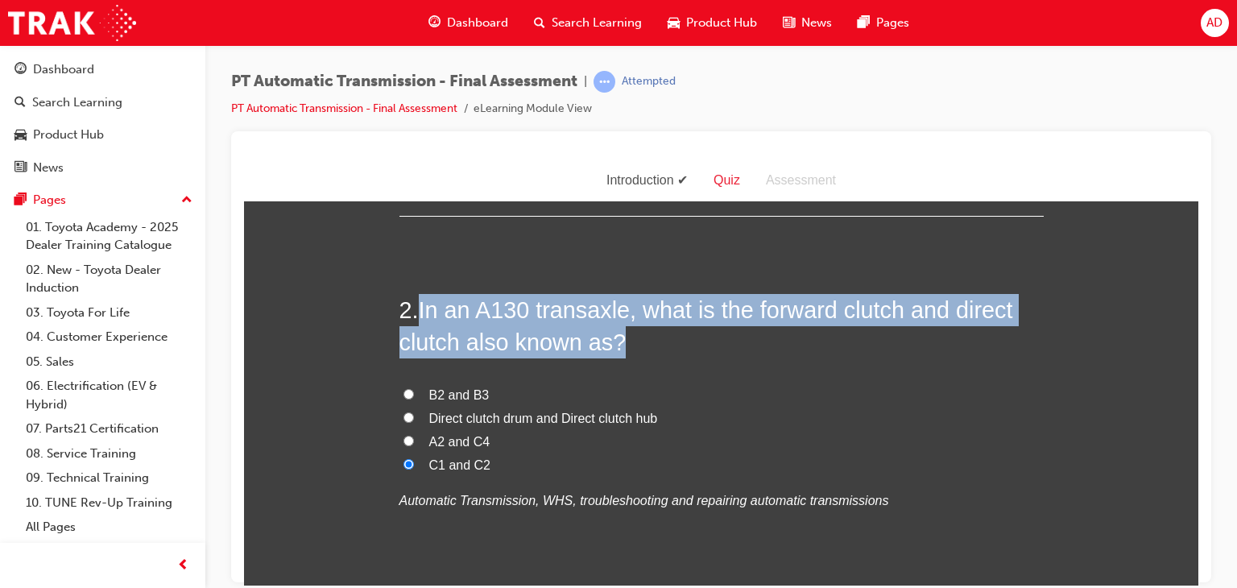
drag, startPoint x: 413, startPoint y: 311, endPoint x: 644, endPoint y: 350, distance: 234.5
click at [644, 350] on h2 "2 . In an A130 transaxle, what is the forward clutch and direct clutch also kno…" at bounding box center [721, 325] width 644 height 65
copy h2 "In an A130 transaxle, what is the forward clutch and direct clutch also known a…"
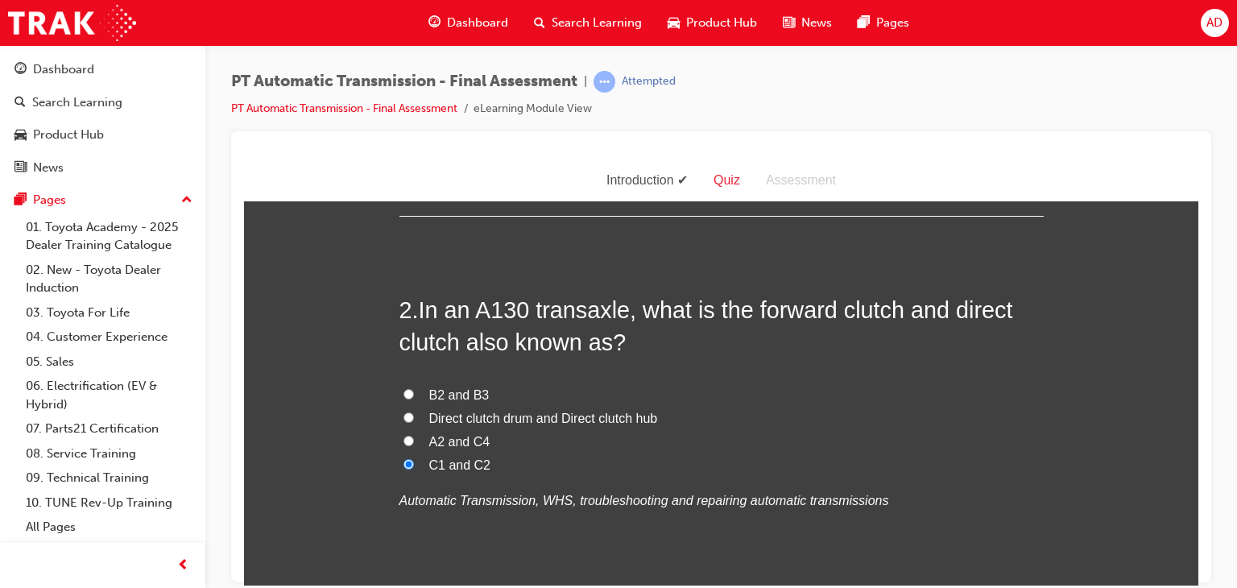
click at [808, 411] on label "Direct clutch drum and Direct clutch hub" at bounding box center [721, 418] width 644 height 23
click at [414, 411] on input "Direct clutch drum and Direct clutch hub" at bounding box center [408, 416] width 10 height 10
radio input "true"
click at [403, 464] on input "C1 and C2" at bounding box center [408, 463] width 10 height 10
radio input "true"
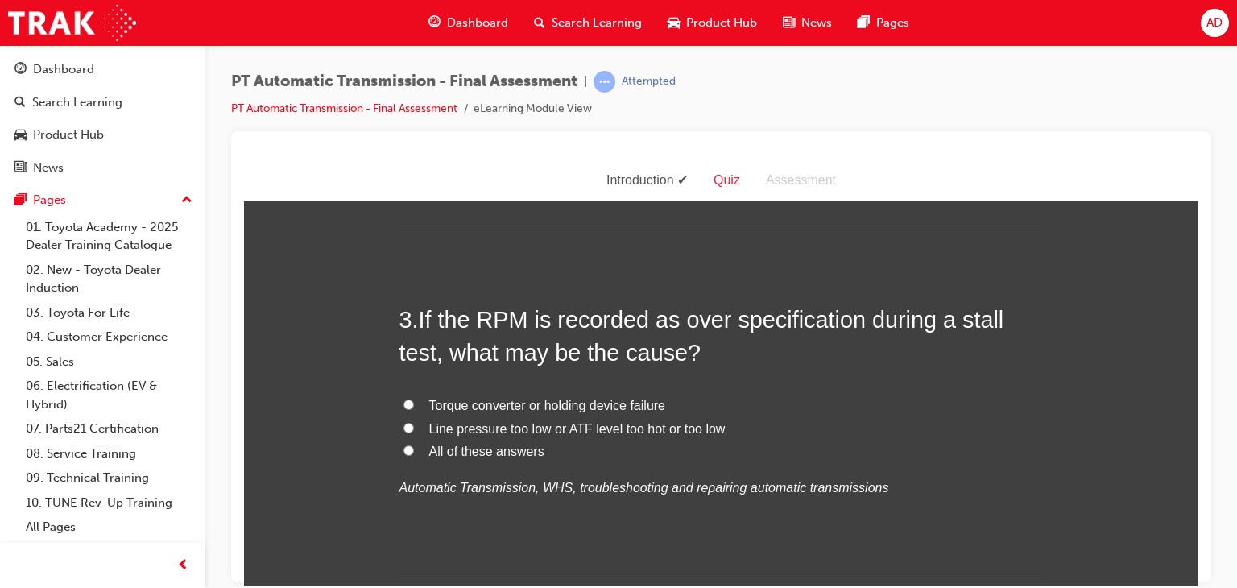
scroll to position [826, 0]
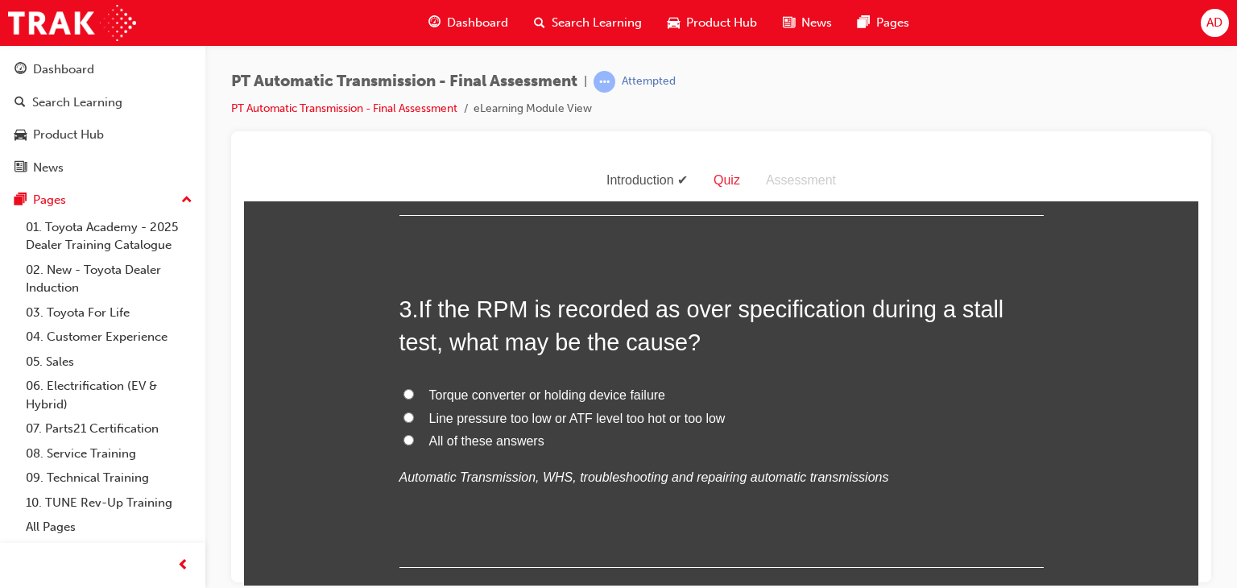
click at [403, 392] on input "Torque converter or holding device failure" at bounding box center [408, 393] width 10 height 10
radio input "true"
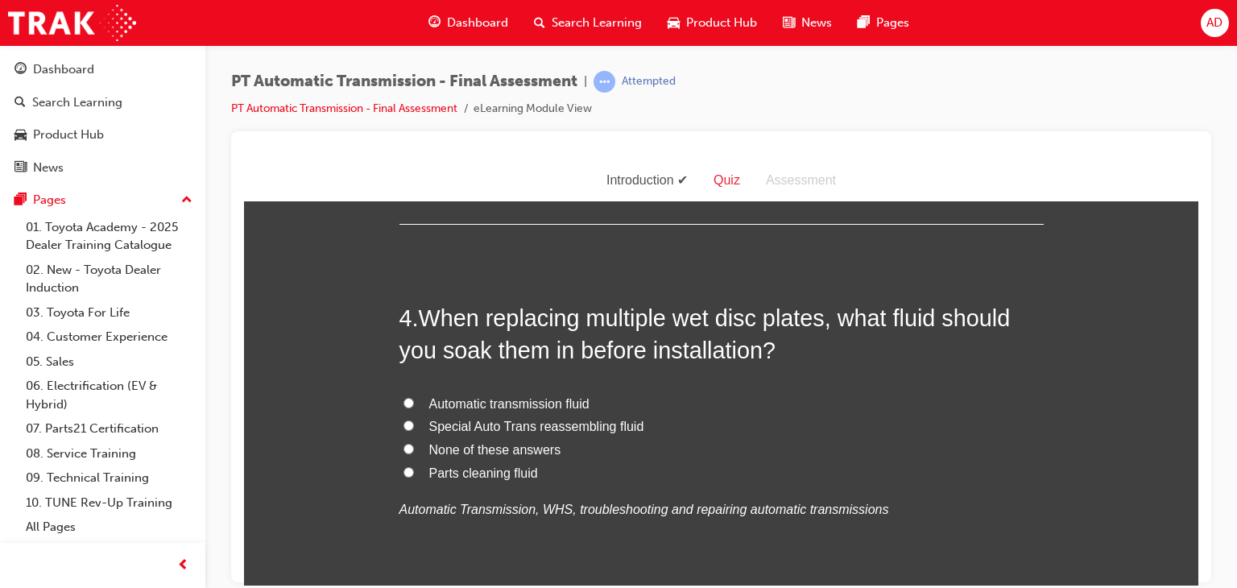
scroll to position [1170, 0]
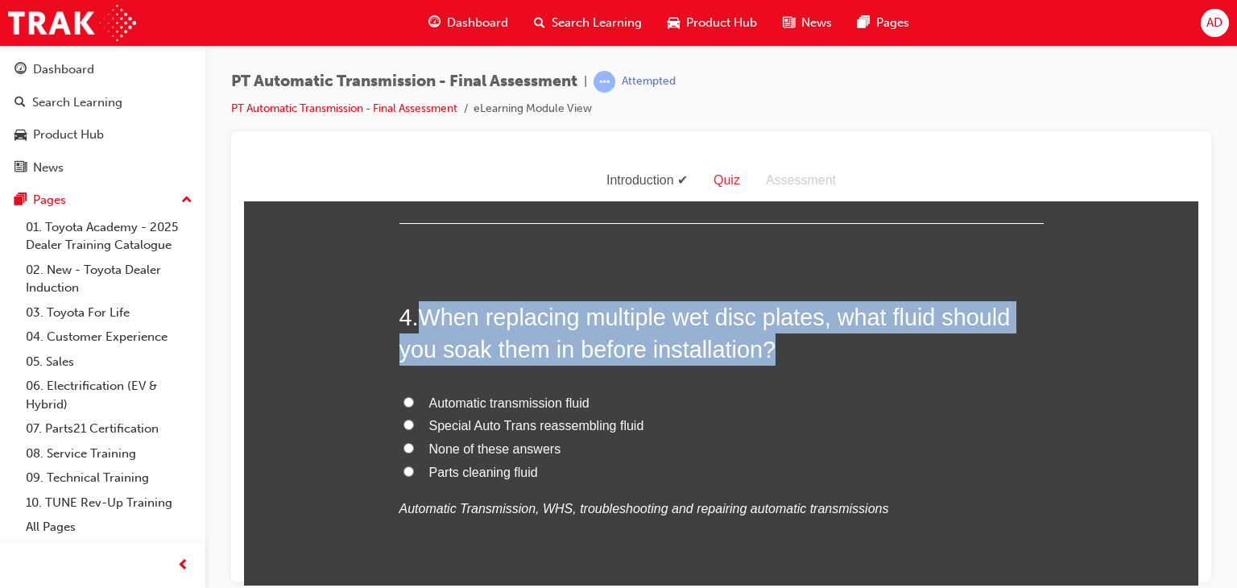
drag, startPoint x: 418, startPoint y: 310, endPoint x: 770, endPoint y: 353, distance: 354.5
click at [770, 353] on span "When replacing multiple wet disc plates, what fluid should you soak them in bef…" at bounding box center [704, 333] width 611 height 58
copy span "When replacing multiple wet disc plates, what fluid should you soak them in bef…"
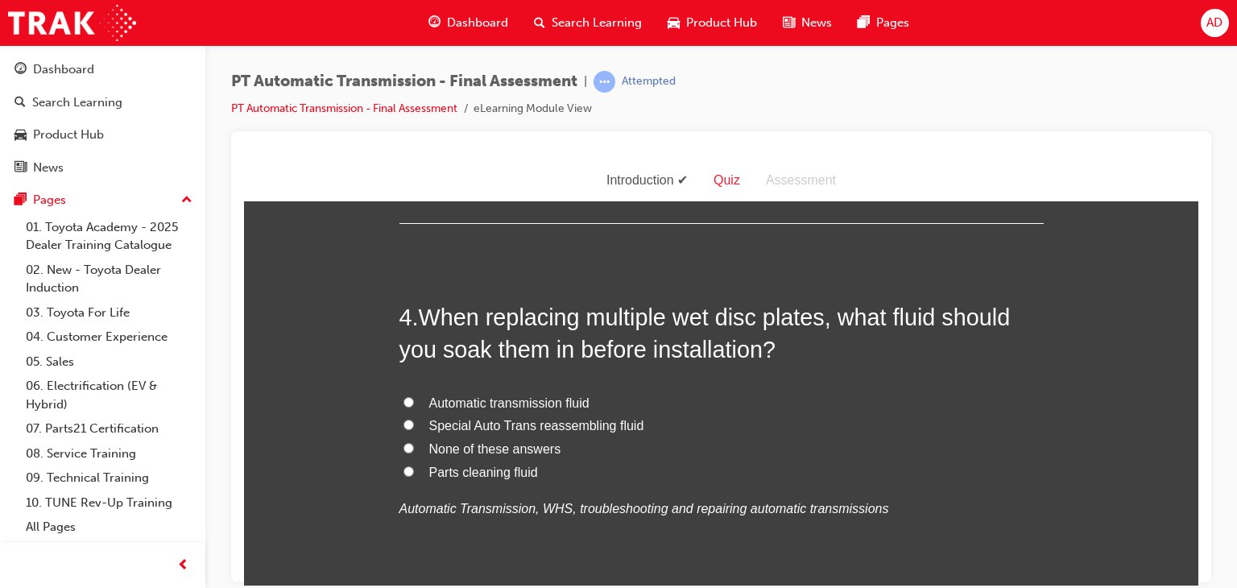
click at [817, 378] on div "4 . When replacing multiple wet disc plates, what fluid should you soak them in…" at bounding box center [721, 449] width 644 height 298
click at [403, 398] on input "Automatic transmission fluid" at bounding box center [408, 401] width 10 height 10
radio input "true"
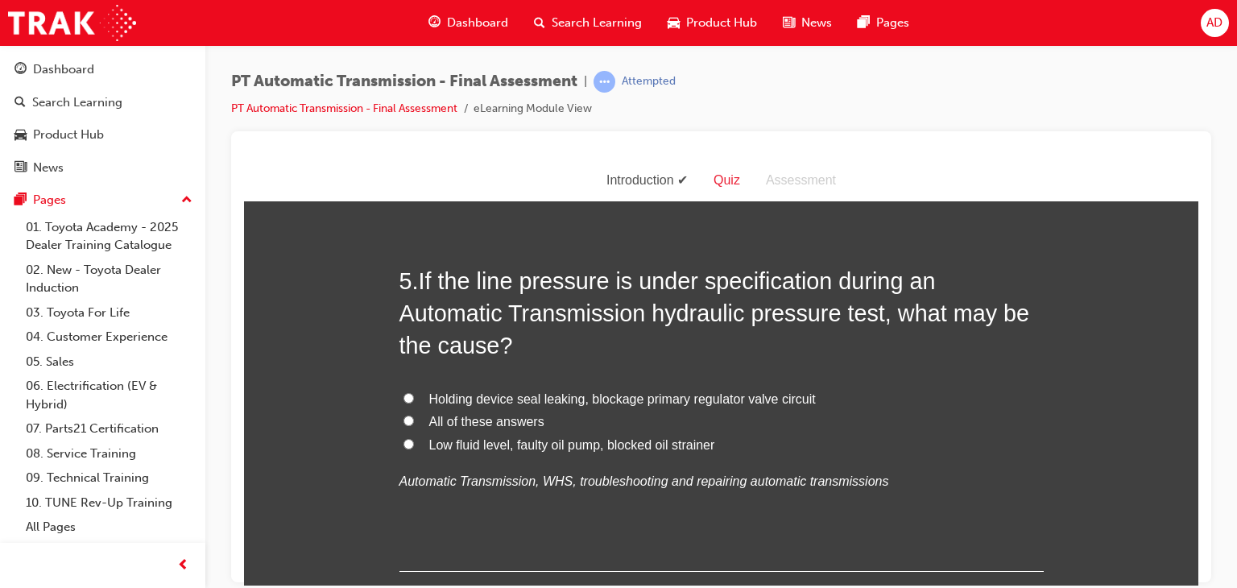
scroll to position [1589, 0]
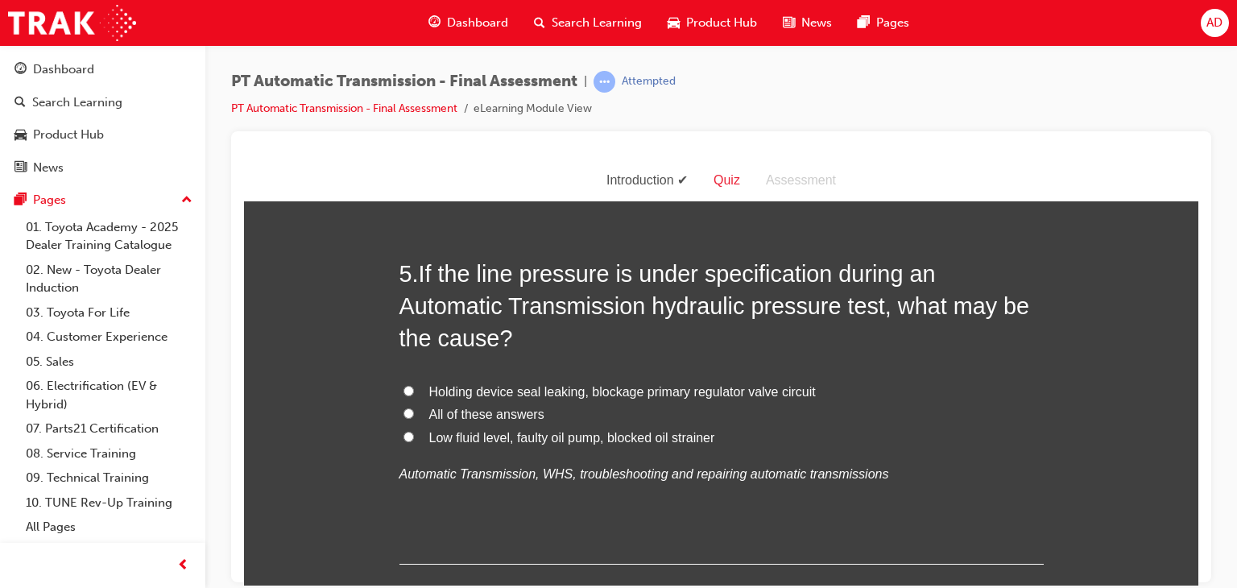
click at [399, 410] on label "All of these answers" at bounding box center [721, 414] width 644 height 23
click at [403, 410] on input "All of these answers" at bounding box center [408, 412] width 10 height 10
radio input "true"
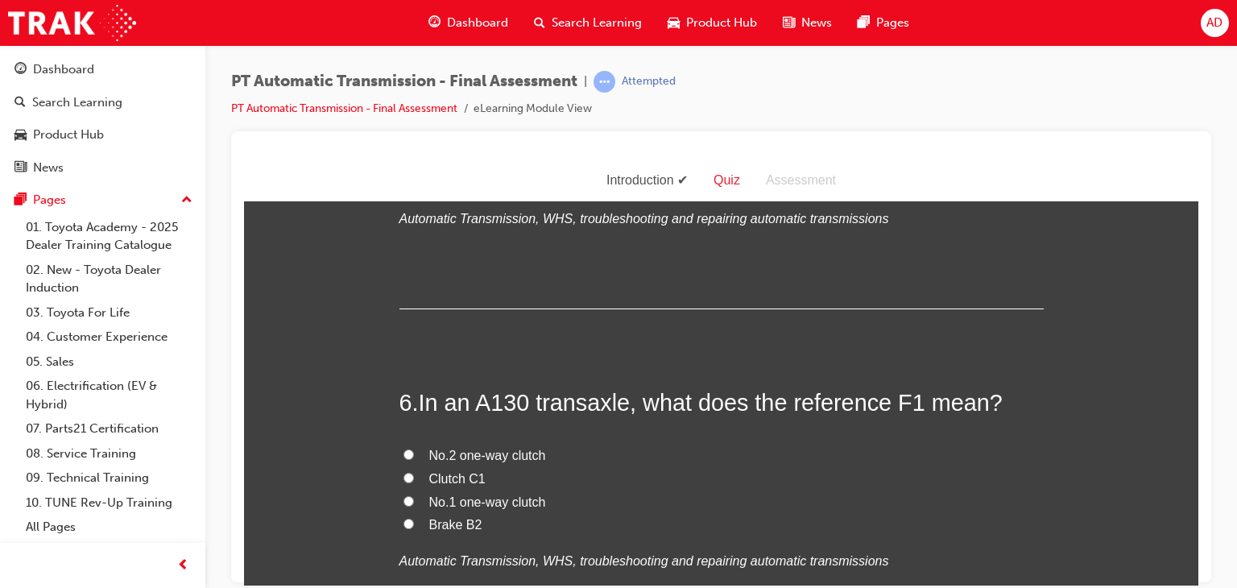
scroll to position [1879, 0]
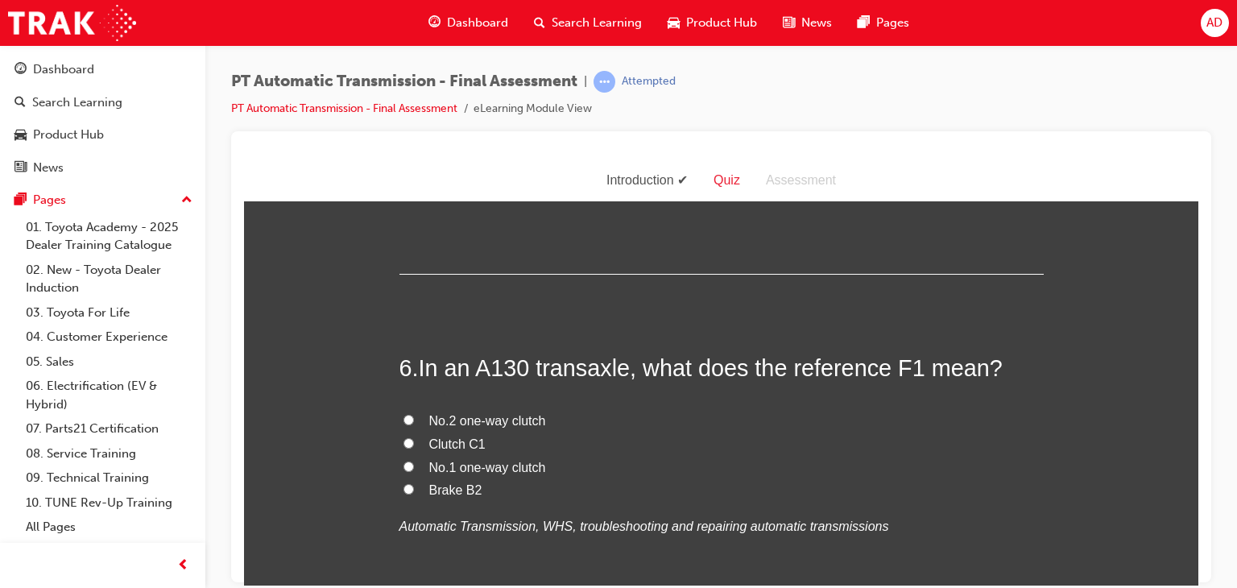
click at [406, 465] on input "No.1 one-way clutch" at bounding box center [408, 466] width 10 height 10
radio input "true"
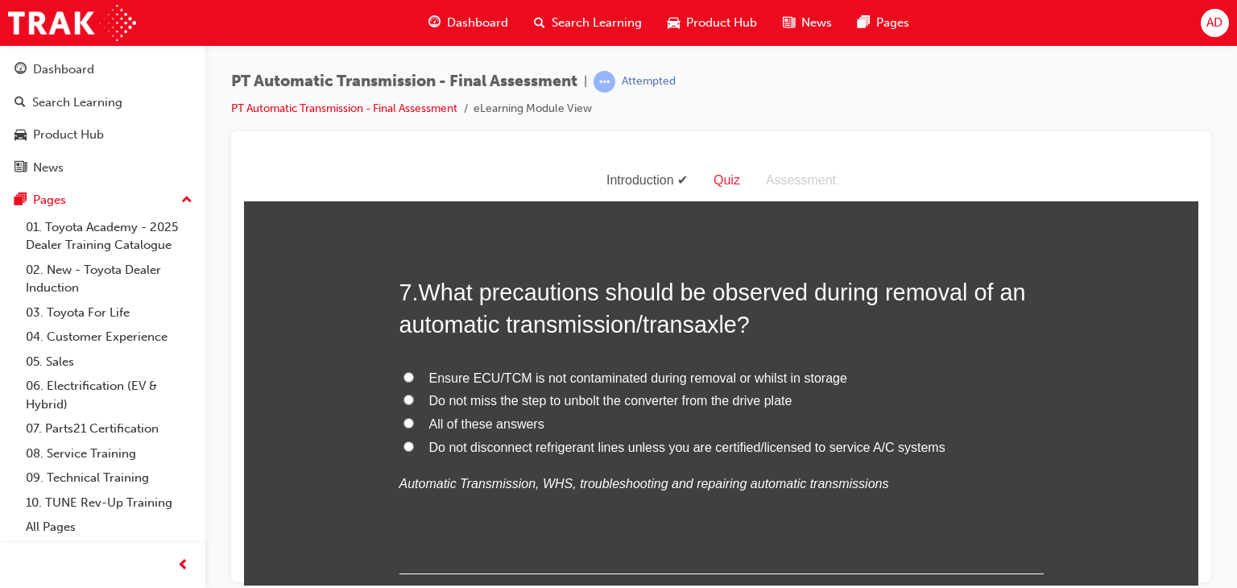
scroll to position [2297, 0]
click at [405, 395] on input "Do not miss the step to unbolt the converter from the drive plate" at bounding box center [408, 398] width 10 height 10
radio input "true"
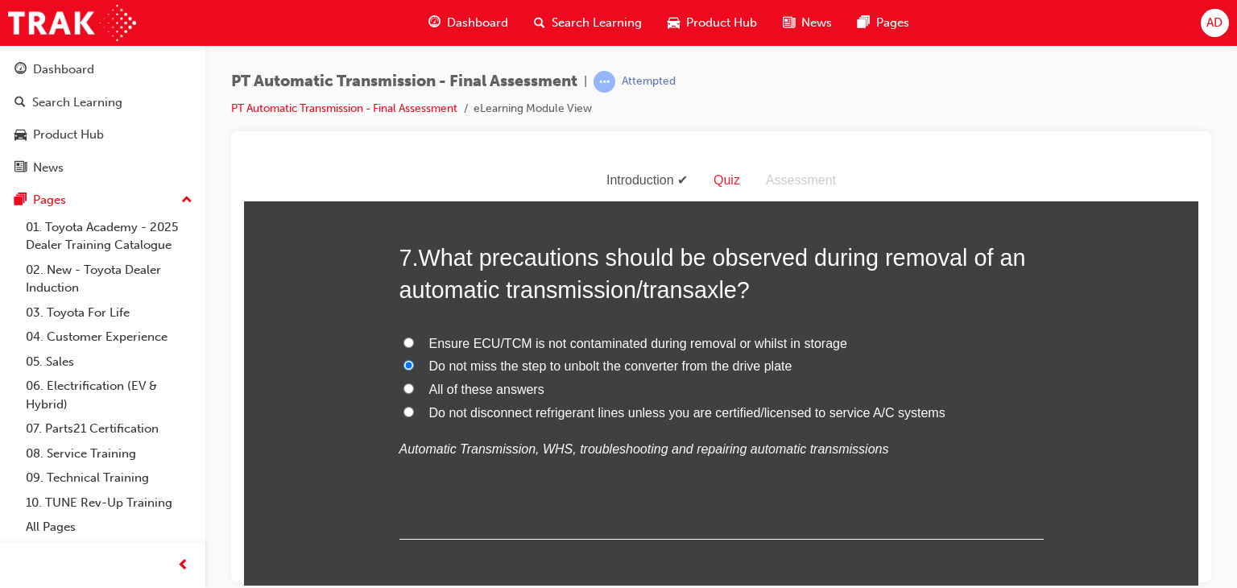
scroll to position [2330, 0]
click at [403, 391] on input "All of these answers" at bounding box center [408, 389] width 10 height 10
radio input "true"
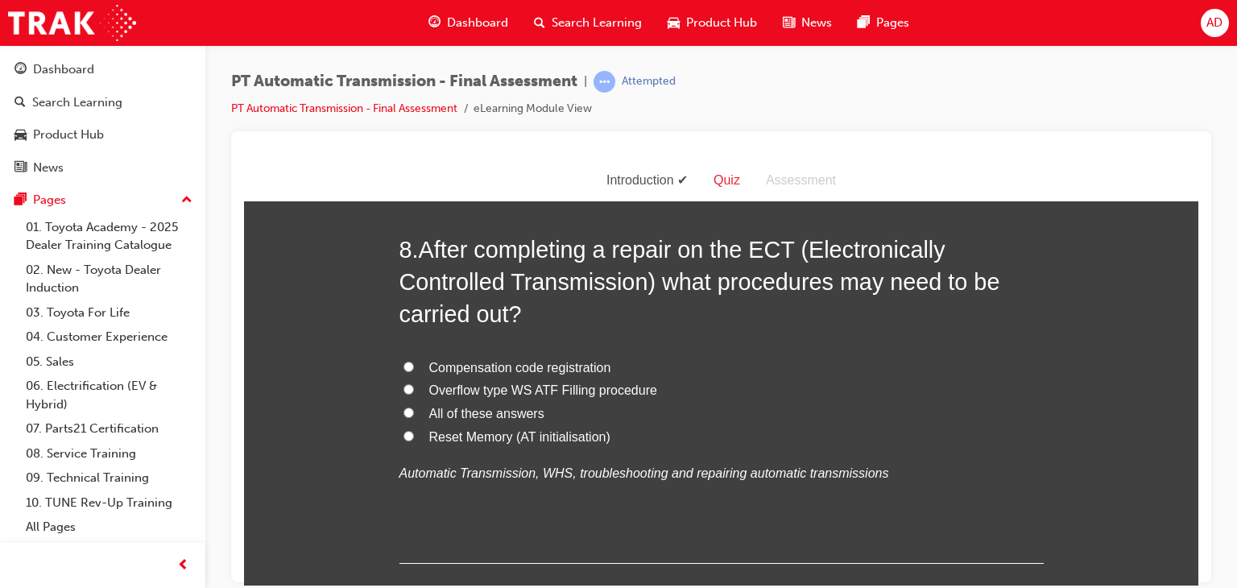
scroll to position [2716, 0]
click at [403, 431] on input "Reset Memory (AT initialisation)" at bounding box center [408, 433] width 10 height 10
radio input "true"
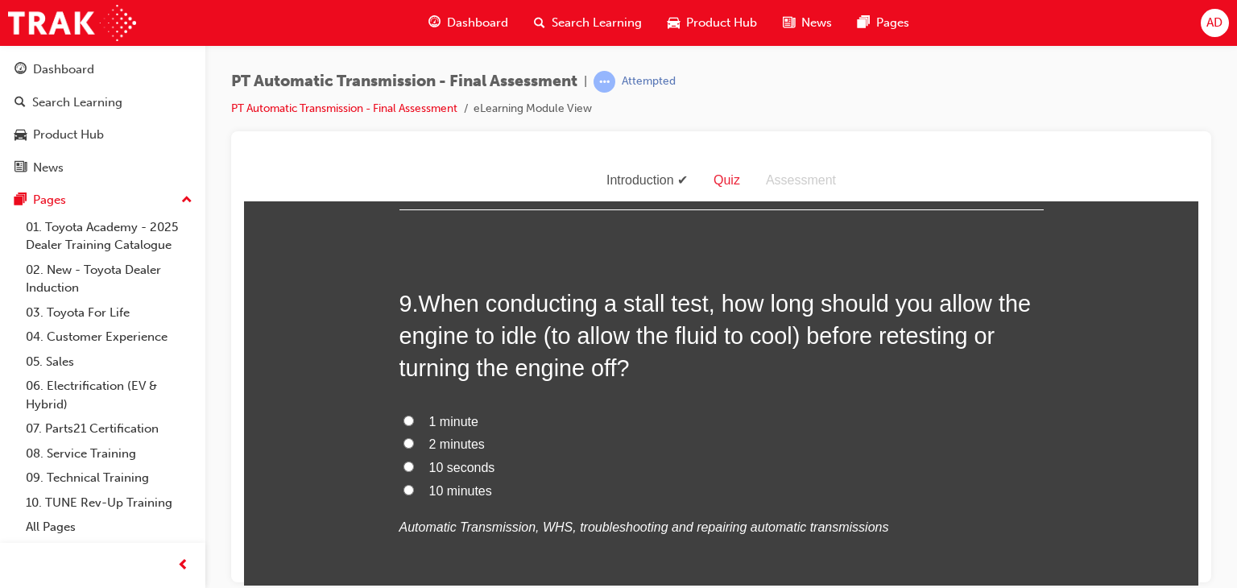
scroll to position [3070, 0]
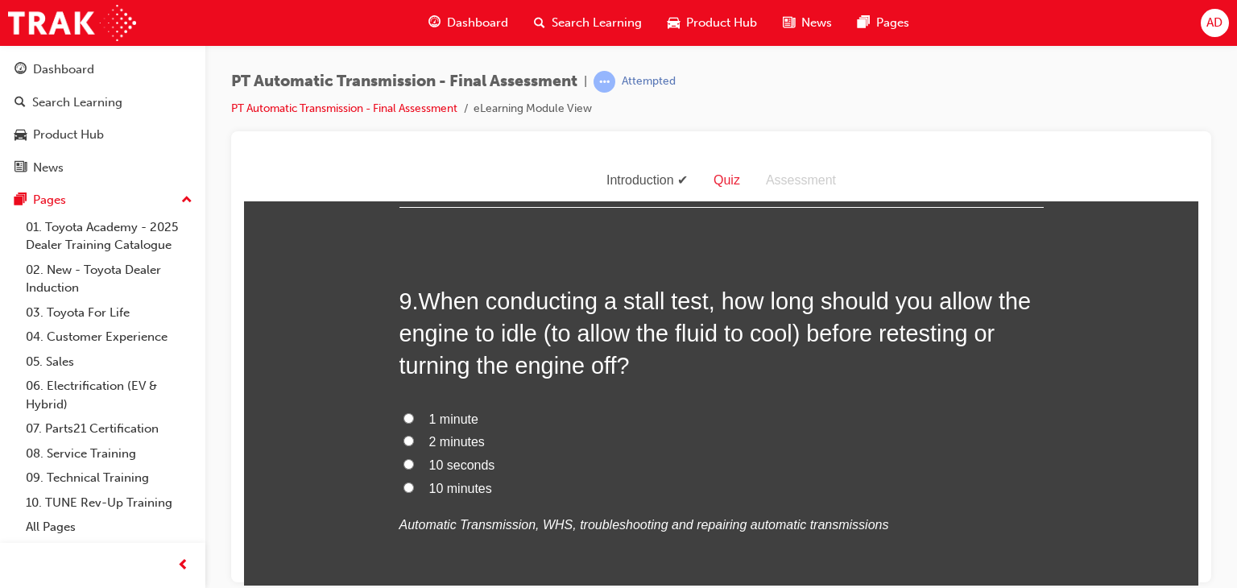
click at [403, 483] on input "10 minutes" at bounding box center [408, 487] width 10 height 10
radio input "true"
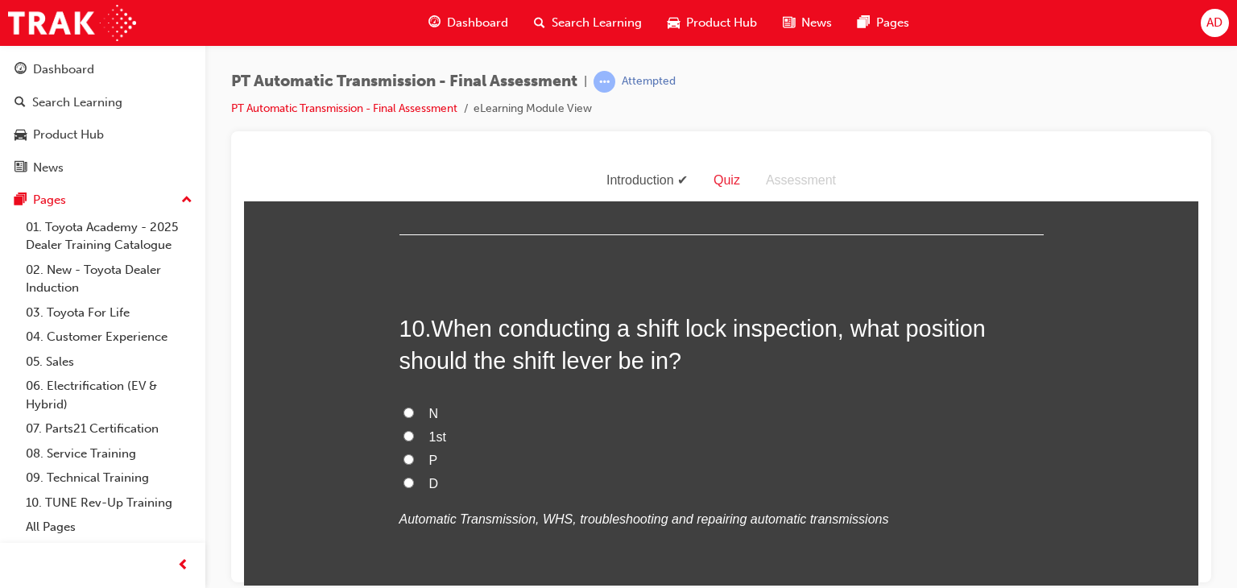
scroll to position [3457, 0]
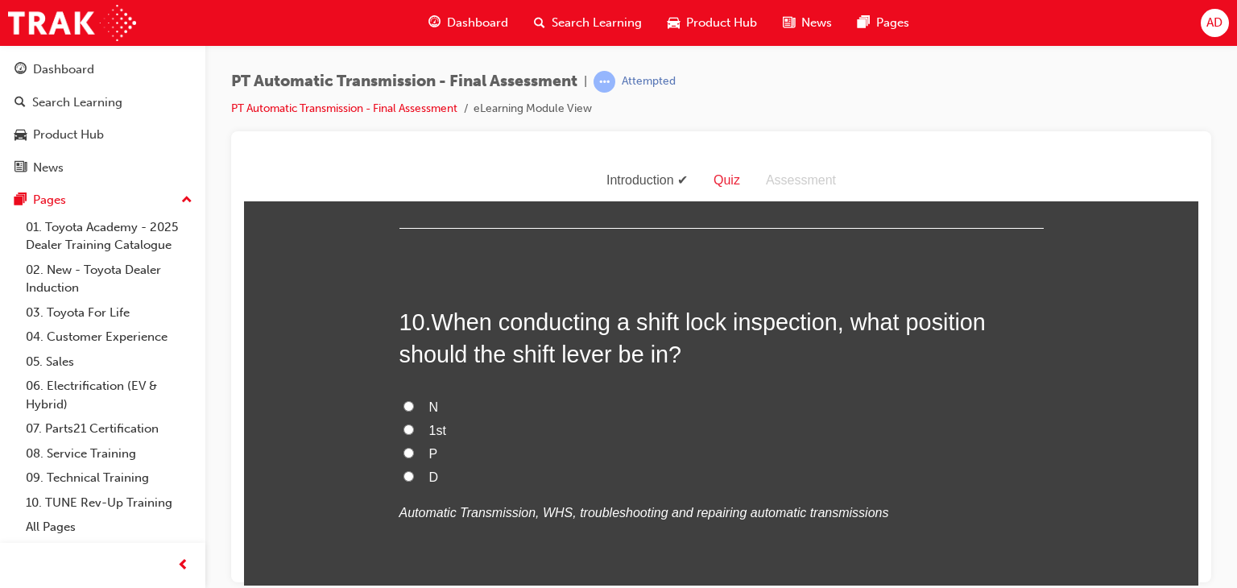
click at [403, 447] on input "P" at bounding box center [408, 452] width 10 height 10
radio input "true"
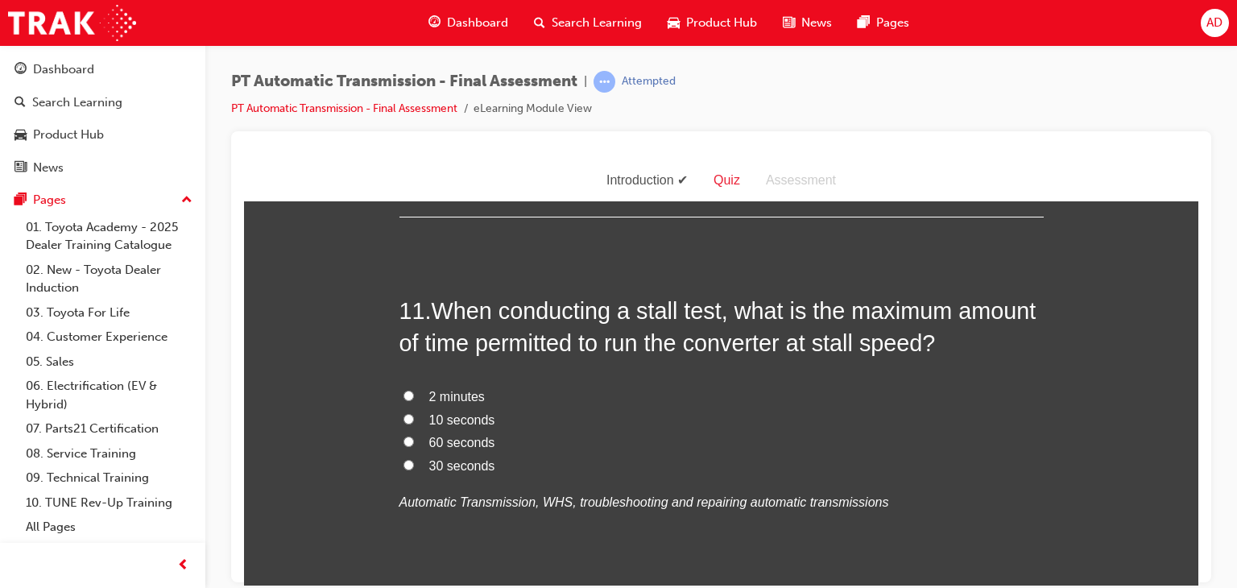
scroll to position [3843, 0]
click at [403, 415] on input "10 seconds" at bounding box center [408, 417] width 10 height 10
radio input "true"
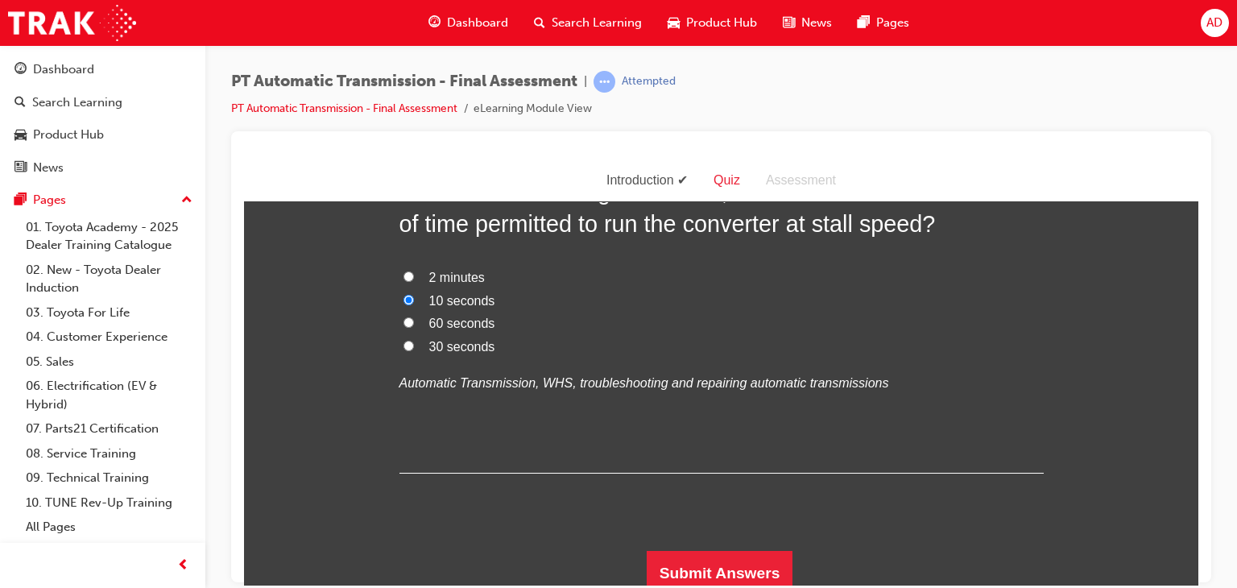
scroll to position [3969, 0]
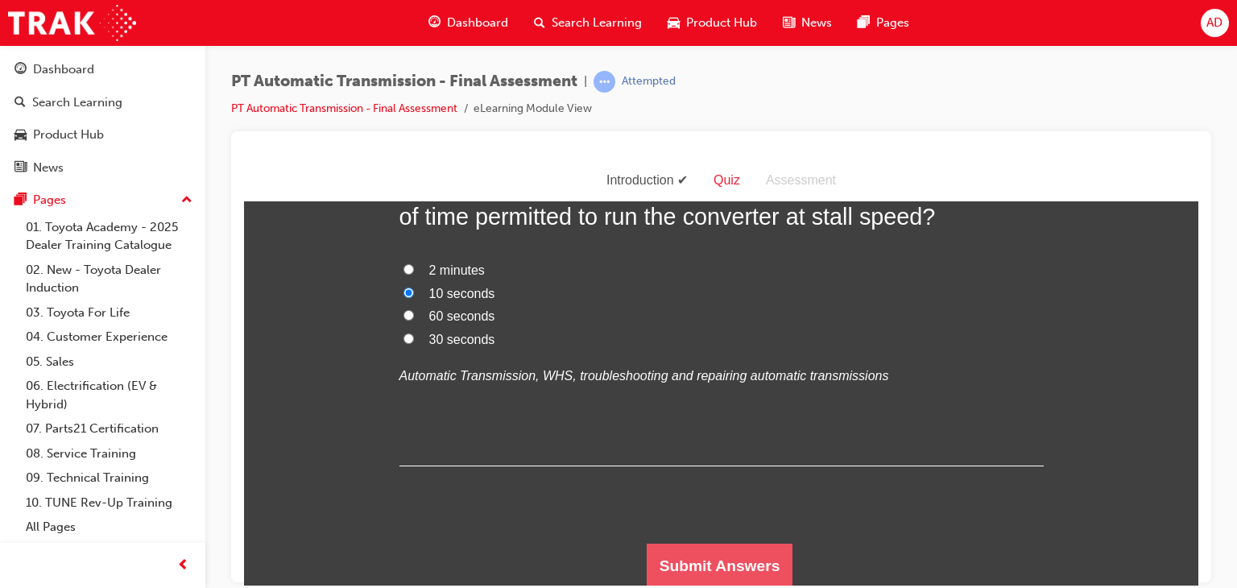
click at [751, 560] on button "Submit Answers" at bounding box center [720, 565] width 147 height 45
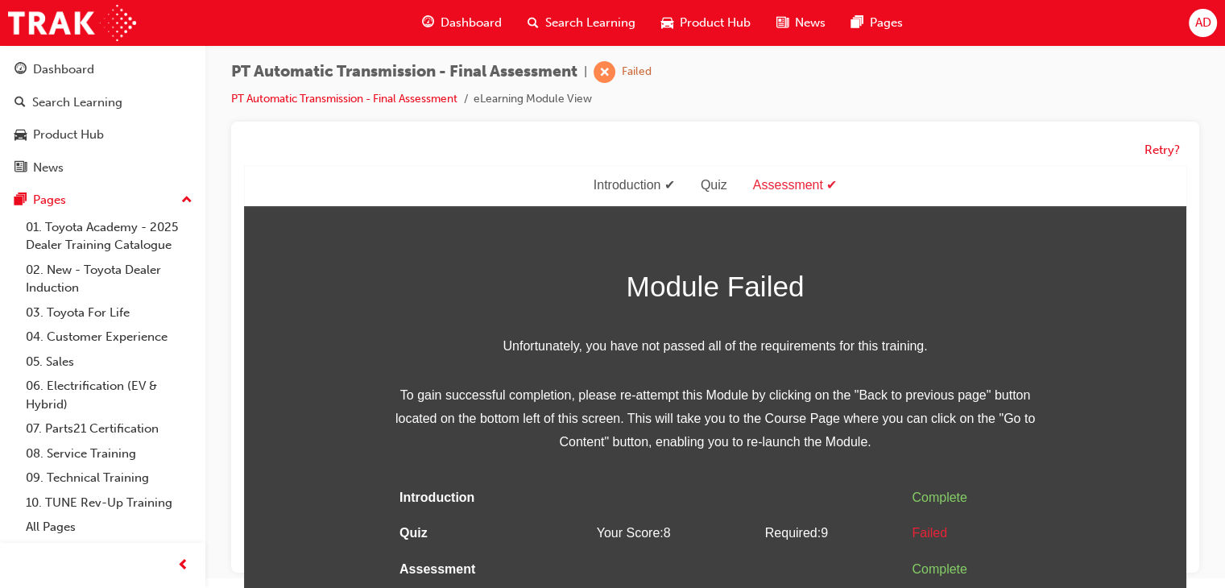
scroll to position [11, 0]
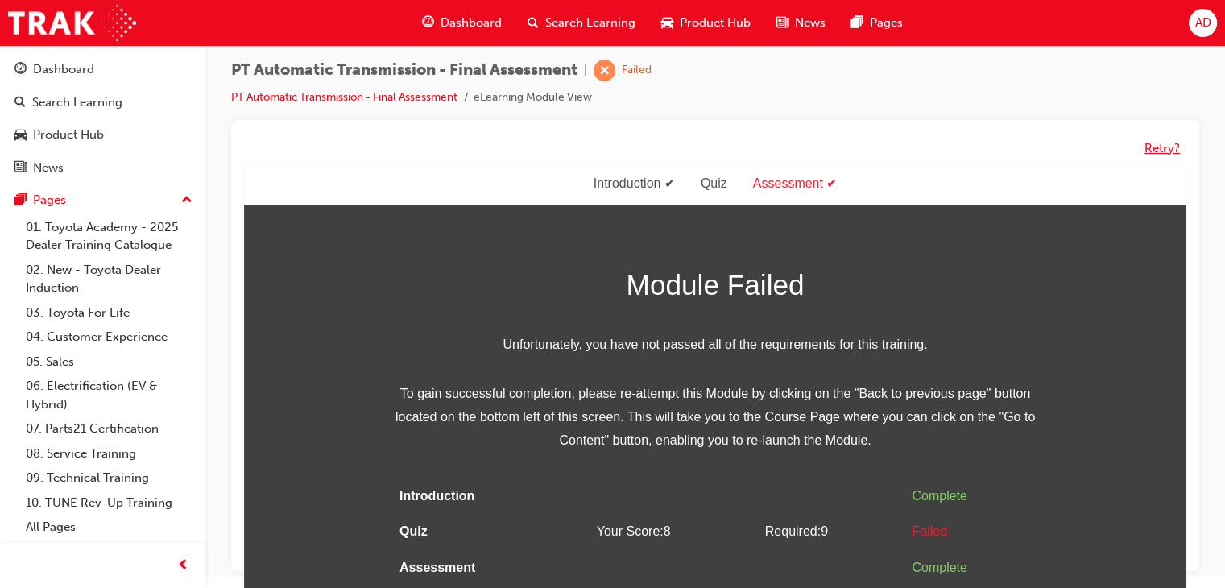
click at [1152, 147] on button "Retry?" at bounding box center [1161, 148] width 35 height 19
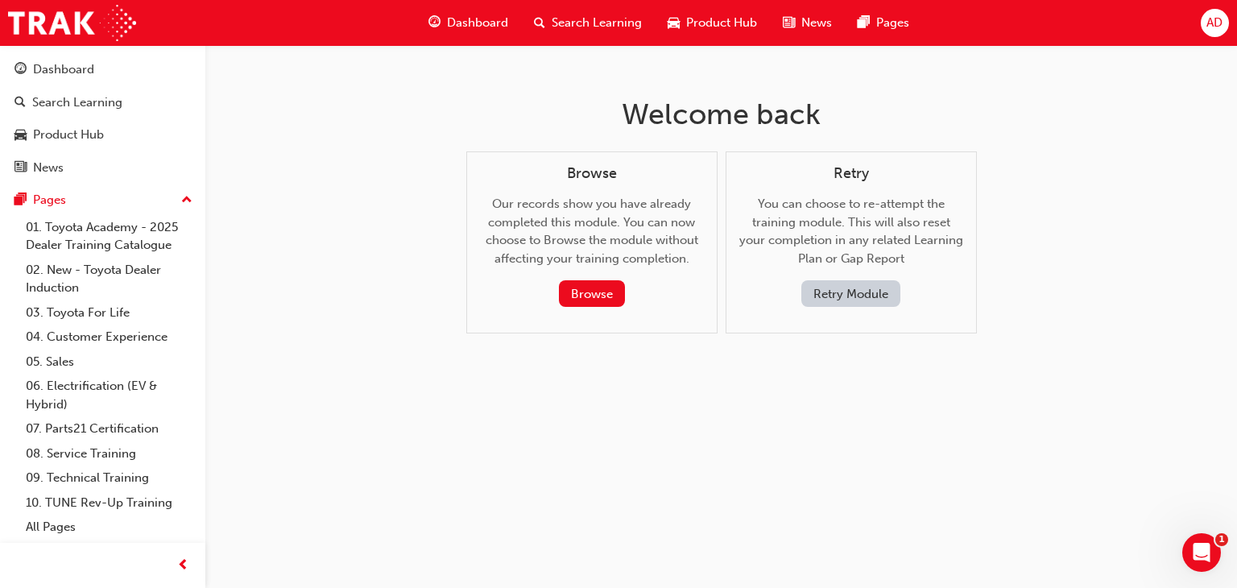
click at [857, 294] on button "Retry Module" at bounding box center [850, 293] width 99 height 27
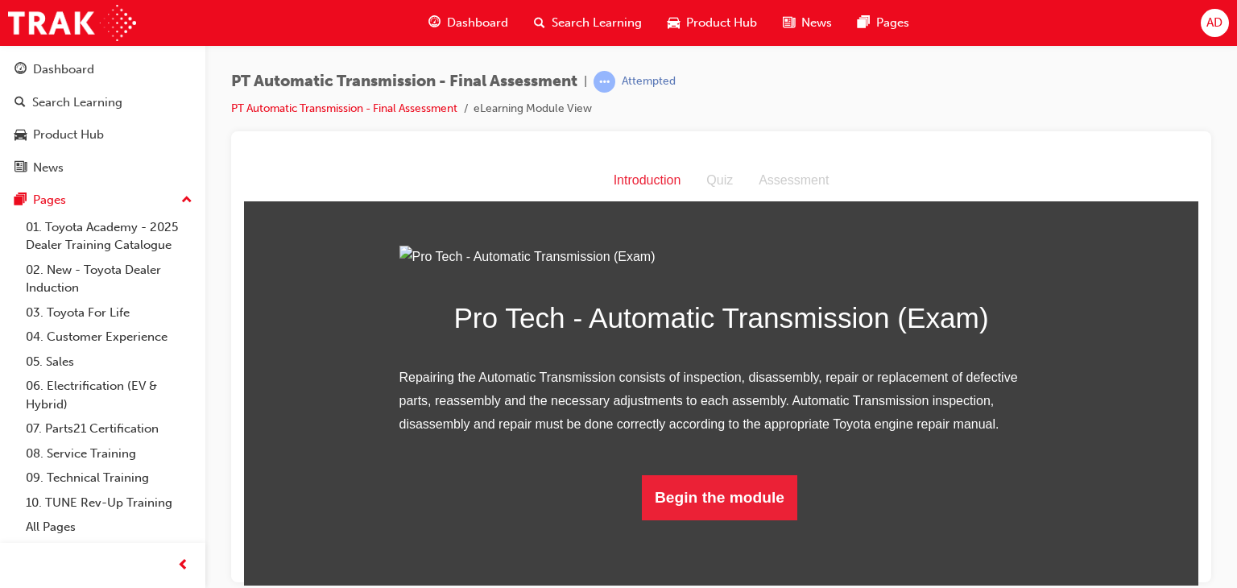
scroll to position [112, 0]
click at [748, 519] on button "Begin the module" at bounding box center [719, 496] width 155 height 45
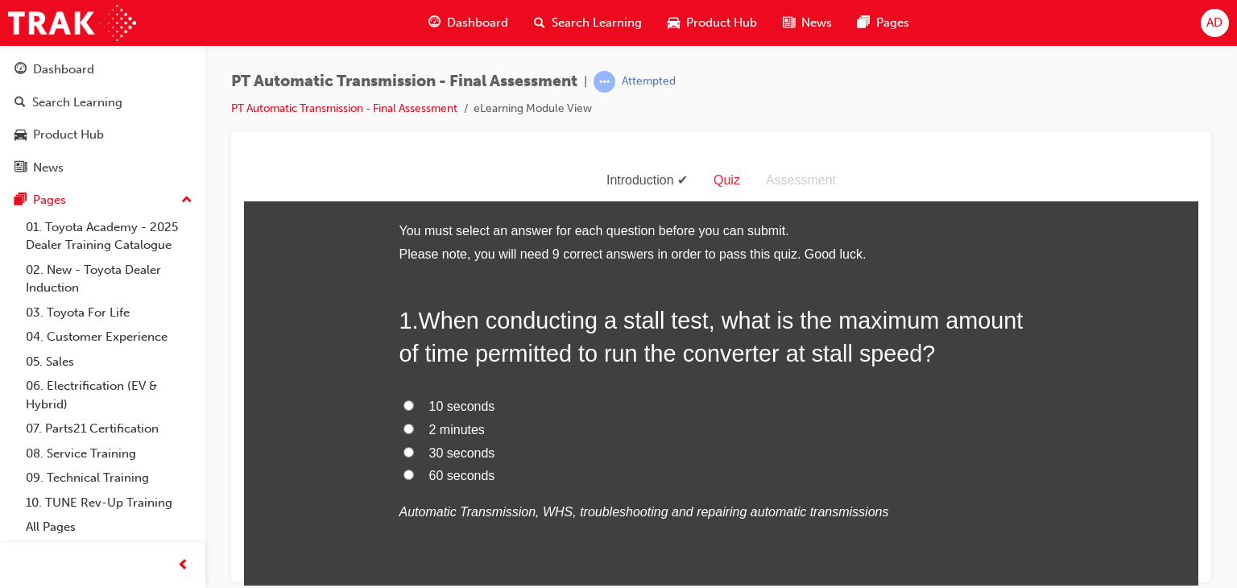
click at [403, 405] on input "10 seconds" at bounding box center [408, 404] width 10 height 10
radio input "true"
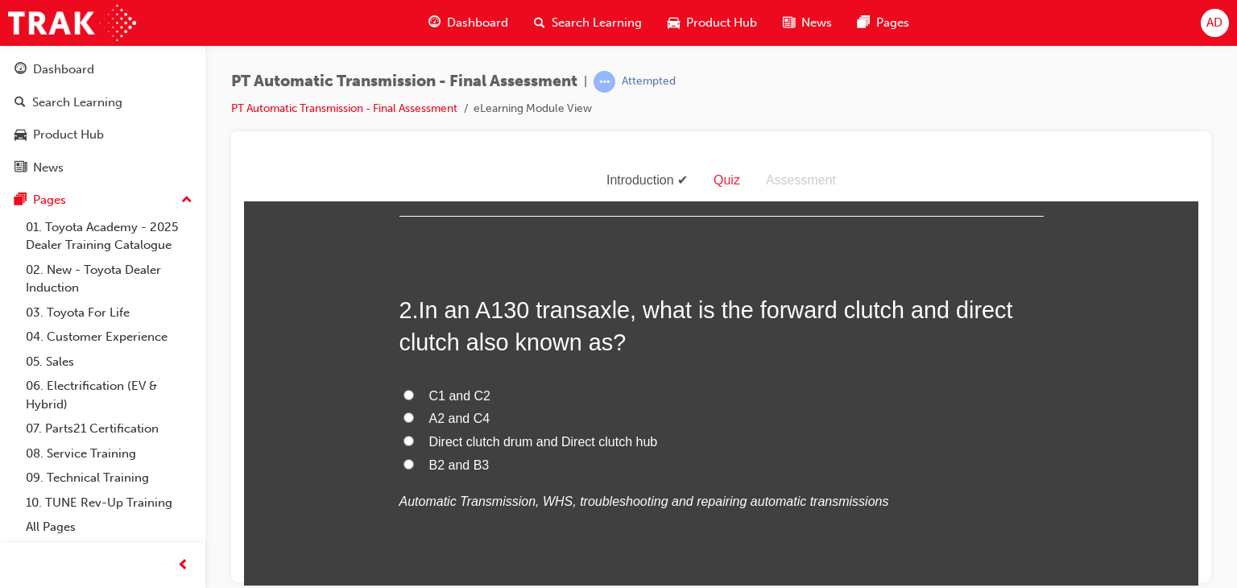
scroll to position [387, 0]
click at [403, 392] on input "C1 and C2" at bounding box center [408, 393] width 10 height 10
radio input "true"
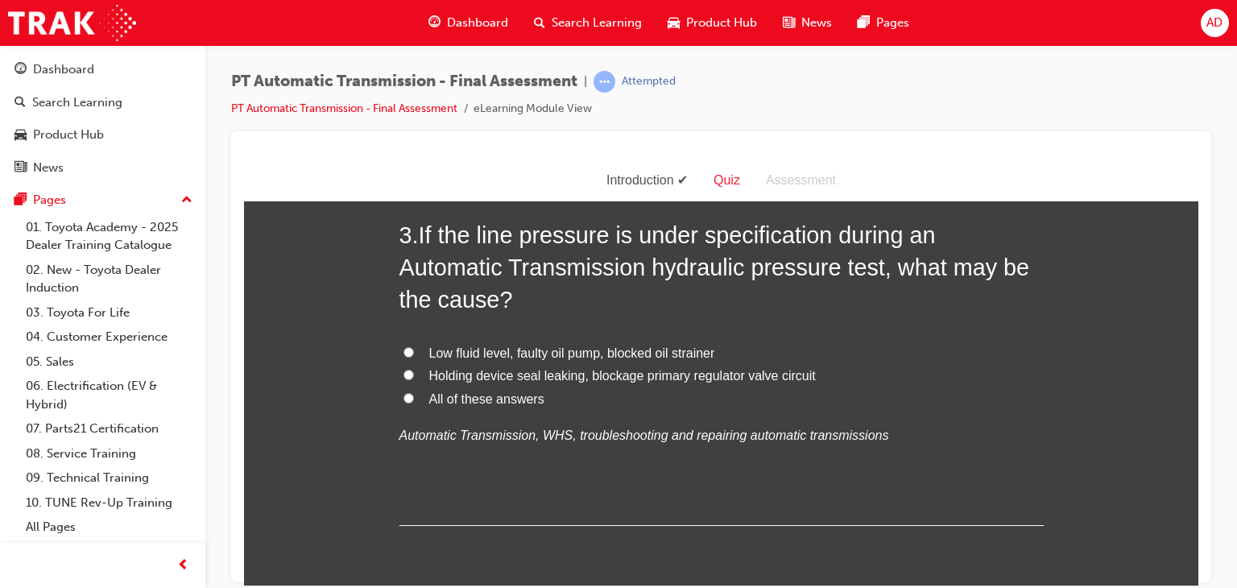
scroll to position [837, 0]
click at [403, 395] on input "All of these answers" at bounding box center [408, 396] width 10 height 10
radio input "true"
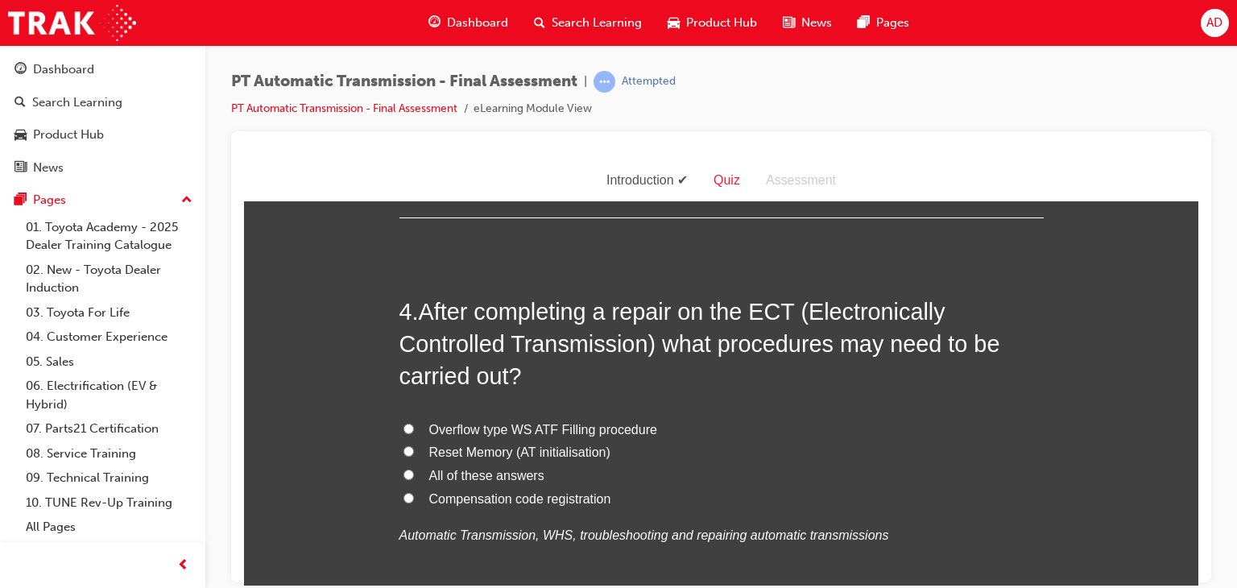
scroll to position [1160, 0]
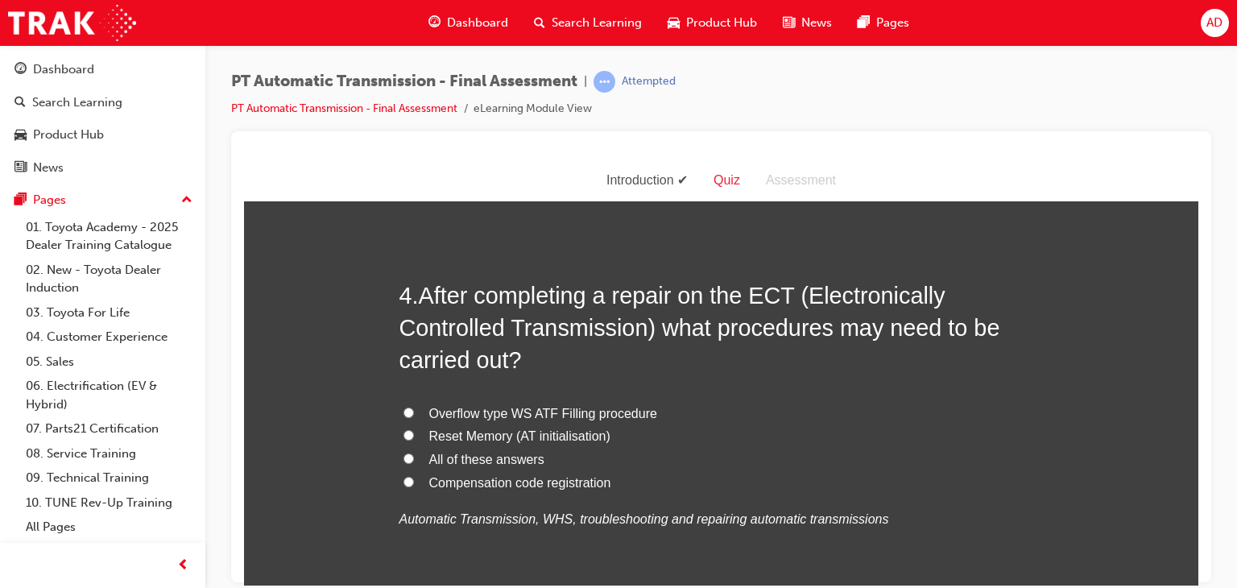
click at [403, 432] on input "Reset Memory (AT initialisation)" at bounding box center [408, 434] width 10 height 10
radio input "true"
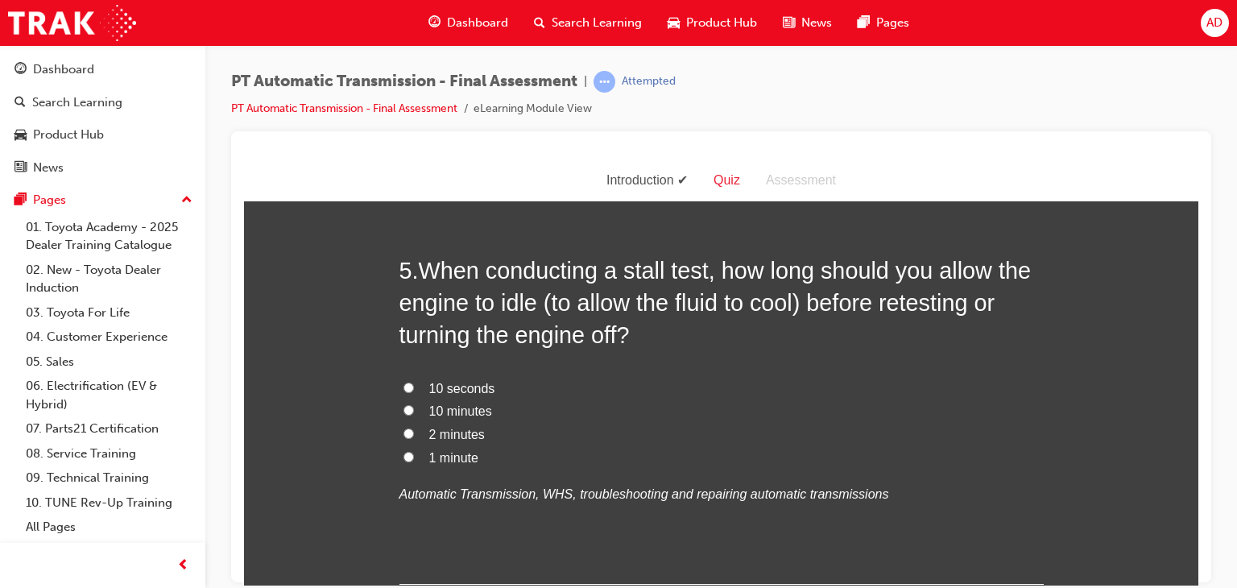
scroll to position [1611, 0]
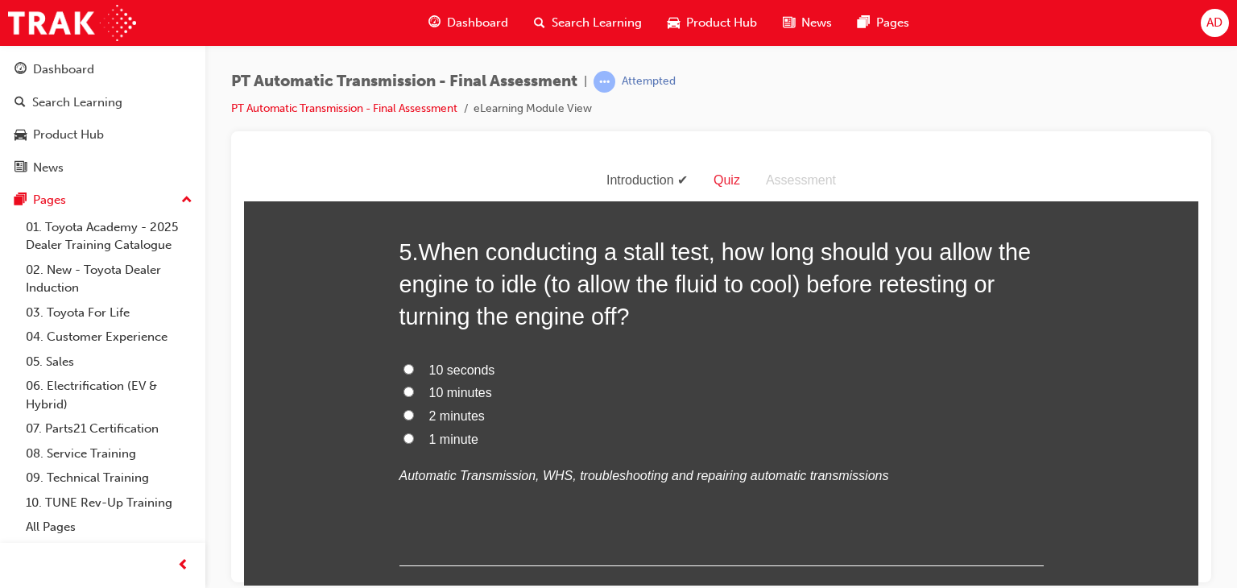
click at [404, 391] on input "10 minutes" at bounding box center [408, 391] width 10 height 10
radio input "true"
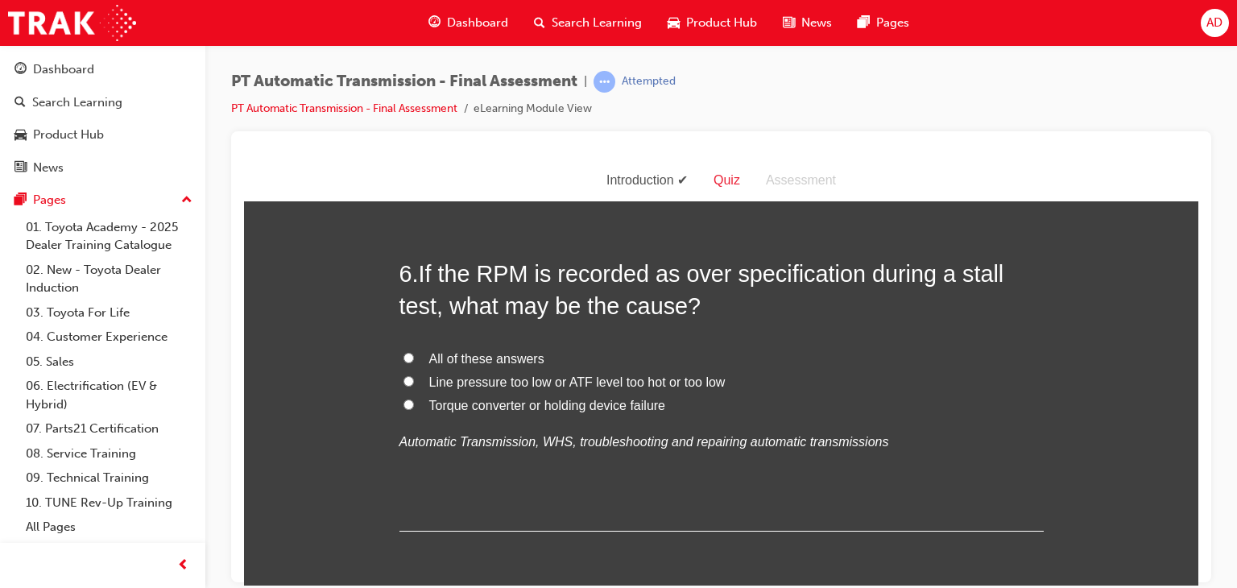
scroll to position [1997, 0]
click at [403, 400] on input "Torque converter or holding device failure" at bounding box center [408, 403] width 10 height 10
radio input "true"
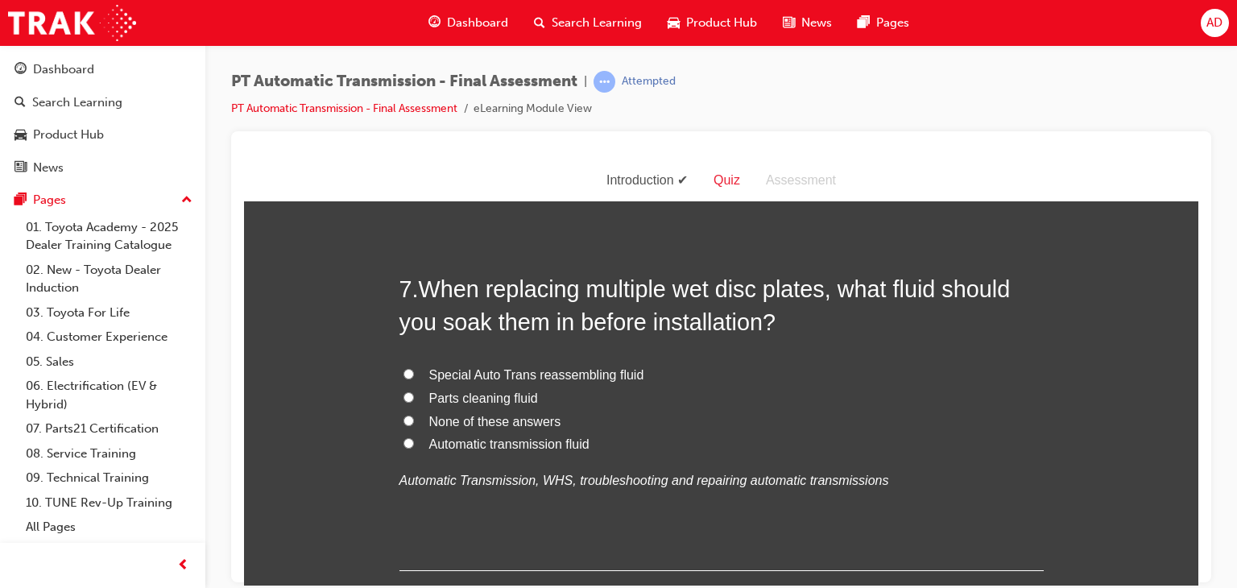
scroll to position [2351, 0]
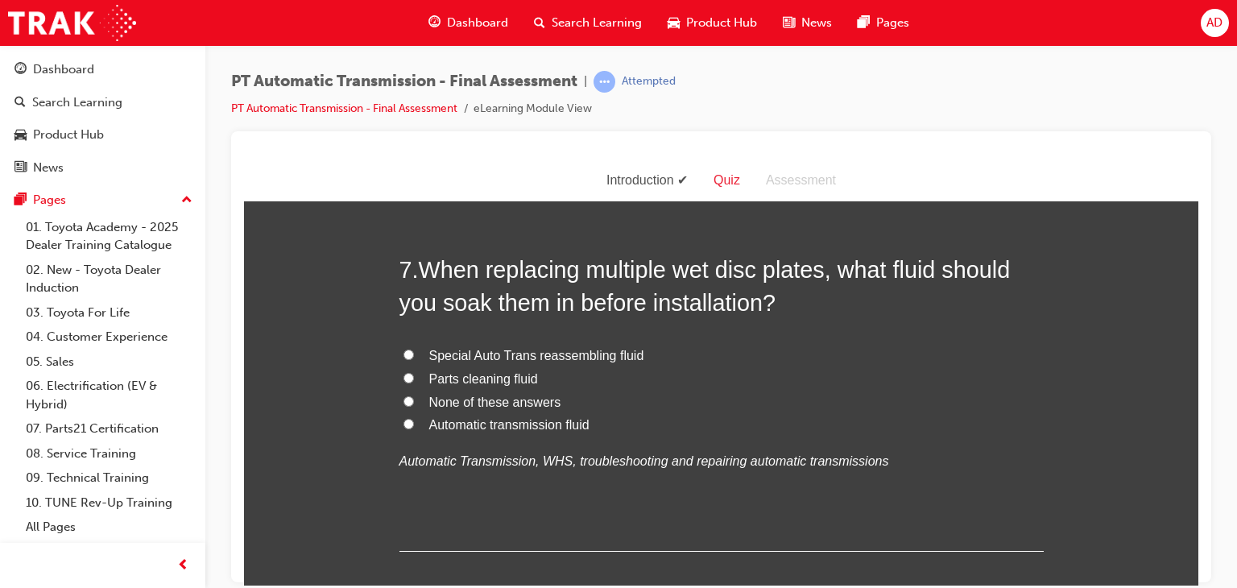
click at [403, 424] on input "Automatic transmission fluid" at bounding box center [408, 423] width 10 height 10
radio input "true"
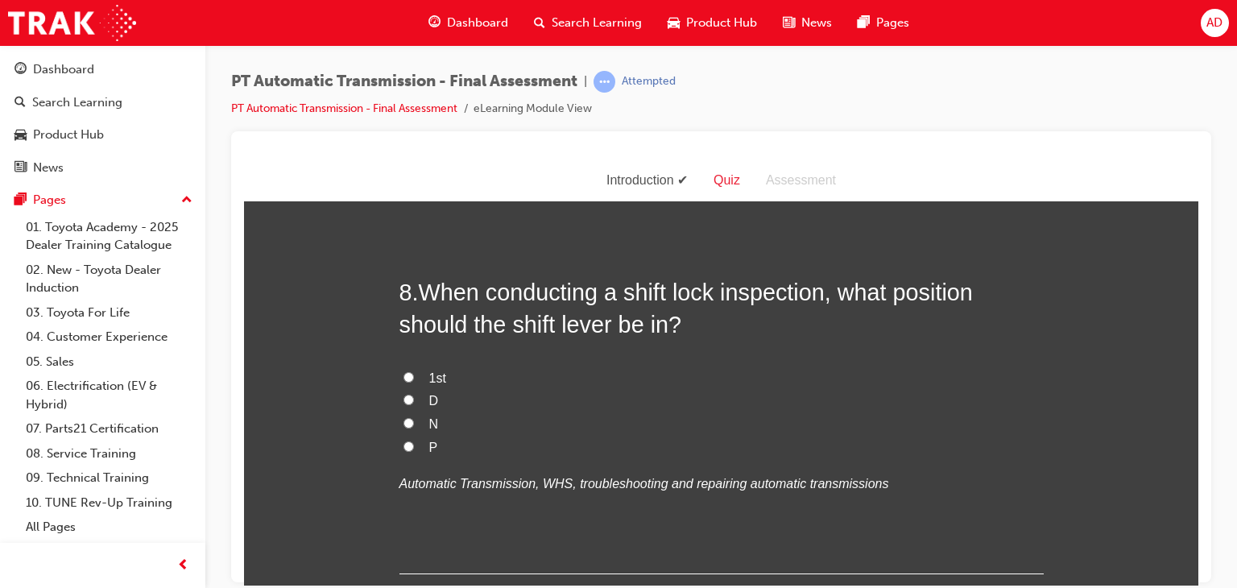
scroll to position [2706, 0]
click at [403, 442] on input "P" at bounding box center [408, 444] width 10 height 10
radio input "true"
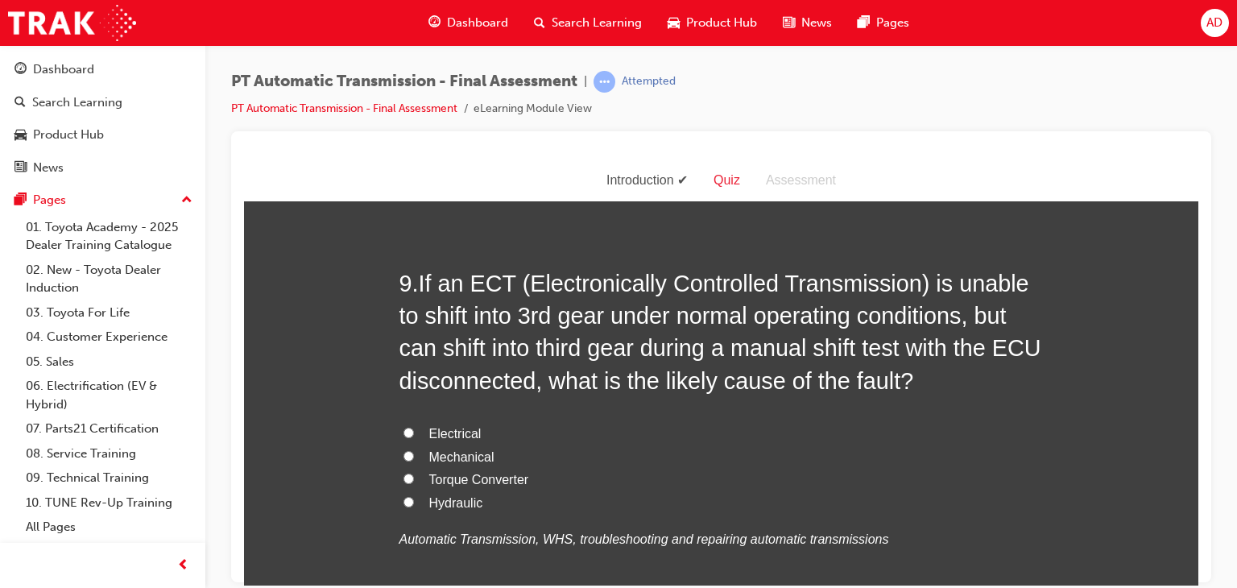
scroll to position [3092, 0]
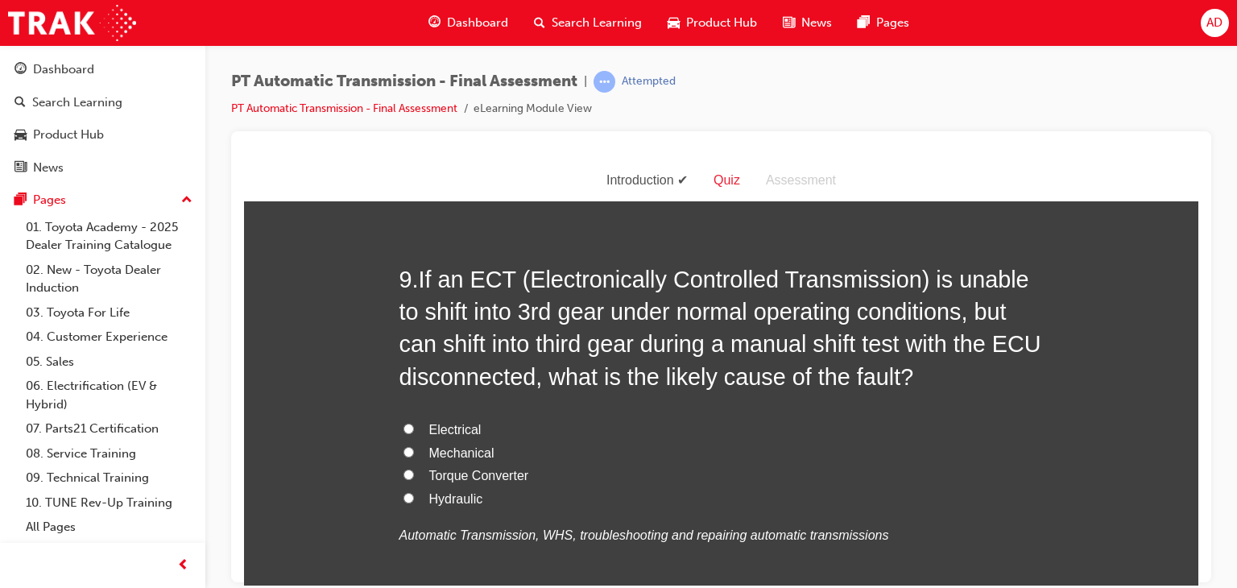
click at [403, 424] on input "Electrical" at bounding box center [408, 428] width 10 height 10
radio input "true"
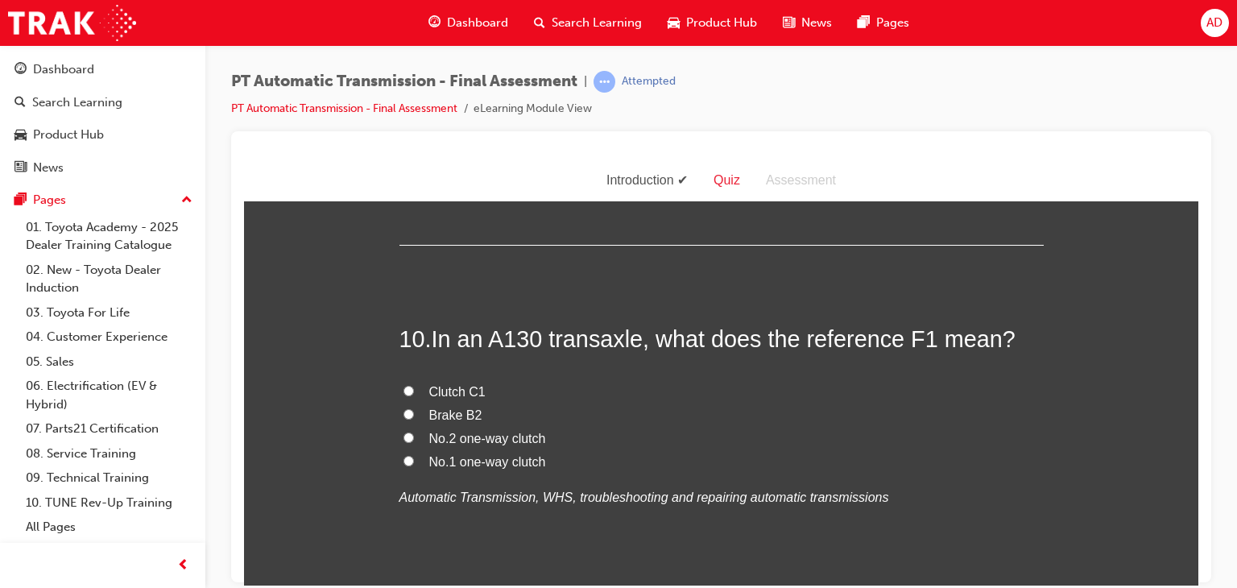
scroll to position [3479, 0]
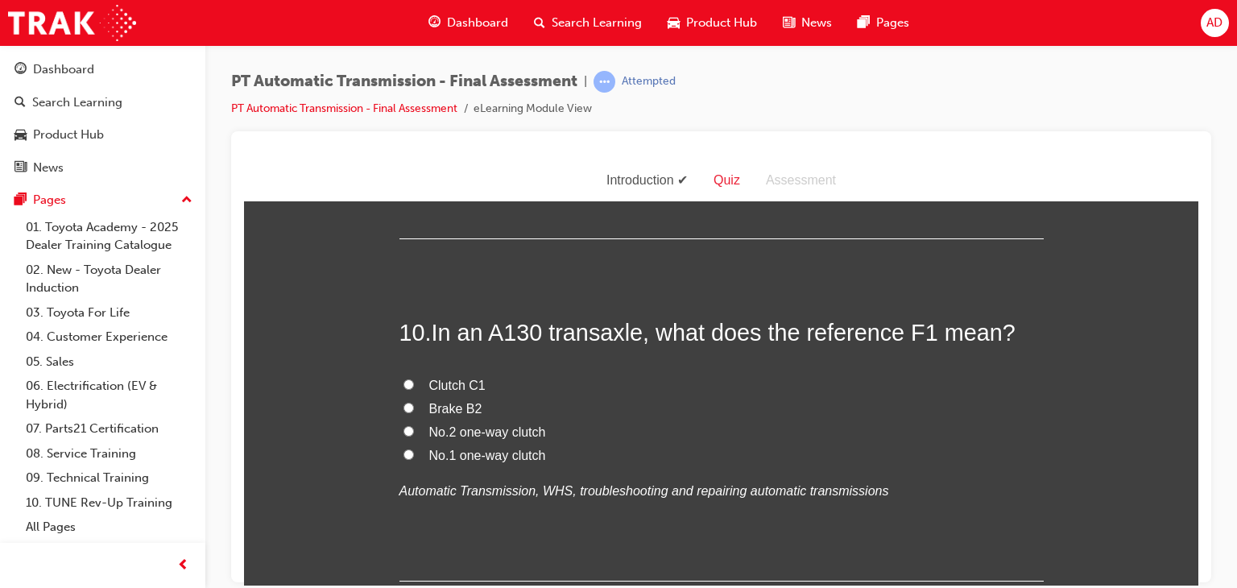
click at [403, 450] on input "No.1 one-way clutch" at bounding box center [408, 454] width 10 height 10
radio input "true"
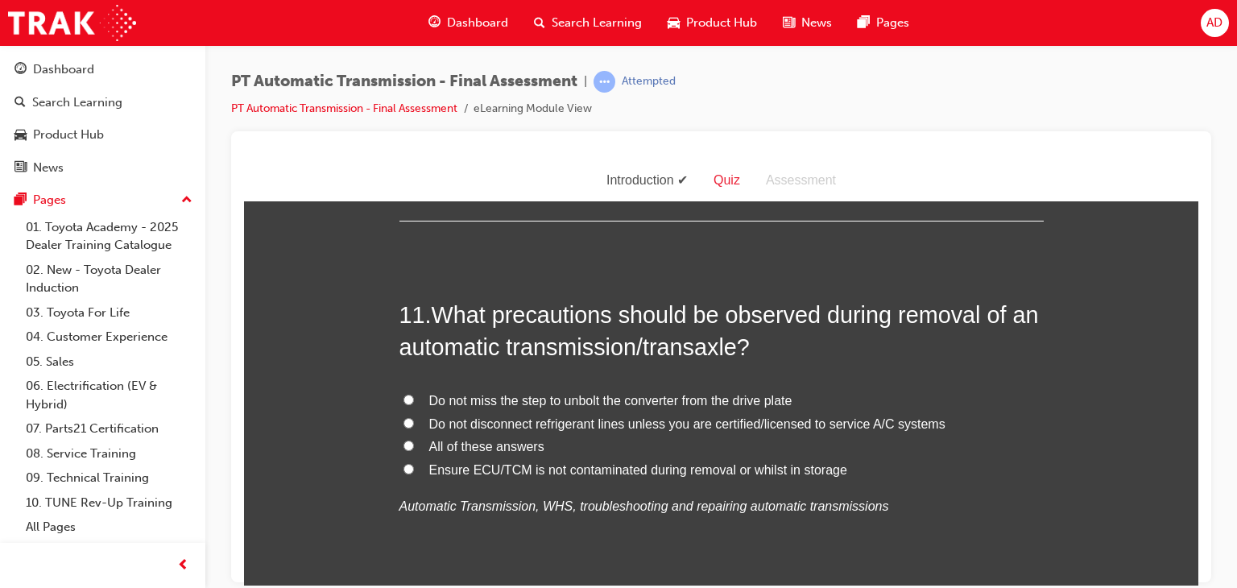
scroll to position [3865, 0]
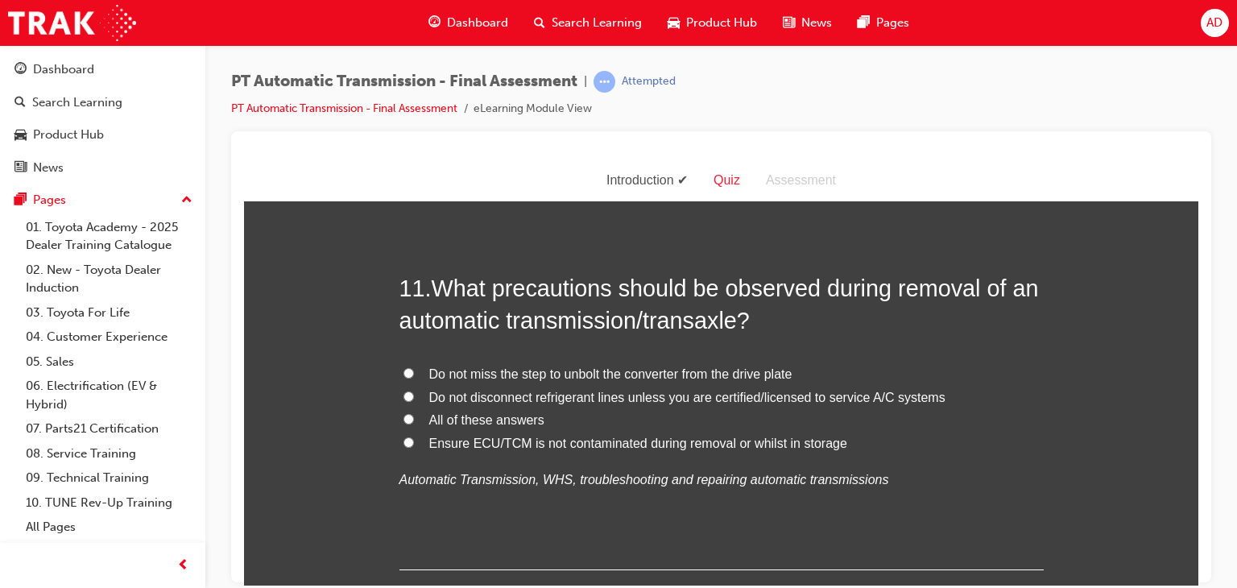
click at [403, 369] on input "Do not miss the step to unbolt the converter from the drive plate" at bounding box center [408, 372] width 10 height 10
radio input "true"
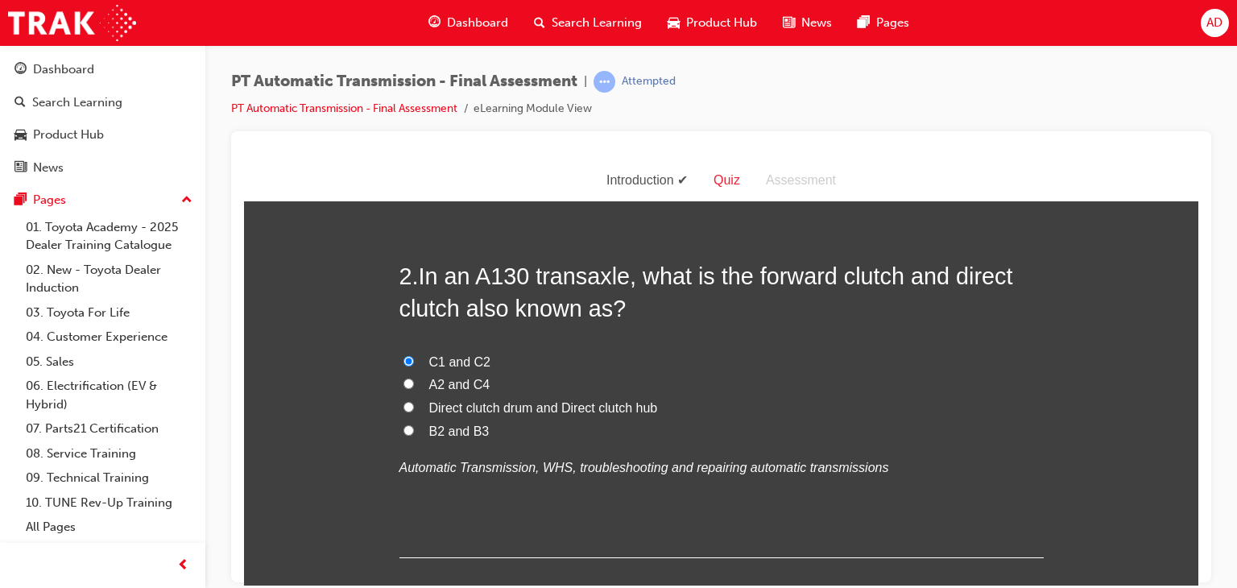
scroll to position [0, 0]
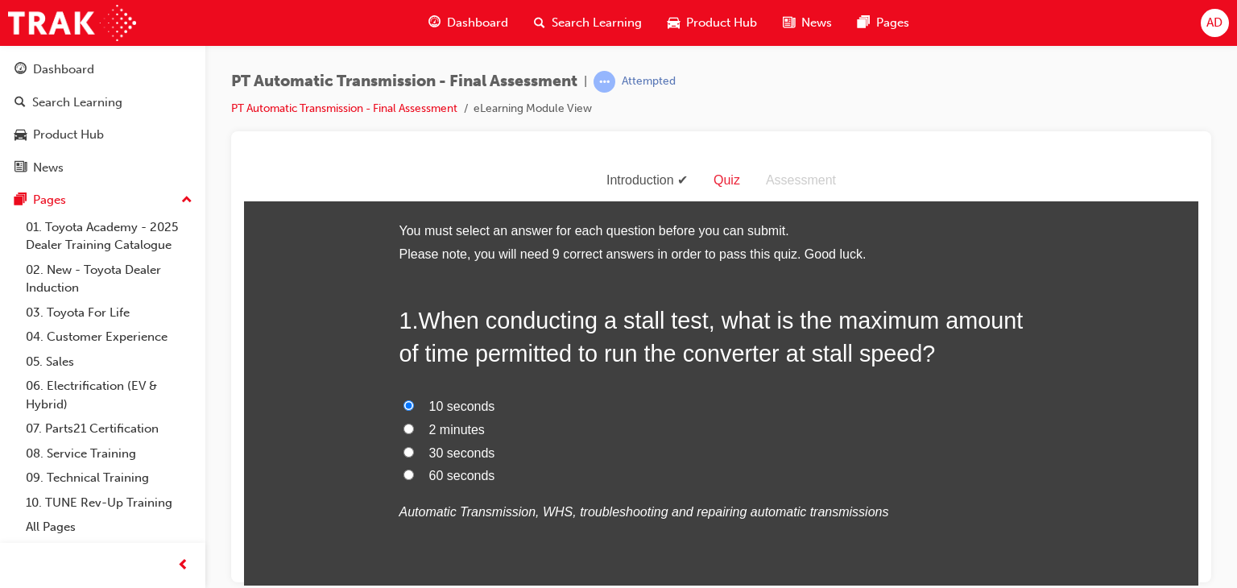
drag, startPoint x: 1190, startPoint y: 238, endPoint x: 1445, endPoint y: 326, distance: 270.2
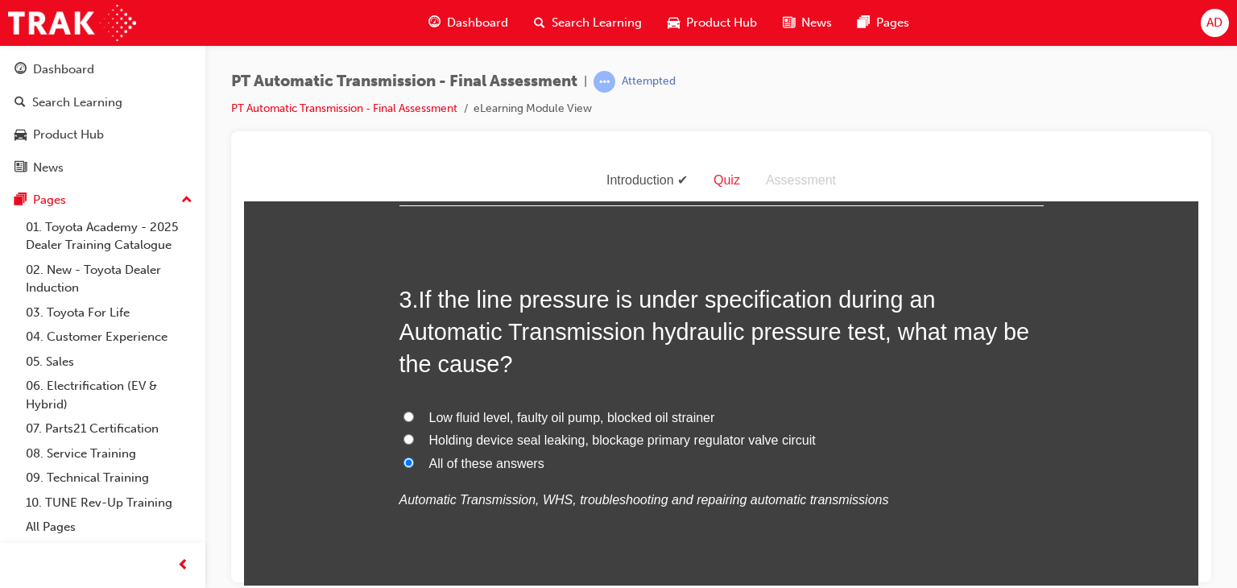
scroll to position [773, 0]
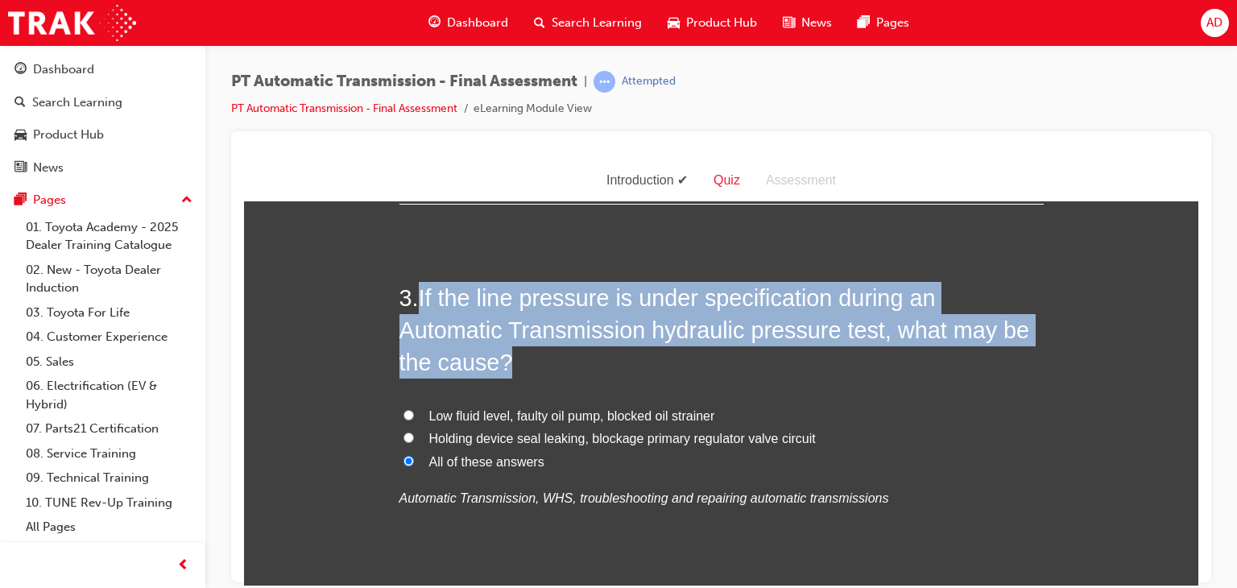
drag, startPoint x: 419, startPoint y: 302, endPoint x: 531, endPoint y: 359, distance: 126.4
click at [531, 359] on h2 "3 . If the line pressure is under specification during an Automatic Transmissio…" at bounding box center [721, 329] width 644 height 97
copy span "If the line pressure is under specification during an Automatic Transmission hy…"
click at [802, 370] on h2 "3 . If the line pressure is under specification during an Automatic Transmissio…" at bounding box center [721, 329] width 644 height 97
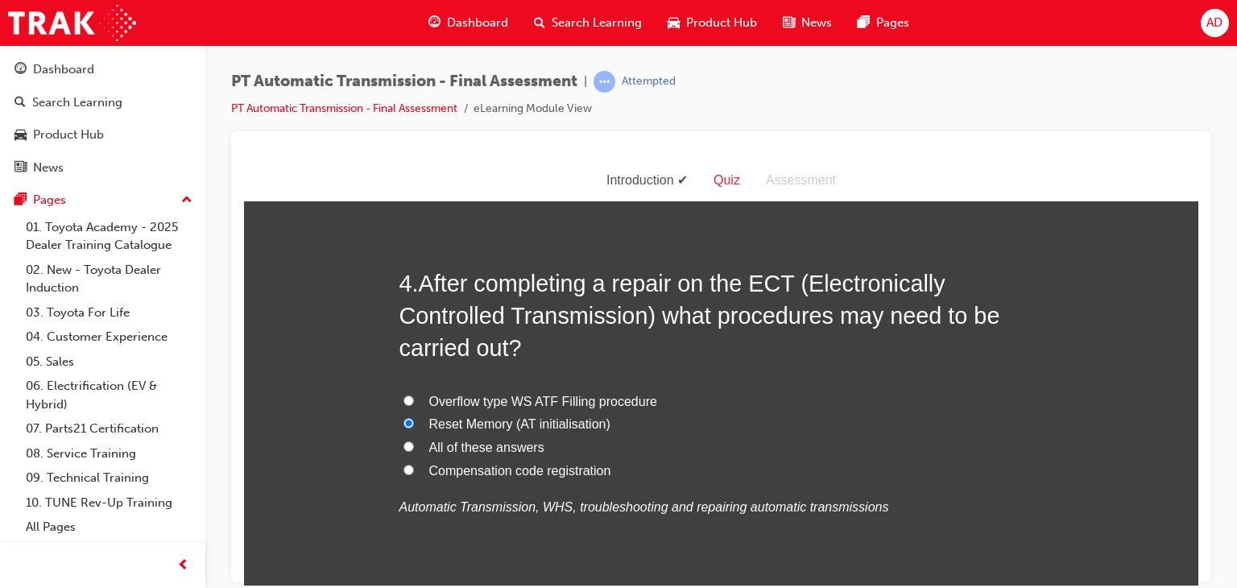
scroll to position [1192, 0]
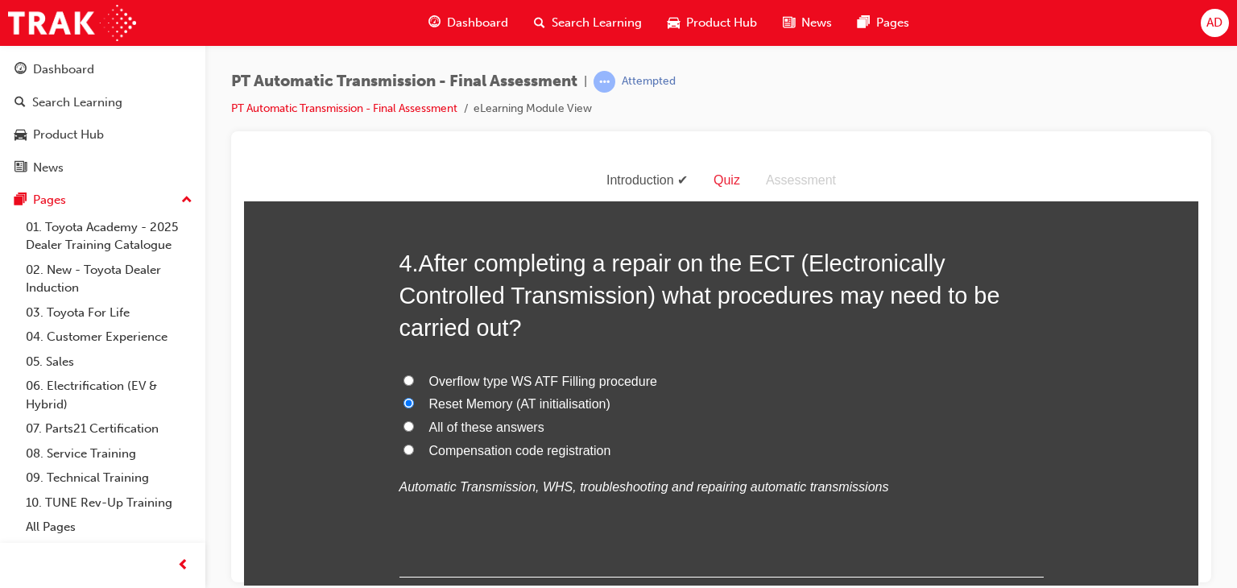
click at [451, 431] on span "All of these answers" at bounding box center [486, 427] width 115 height 14
click at [414, 431] on input "All of these answers" at bounding box center [408, 425] width 10 height 10
radio input "true"
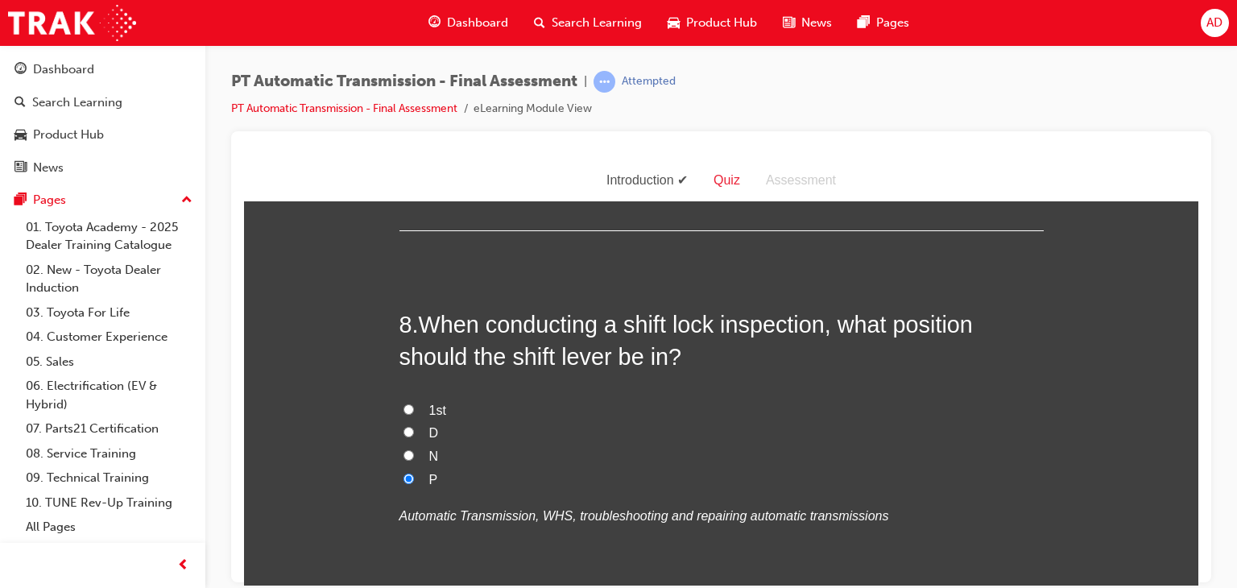
scroll to position [2673, 0]
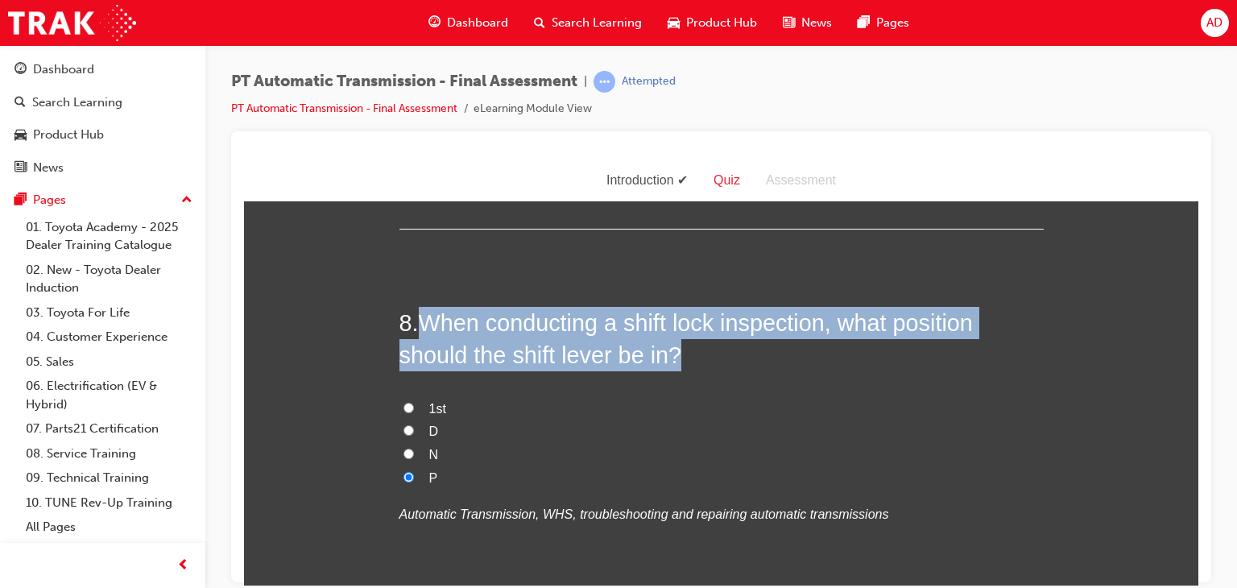
drag, startPoint x: 420, startPoint y: 319, endPoint x: 709, endPoint y: 366, distance: 293.8
click at [709, 366] on h2 "8 . When conducting a shift lock inspection, what position should the shift lev…" at bounding box center [721, 338] width 644 height 65
copy span "When conducting a shift lock inspection, what position should the shift lever b…"
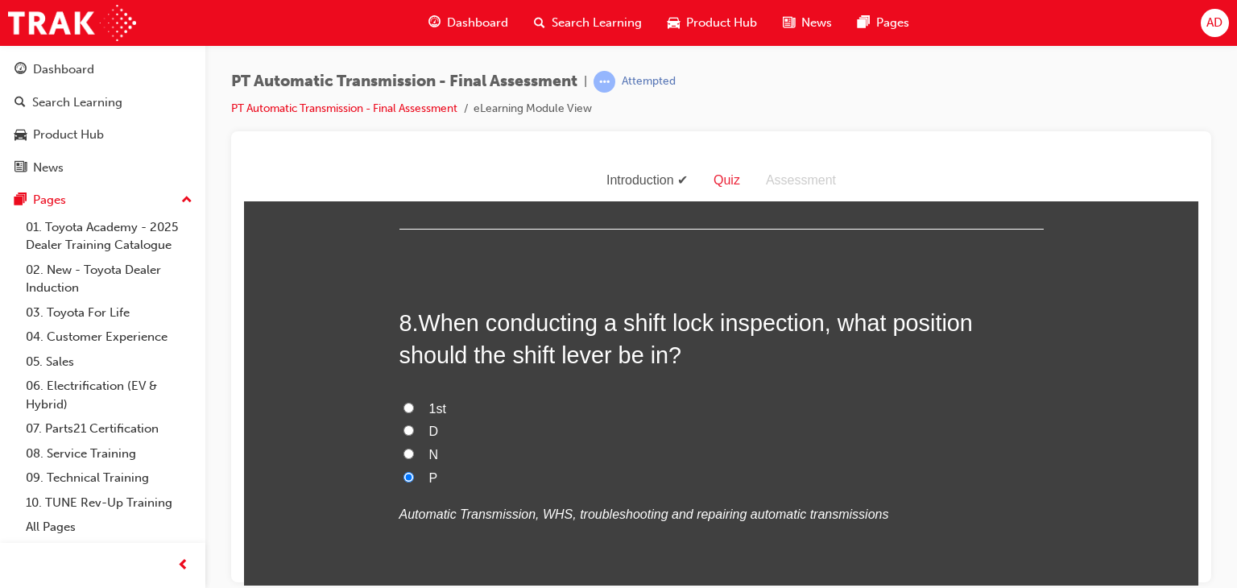
click at [576, 457] on label "N" at bounding box center [721, 454] width 644 height 23
click at [414, 457] on input "N" at bounding box center [408, 453] width 10 height 10
radio input "true"
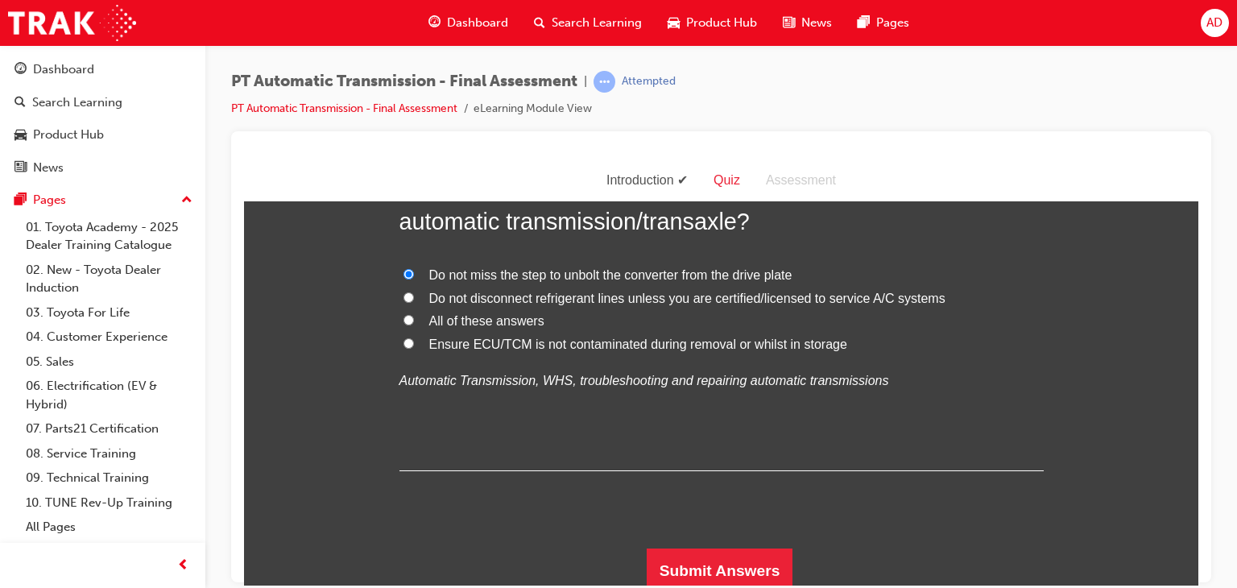
scroll to position [3969, 0]
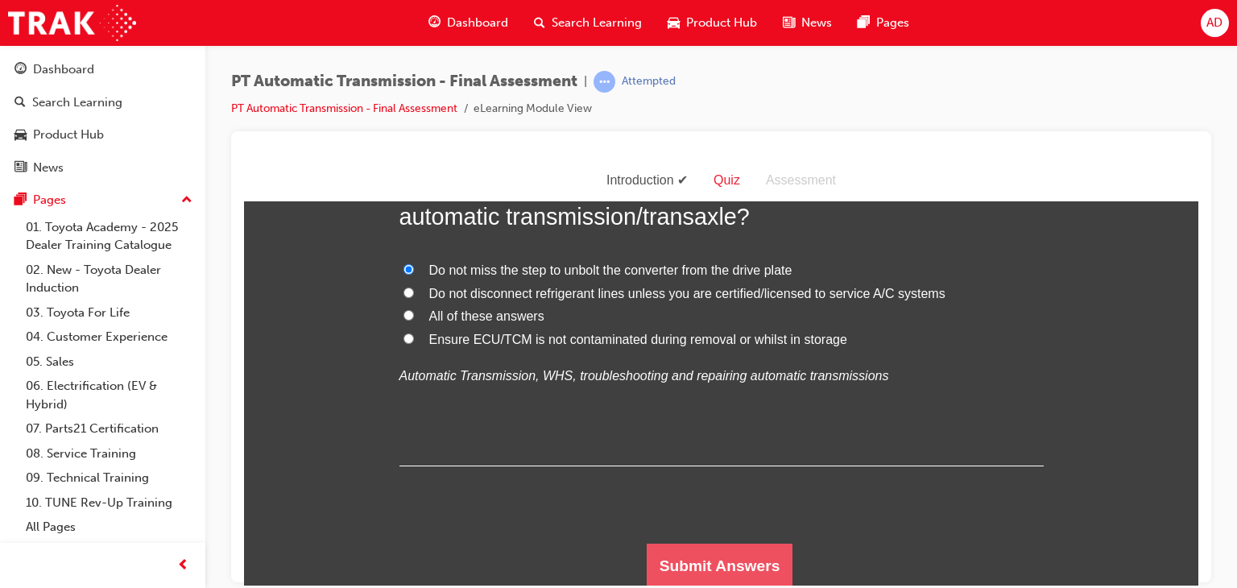
click at [720, 556] on button "Submit Answers" at bounding box center [720, 565] width 147 height 45
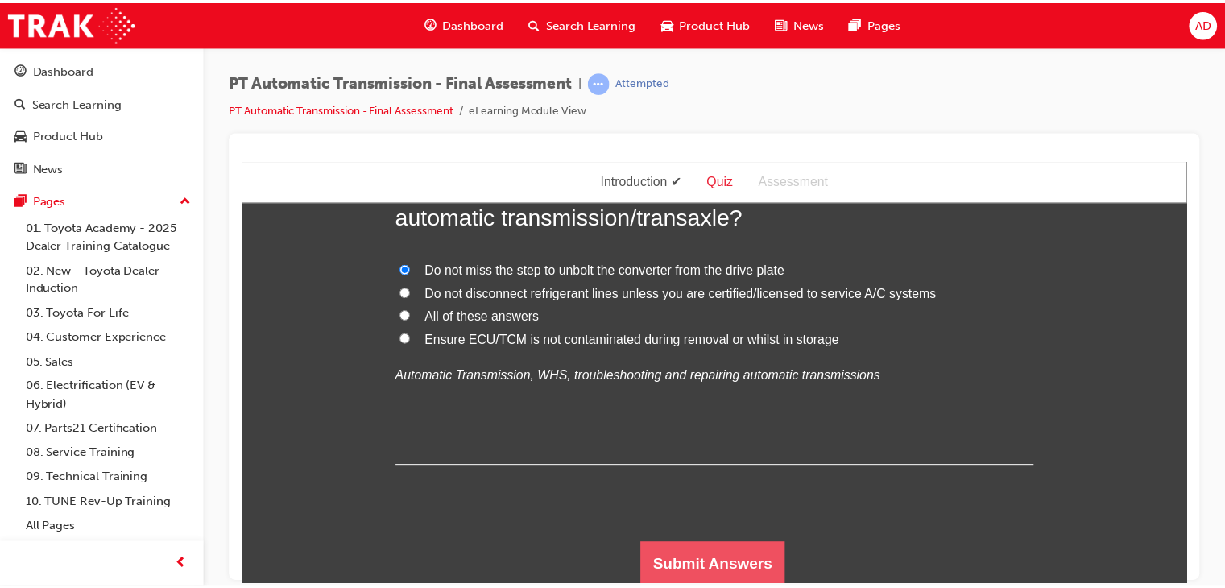
scroll to position [0, 0]
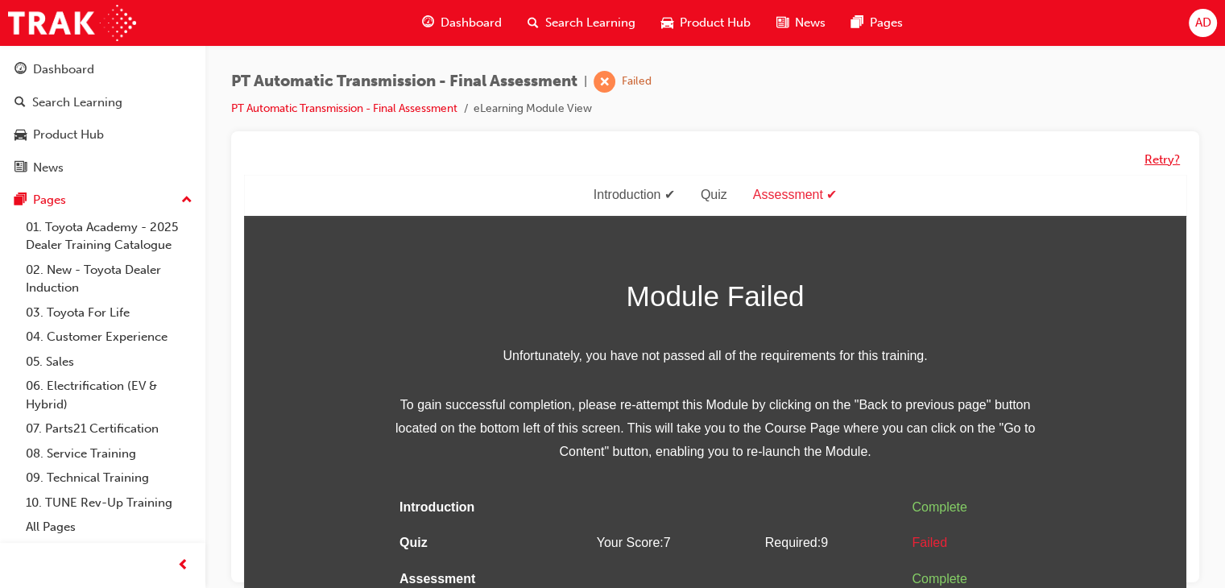
click at [1163, 154] on button "Retry?" at bounding box center [1161, 160] width 35 height 19
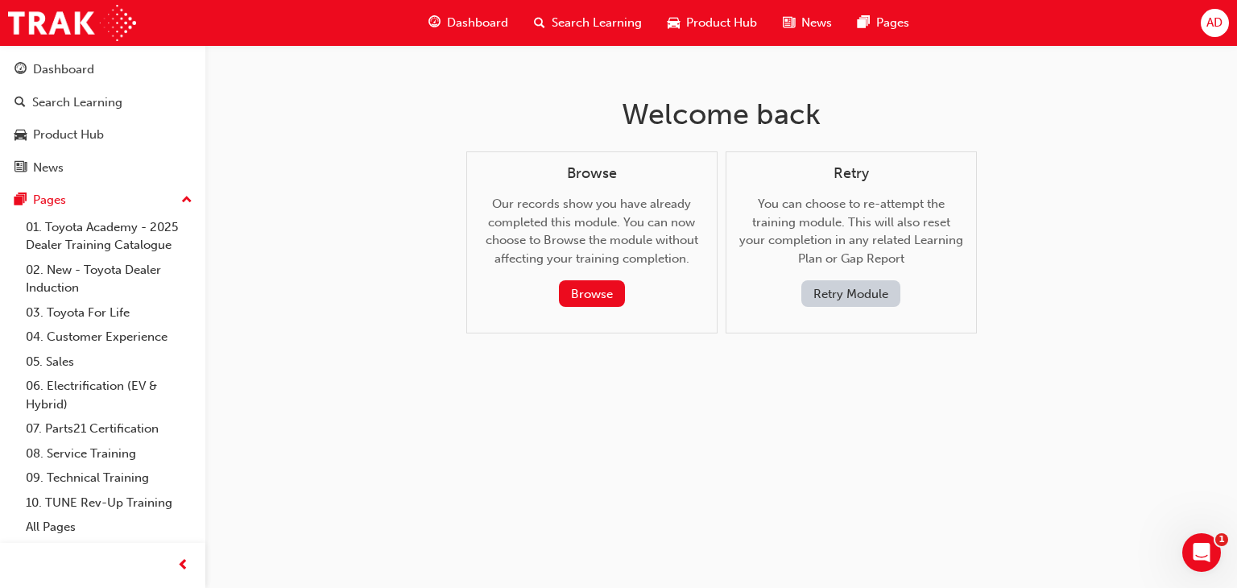
click at [867, 292] on button "Retry Module" at bounding box center [850, 293] width 99 height 27
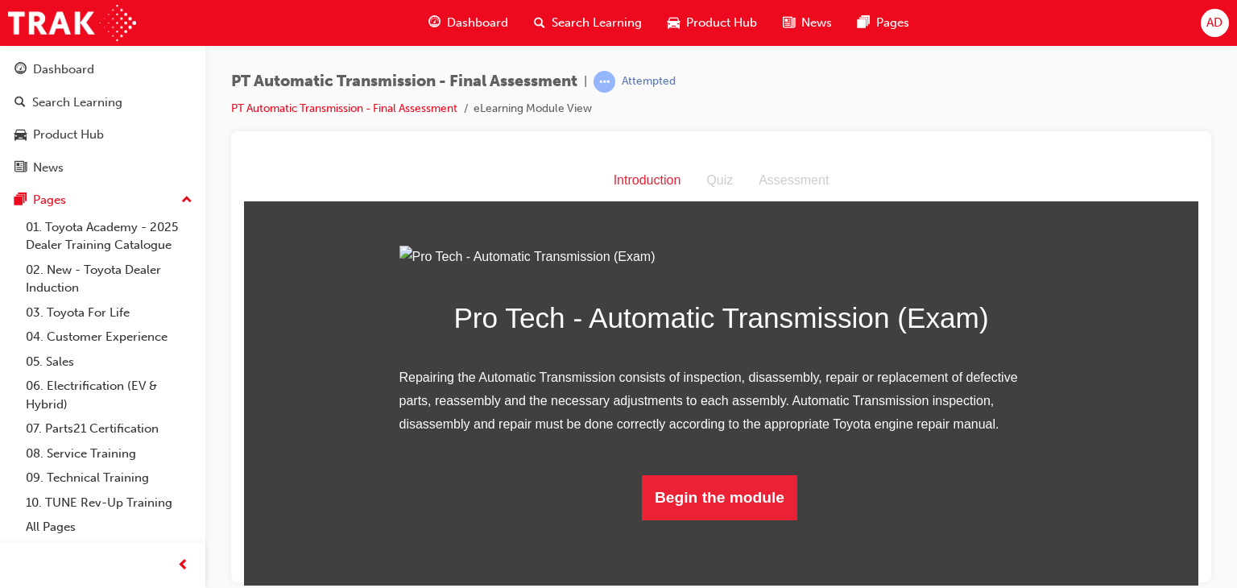
scroll to position [112, 0]
click at [751, 519] on button "Begin the module" at bounding box center [719, 496] width 155 height 45
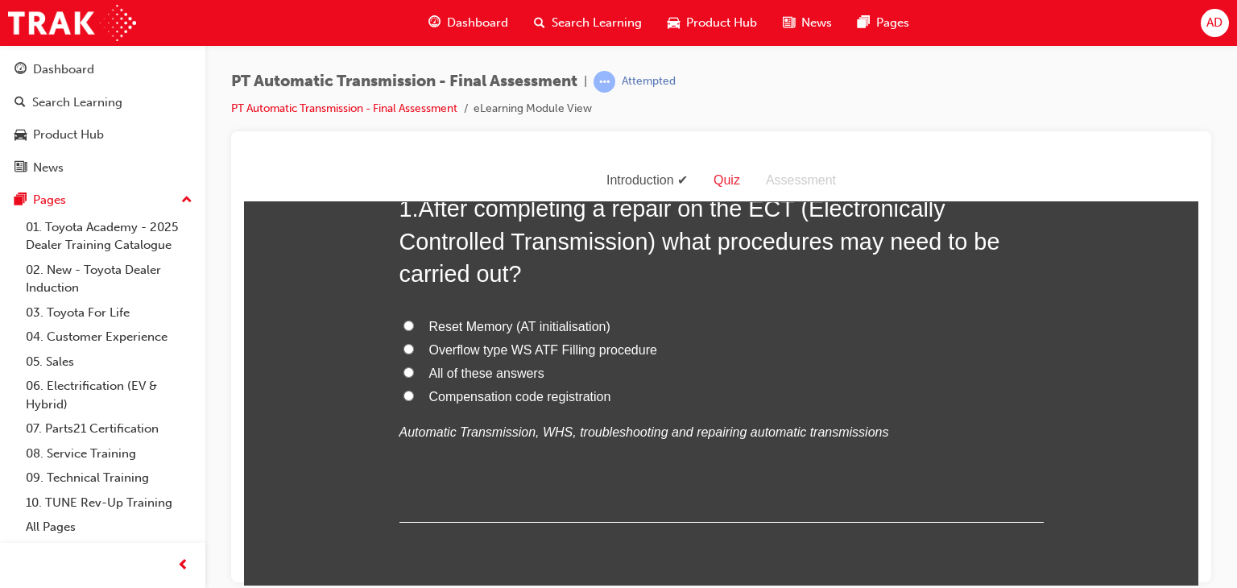
scroll to position [0, 0]
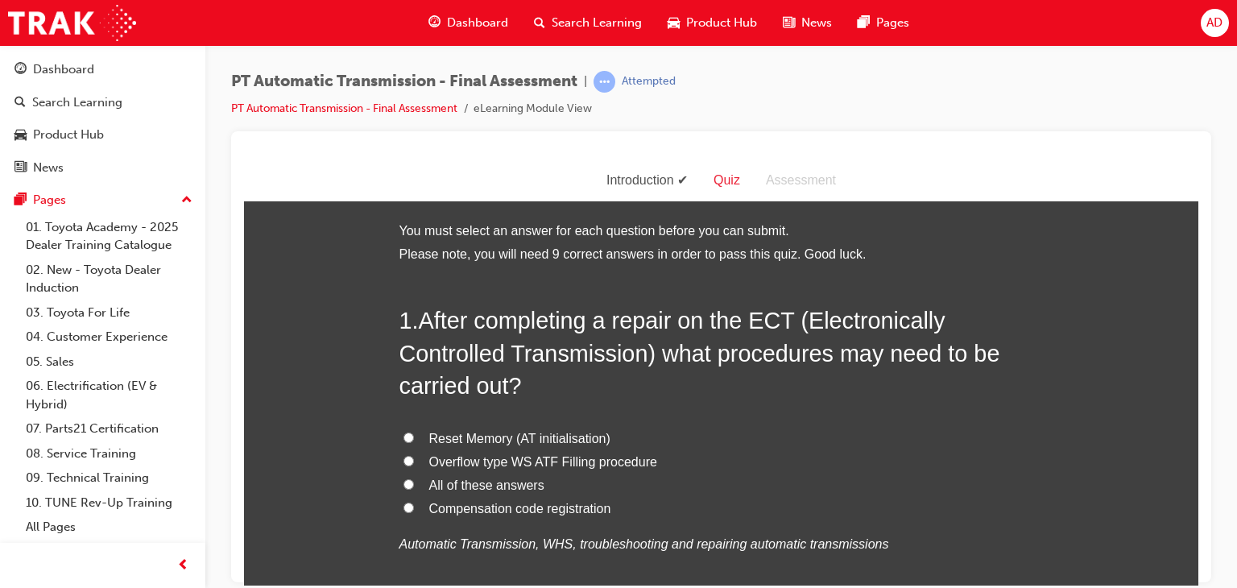
click at [403, 435] on input "Reset Memory (AT initialisation)" at bounding box center [408, 437] width 10 height 10
radio input "true"
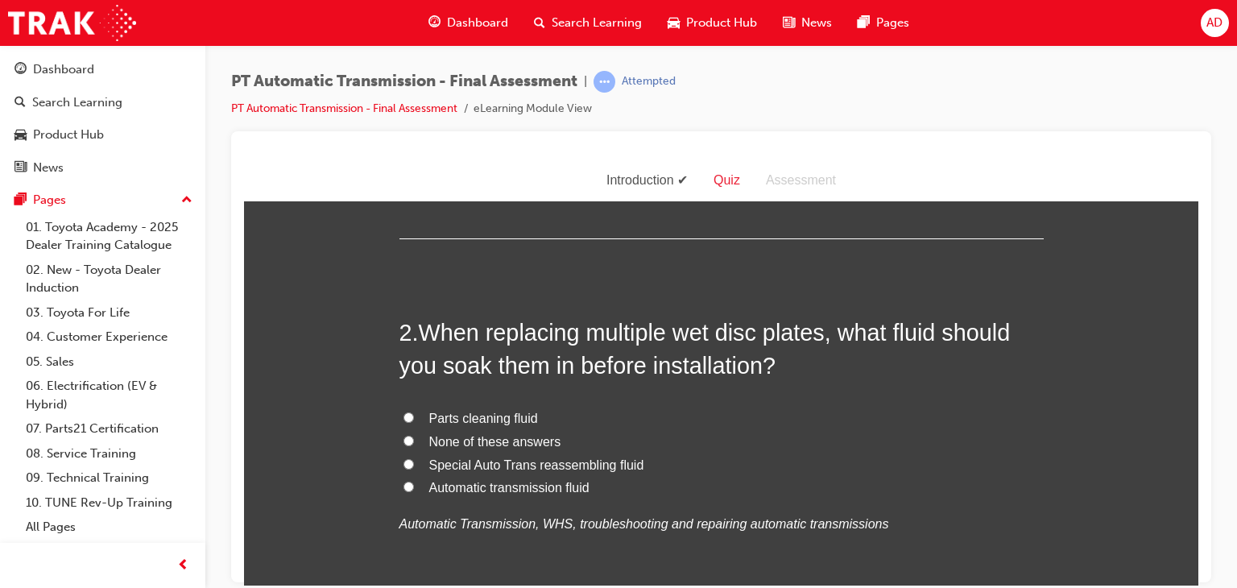
scroll to position [419, 0]
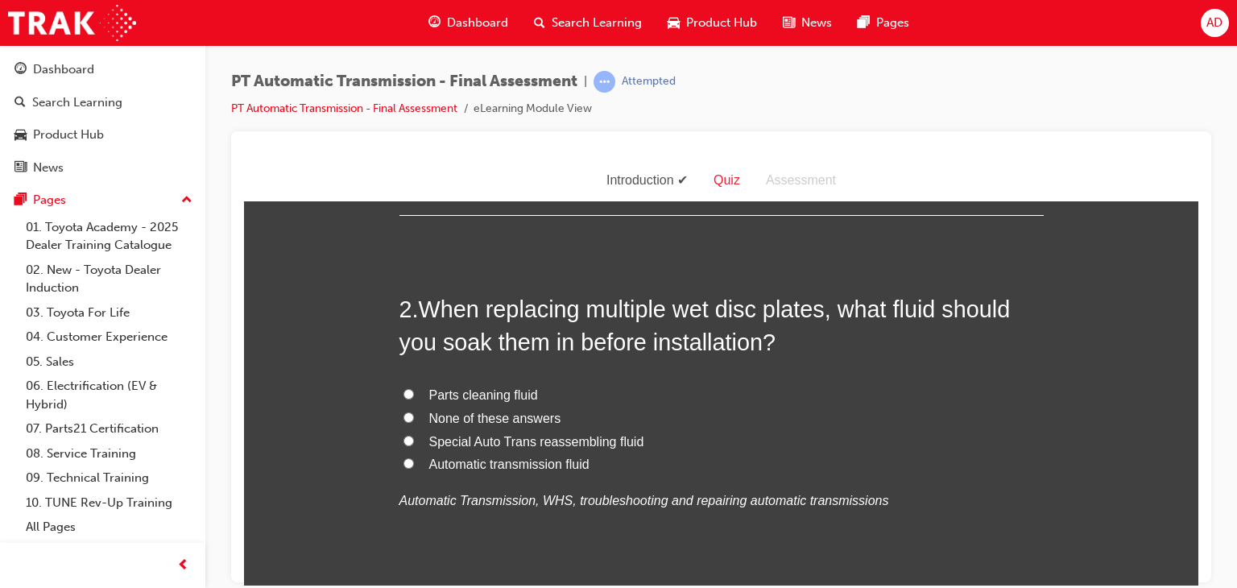
click at [403, 462] on input "Automatic transmission fluid" at bounding box center [408, 462] width 10 height 10
radio input "true"
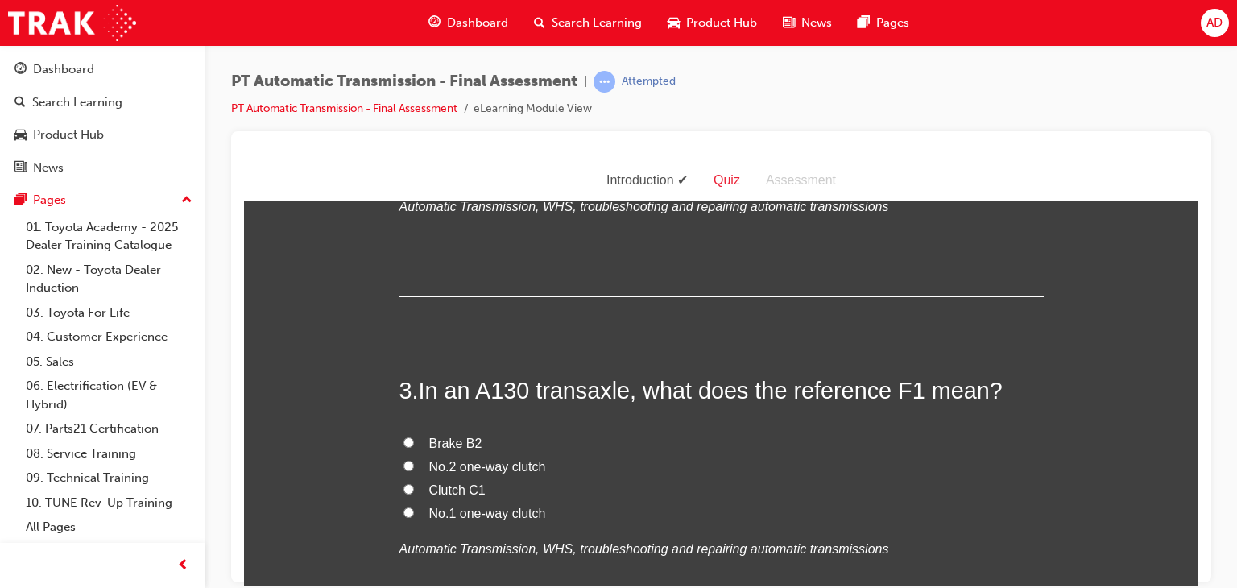
scroll to position [741, 0]
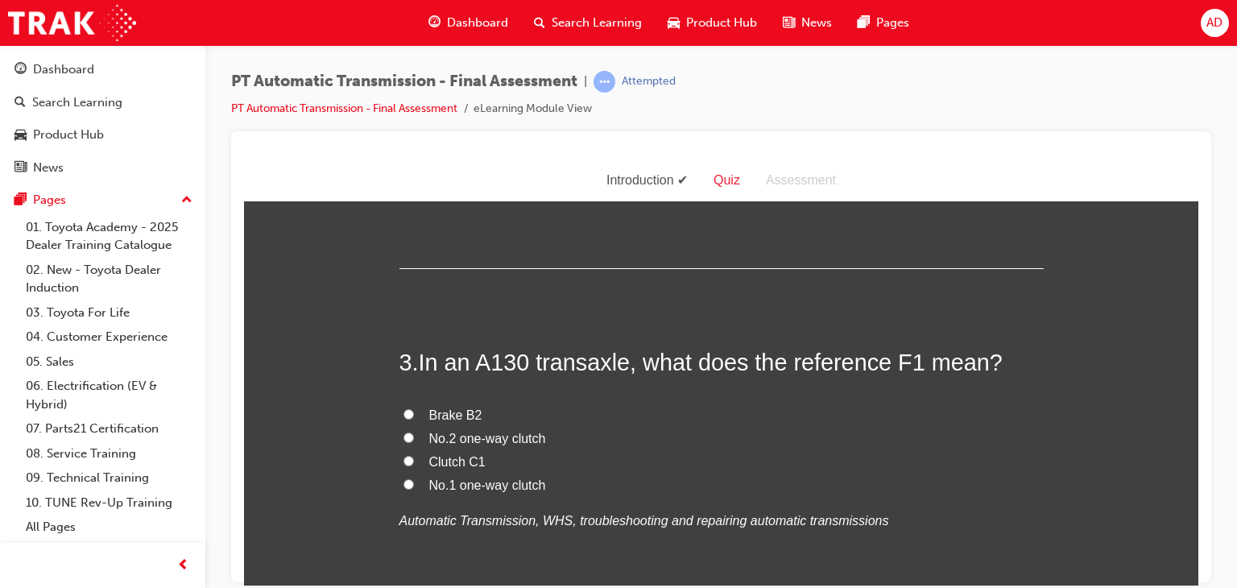
click at [403, 483] on input "No.1 one-way clutch" at bounding box center [408, 483] width 10 height 10
radio input "true"
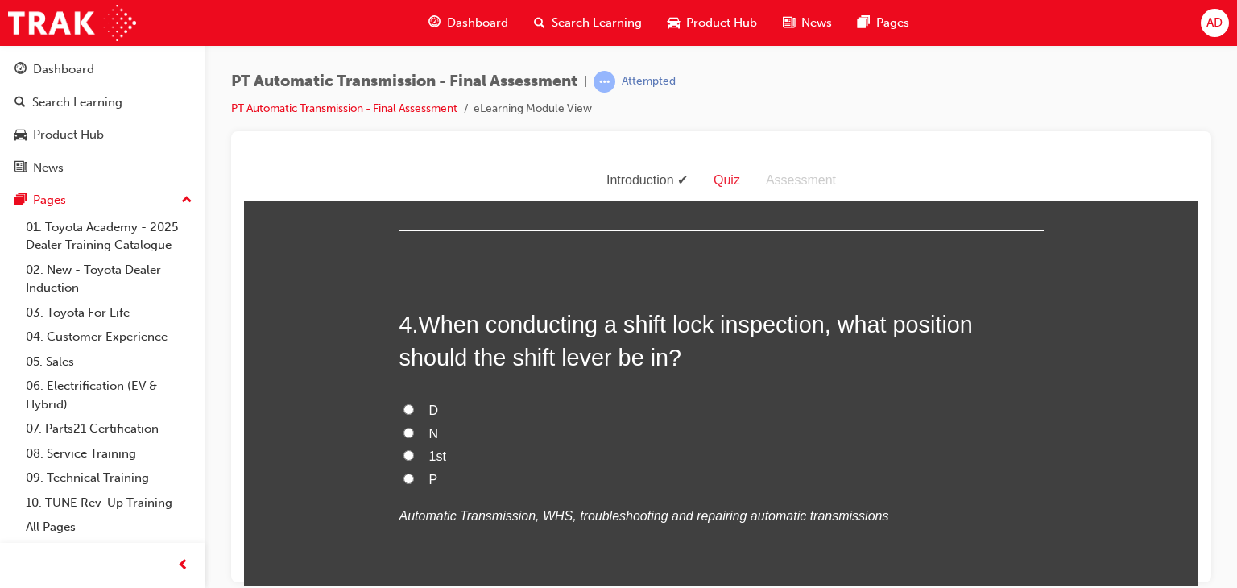
scroll to position [1127, 0]
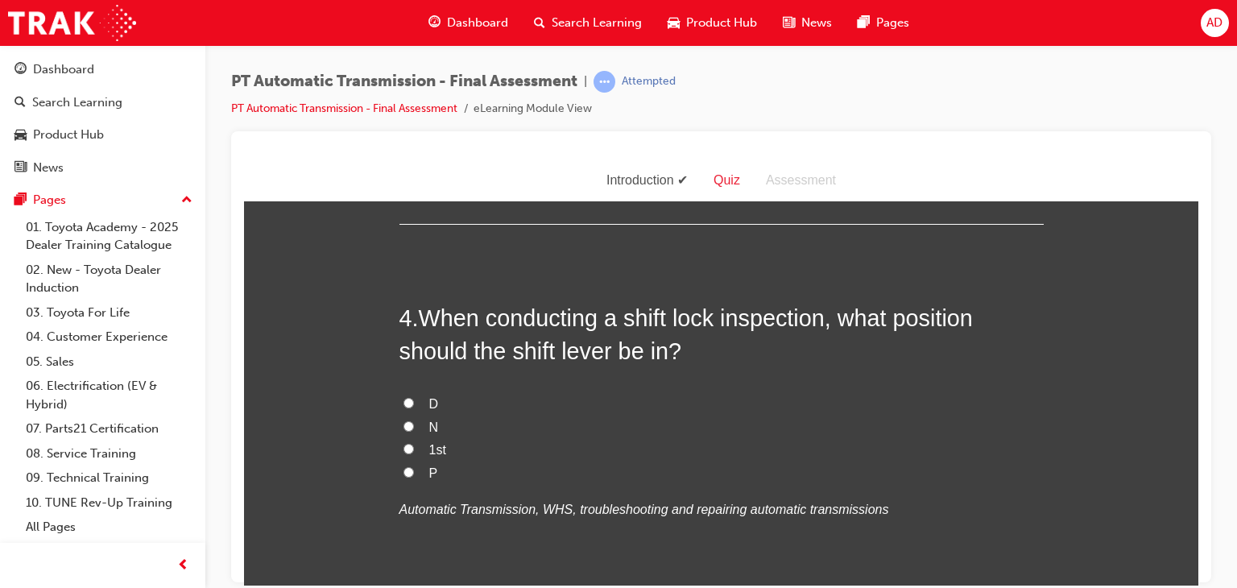
click at [403, 470] on input "P" at bounding box center [408, 471] width 10 height 10
radio input "true"
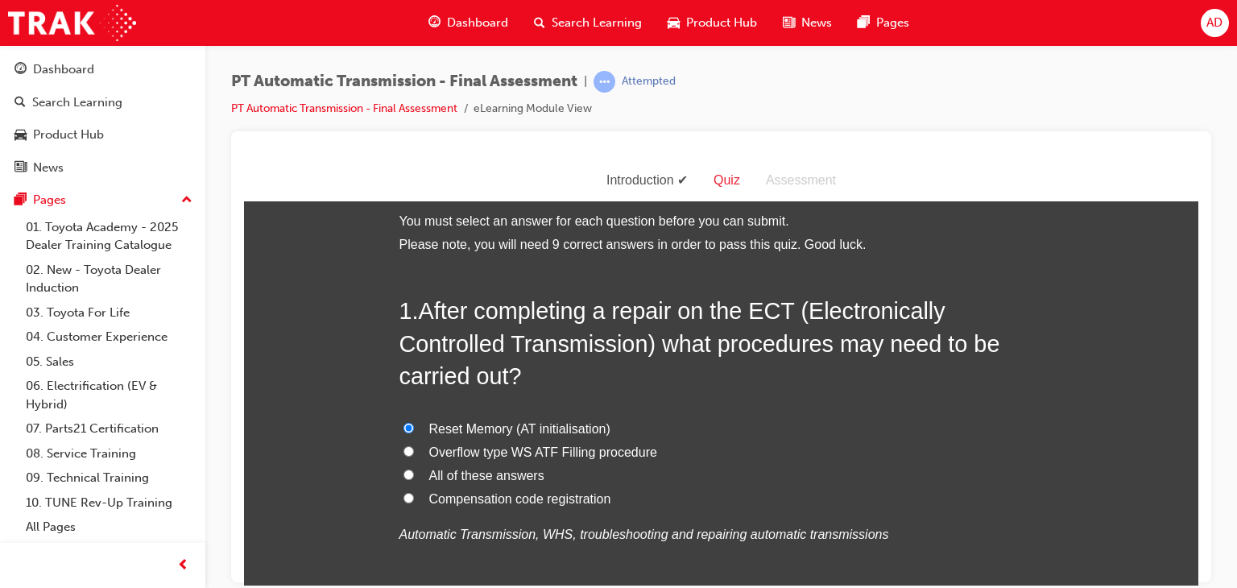
scroll to position [0, 0]
